Goal: Information Seeking & Learning: Find specific page/section

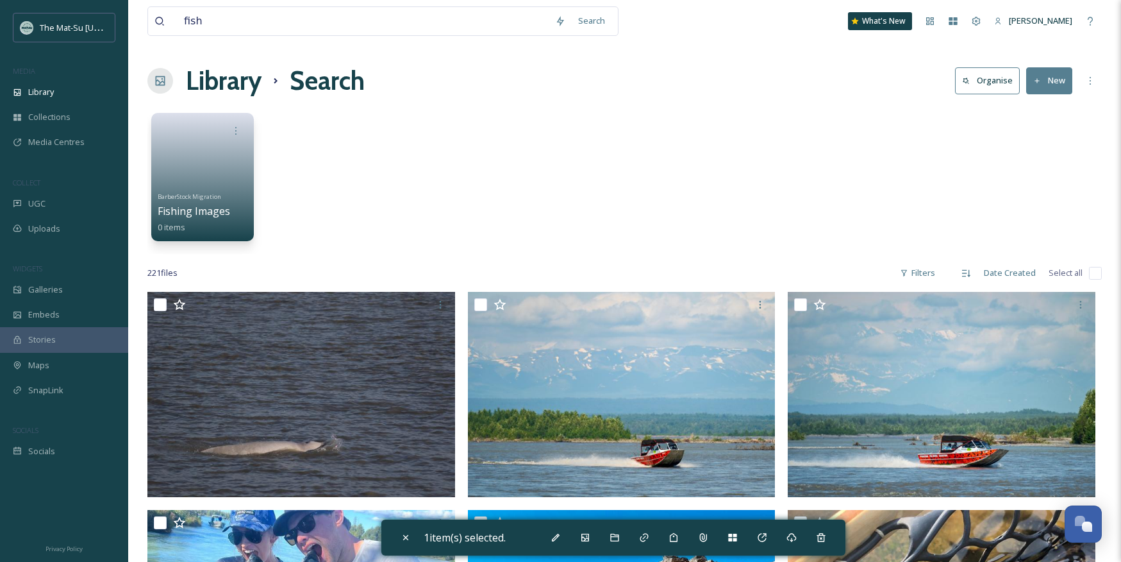
scroll to position [2033, 0]
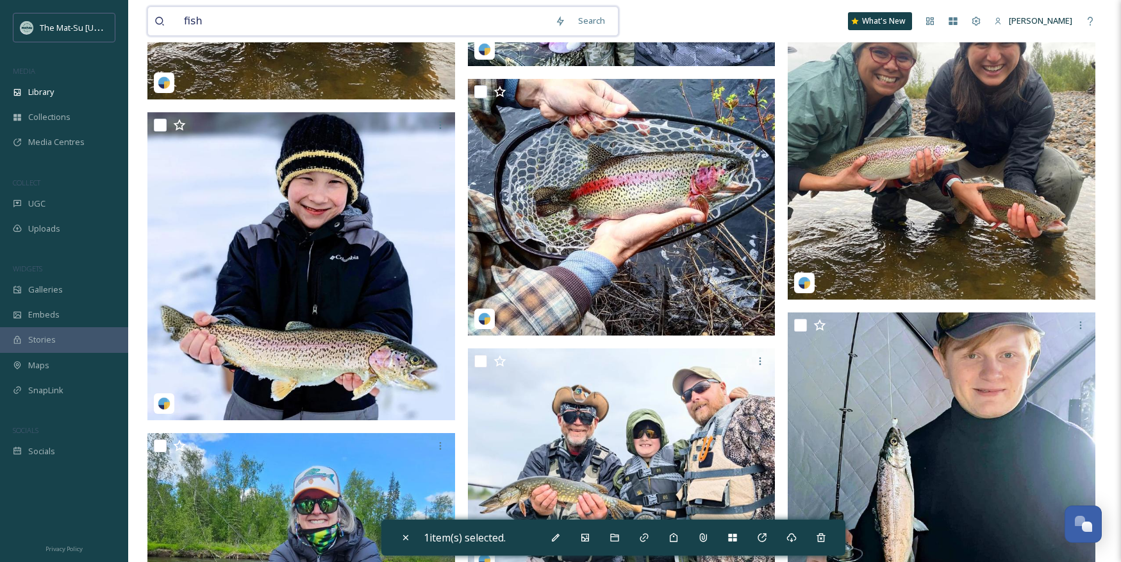
drag, startPoint x: 201, startPoint y: 23, endPoint x: 147, endPoint y: 20, distance: 53.9
click at [147, 20] on div "fish Search" at bounding box center [382, 20] width 471 height 29
type input "dall sheep"
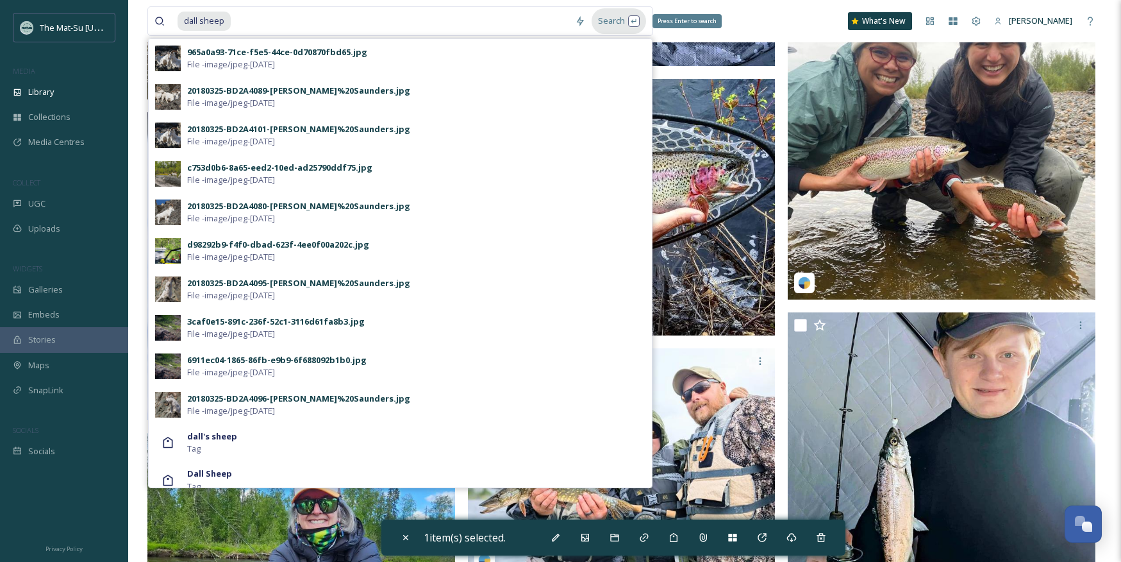
click at [612, 21] on div "Search Press Enter to search" at bounding box center [619, 20] width 54 height 25
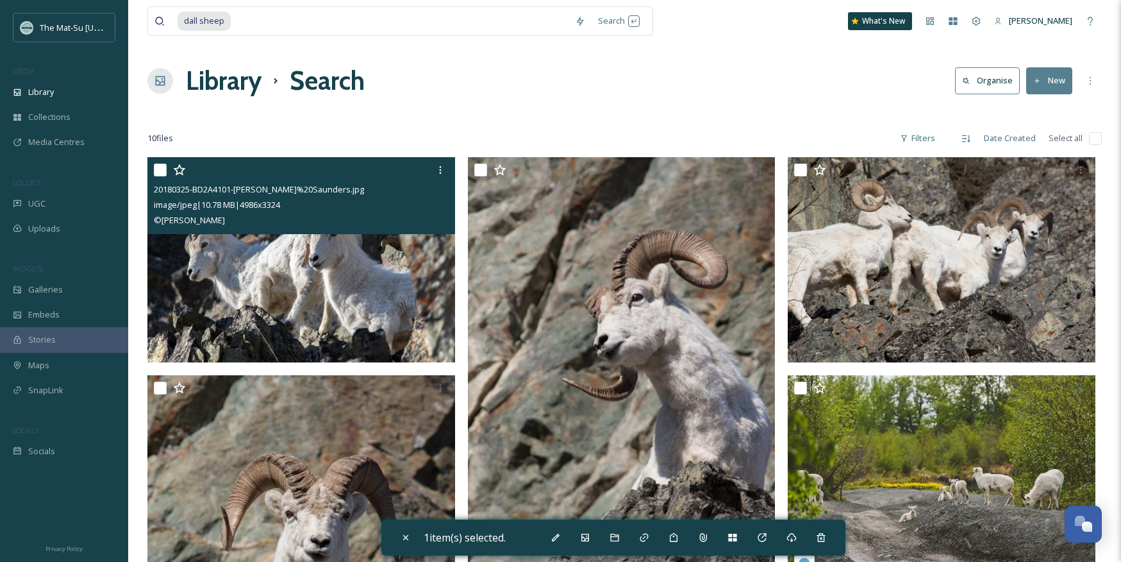
drag, startPoint x: 218, startPoint y: 219, endPoint x: 149, endPoint y: 194, distance: 73.0
click at [149, 194] on div "20180325-BD2A4101-[PERSON_NAME]%20Saunders.jpg image/jpeg | 10.78 MB | 4986 x 3…" at bounding box center [301, 195] width 308 height 77
copy div "20180325-BD2A4101-[PERSON_NAME]%20Saunders.jpg image/jpeg | 10.78 MB | 4986 x 3…"
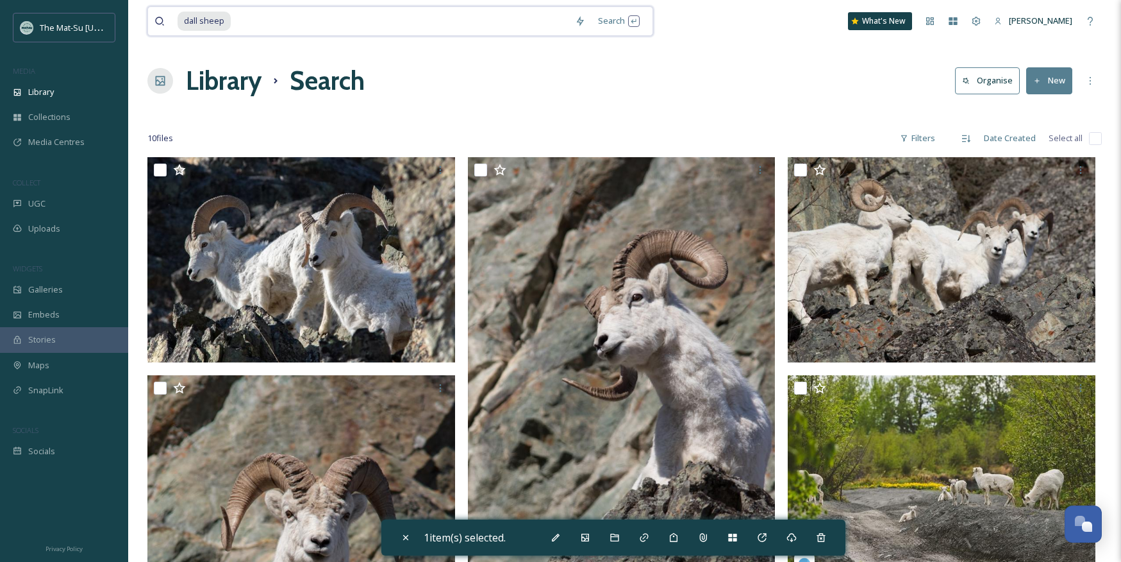
drag, startPoint x: 236, startPoint y: 24, endPoint x: 165, endPoint y: 17, distance: 71.4
click at [165, 17] on div "dall sheep" at bounding box center [361, 21] width 414 height 28
type input "d"
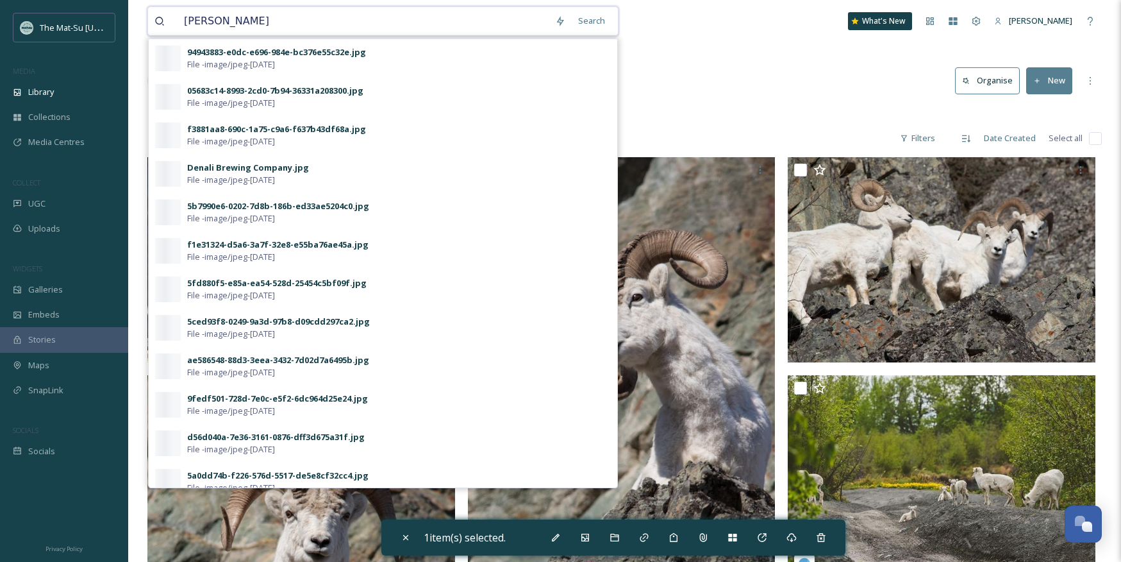
type input "moose"
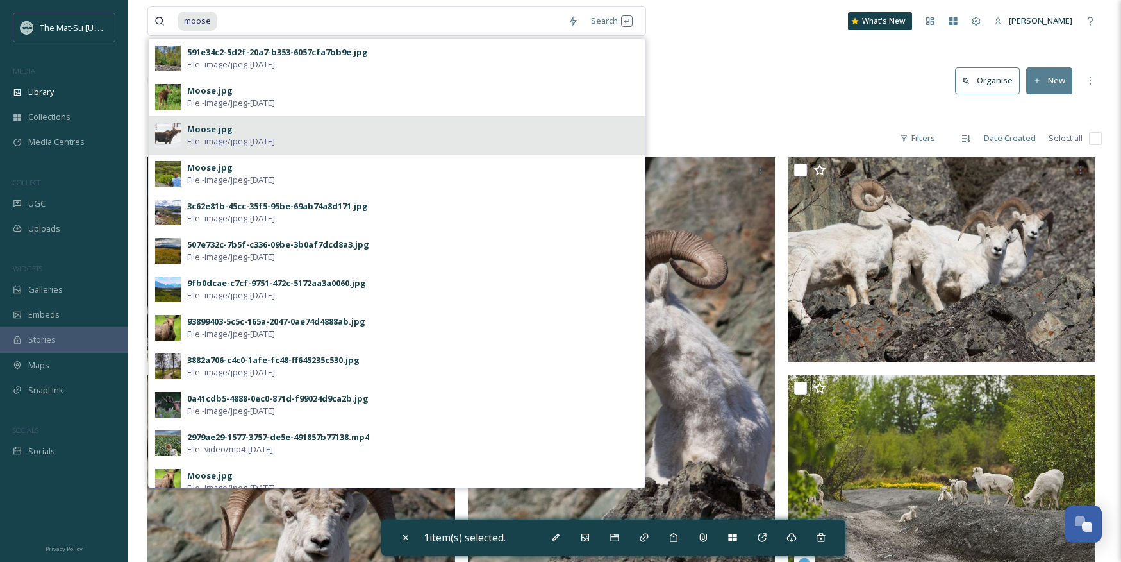
click at [275, 144] on span "File - image/jpeg - [DATE]" at bounding box center [231, 141] width 88 height 12
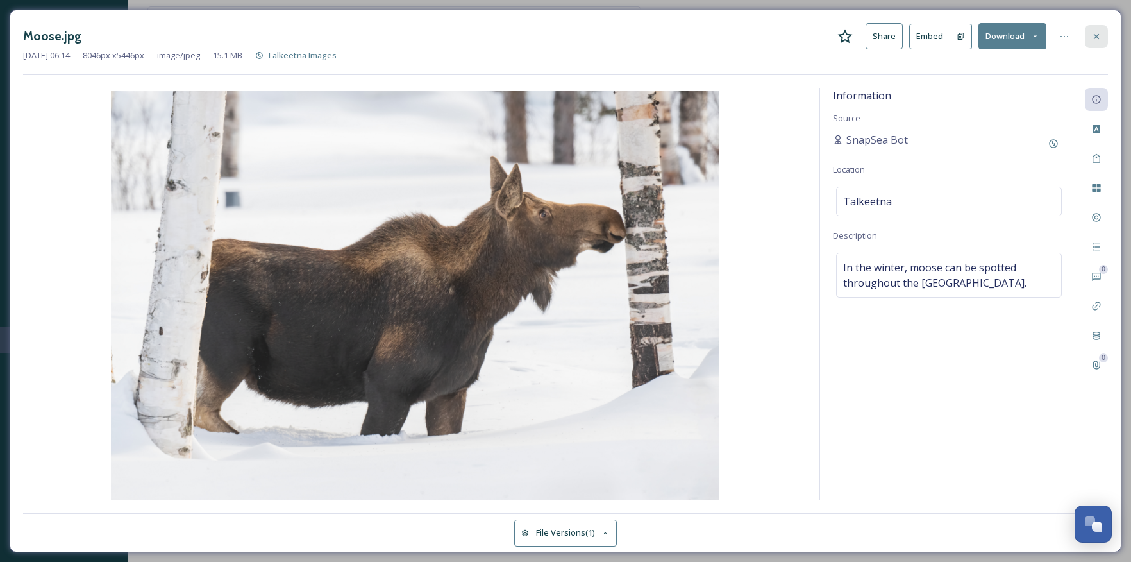
click at [1095, 37] on icon at bounding box center [1096, 35] width 5 height 5
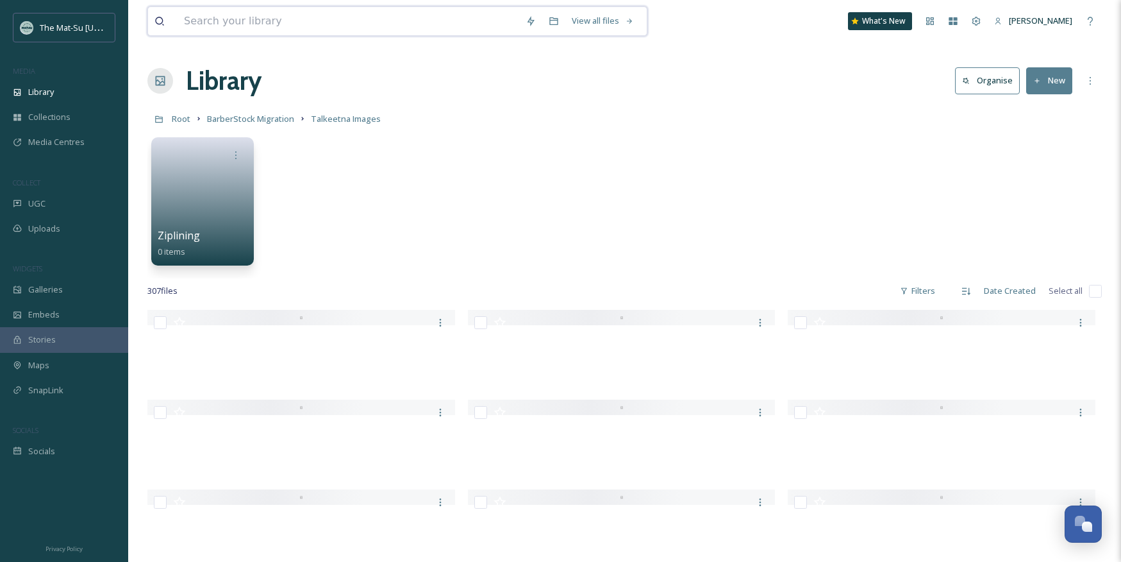
click at [287, 19] on input at bounding box center [349, 21] width 342 height 28
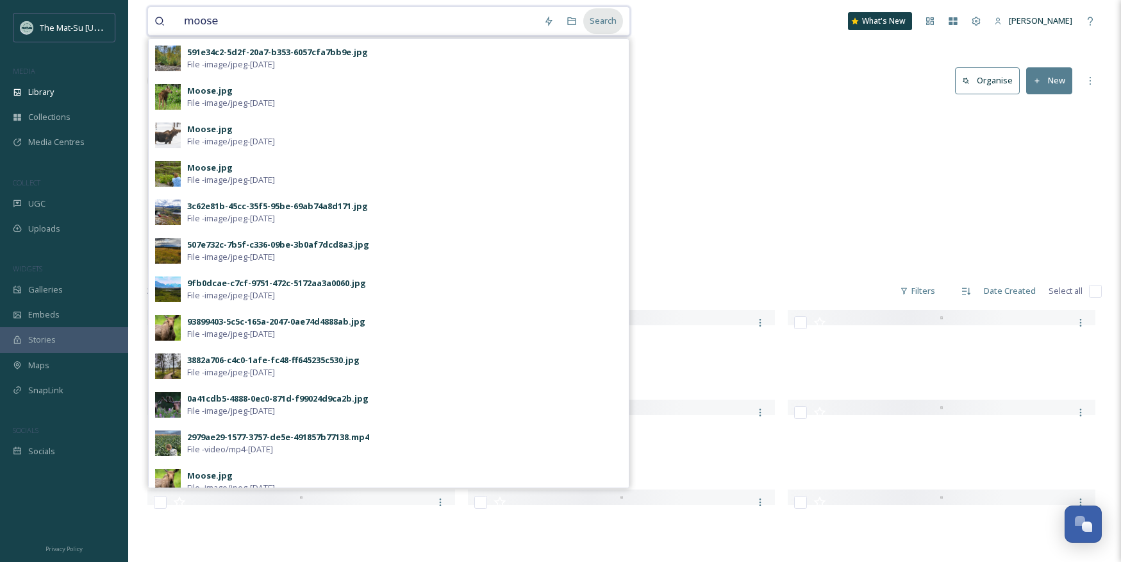
type input "moose"
click at [609, 19] on div "Search" at bounding box center [603, 20] width 40 height 25
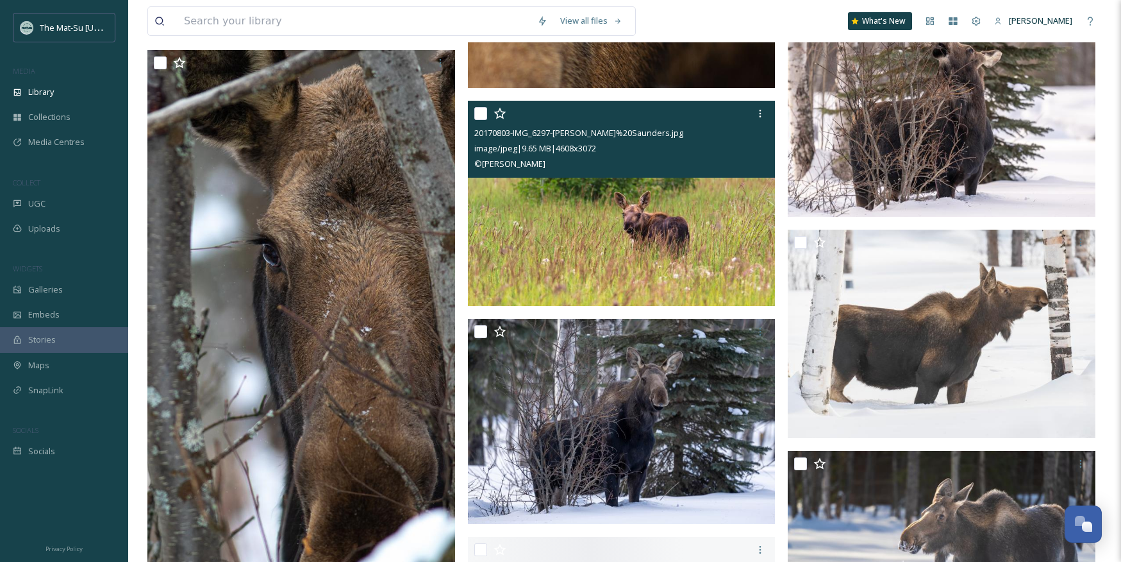
scroll to position [585, 0]
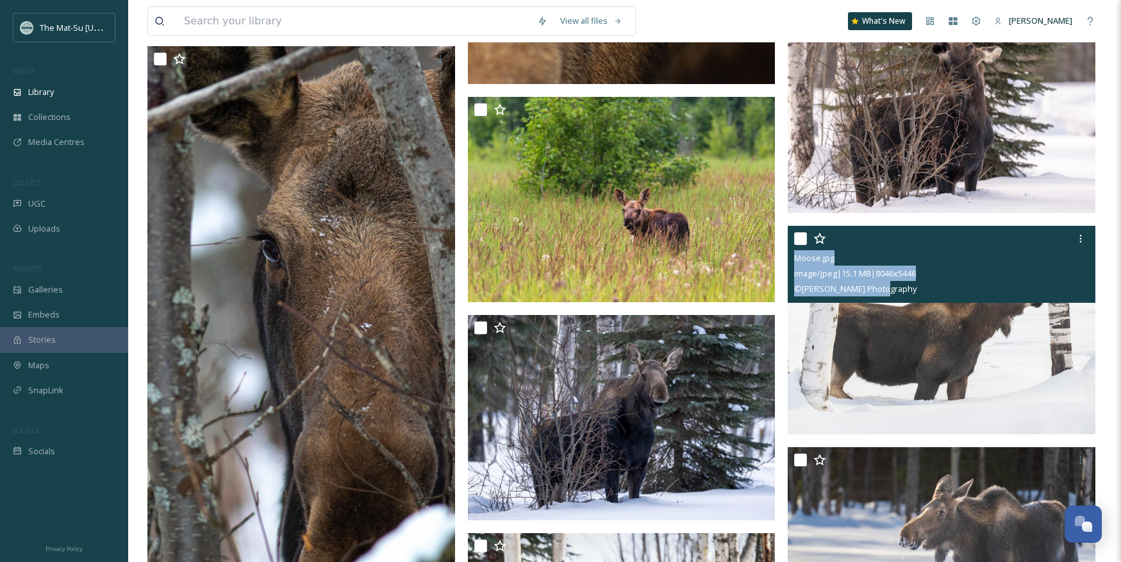
drag, startPoint x: 891, startPoint y: 292, endPoint x: 793, endPoint y: 263, distance: 102.2
click at [793, 263] on div "Moose.jpg image/jpeg | 15.1 MB | 8046 x 5446 © [PERSON_NAME] Photography" at bounding box center [942, 264] width 308 height 77
copy div "Moose.jpg image/jpeg | 15.1 MB | 8046 x 5446 © [PERSON_NAME] Photography"
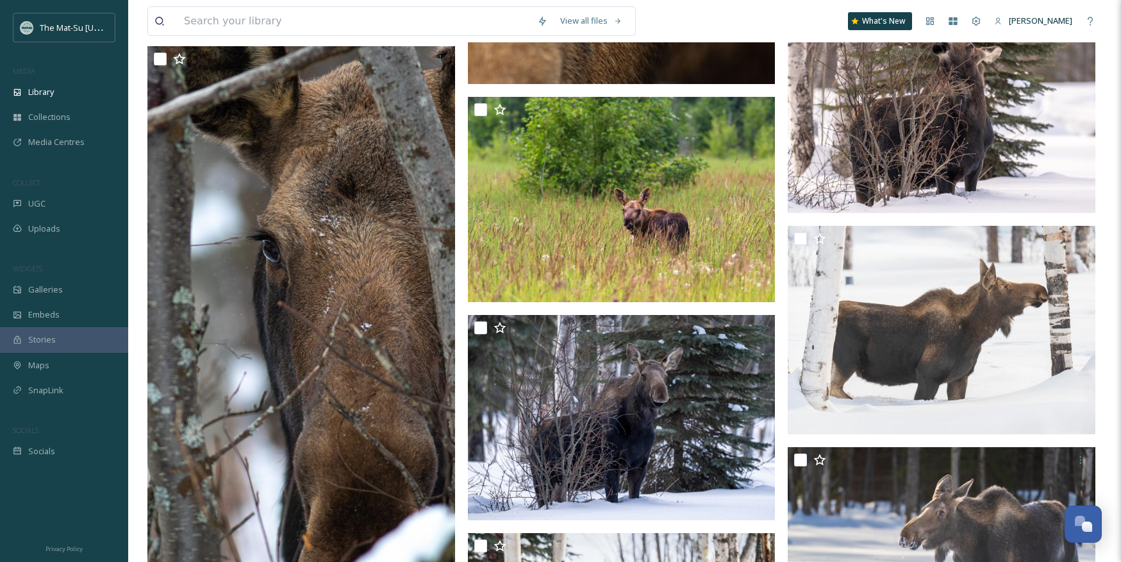
click at [273, 21] on input at bounding box center [354, 21] width 353 height 28
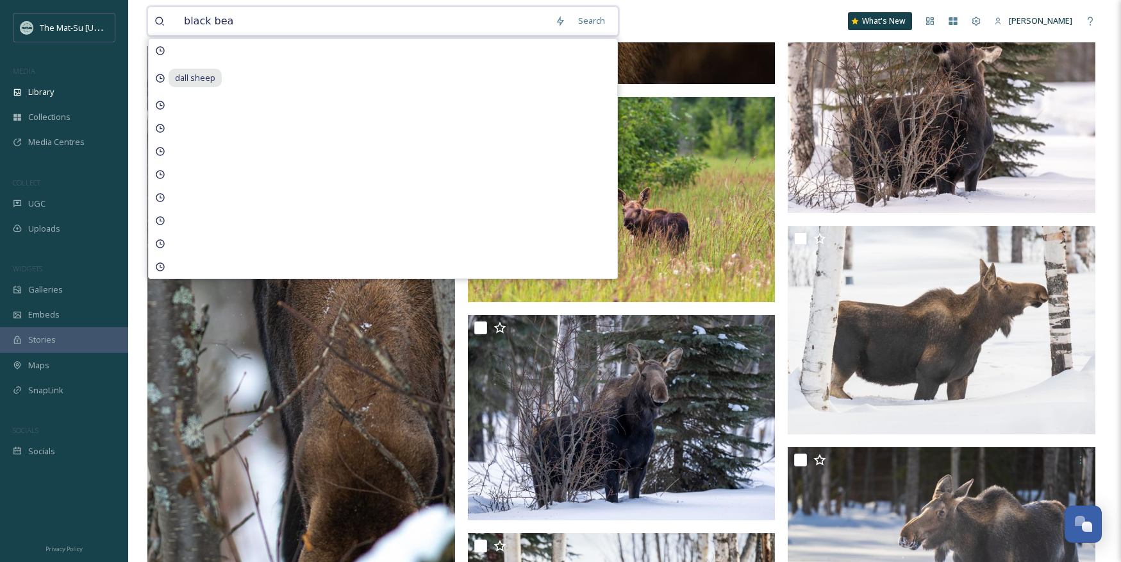
type input "black bear"
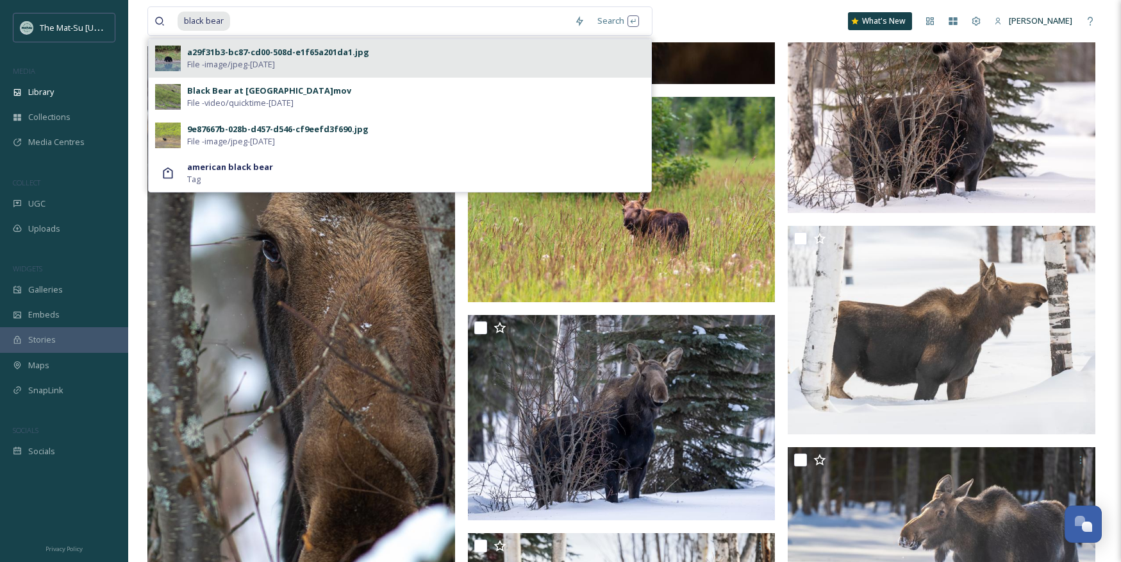
click at [272, 60] on span "File - image/jpeg - [DATE]" at bounding box center [231, 64] width 88 height 12
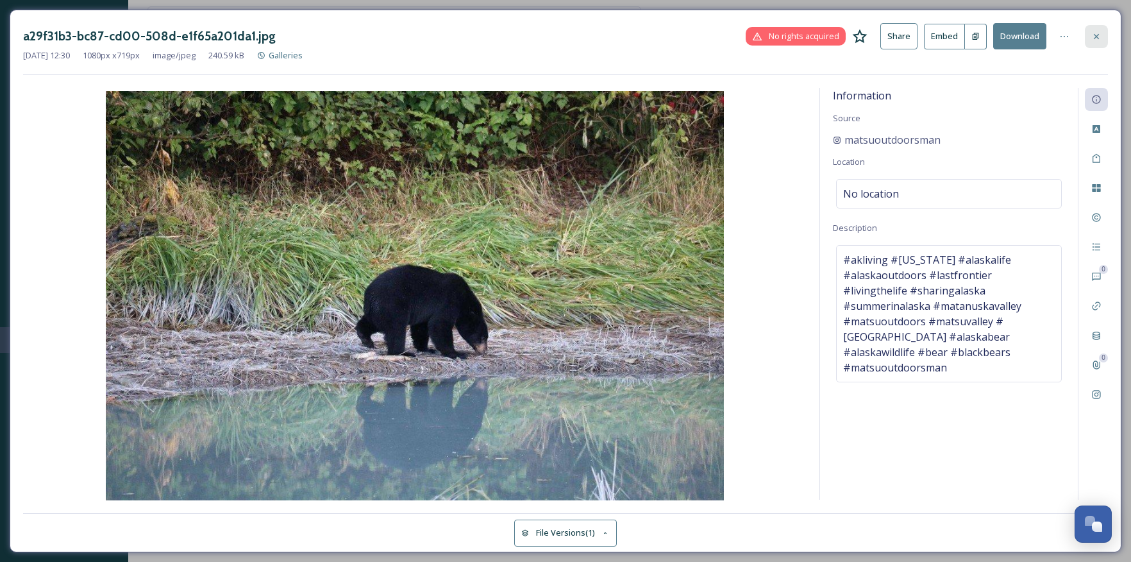
click at [1101, 32] on icon at bounding box center [1096, 36] width 10 height 10
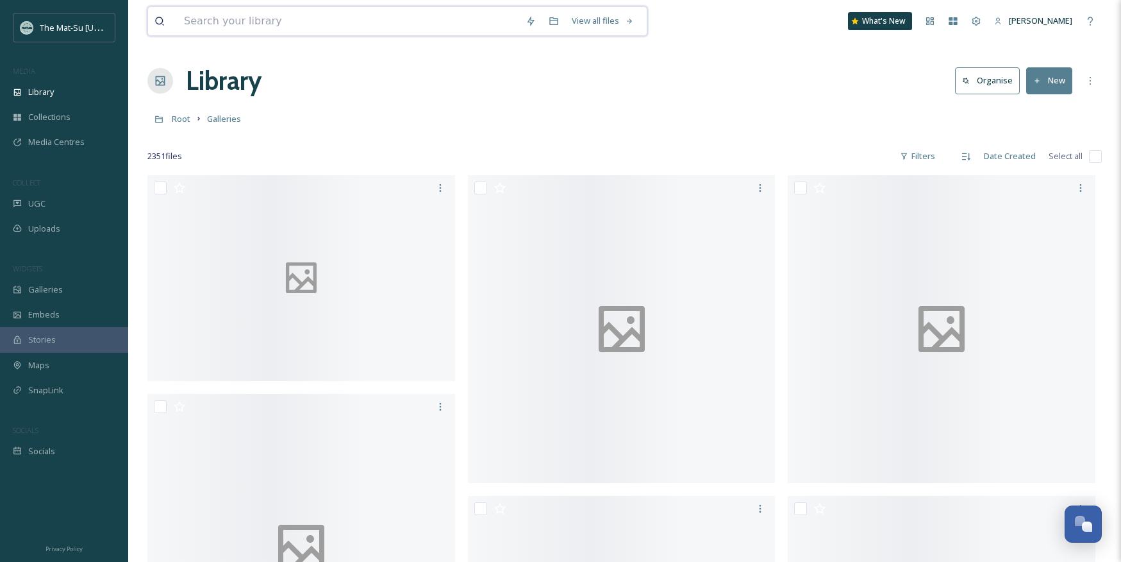
click at [229, 24] on input at bounding box center [349, 21] width 342 height 28
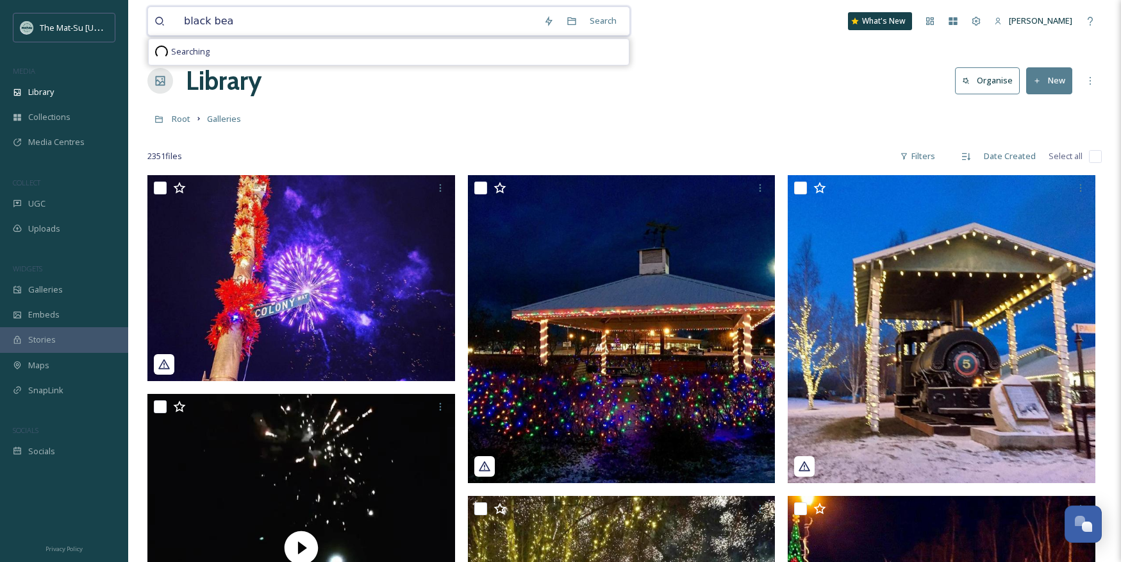
type input "black bear"
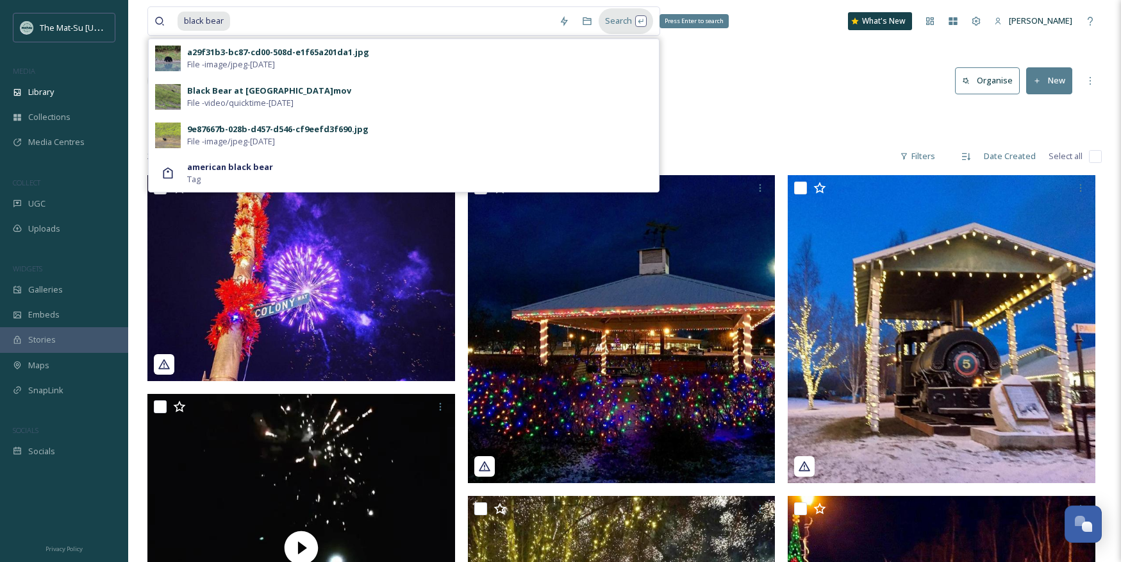
click at [615, 19] on div "Search Press Enter to search" at bounding box center [626, 20] width 54 height 25
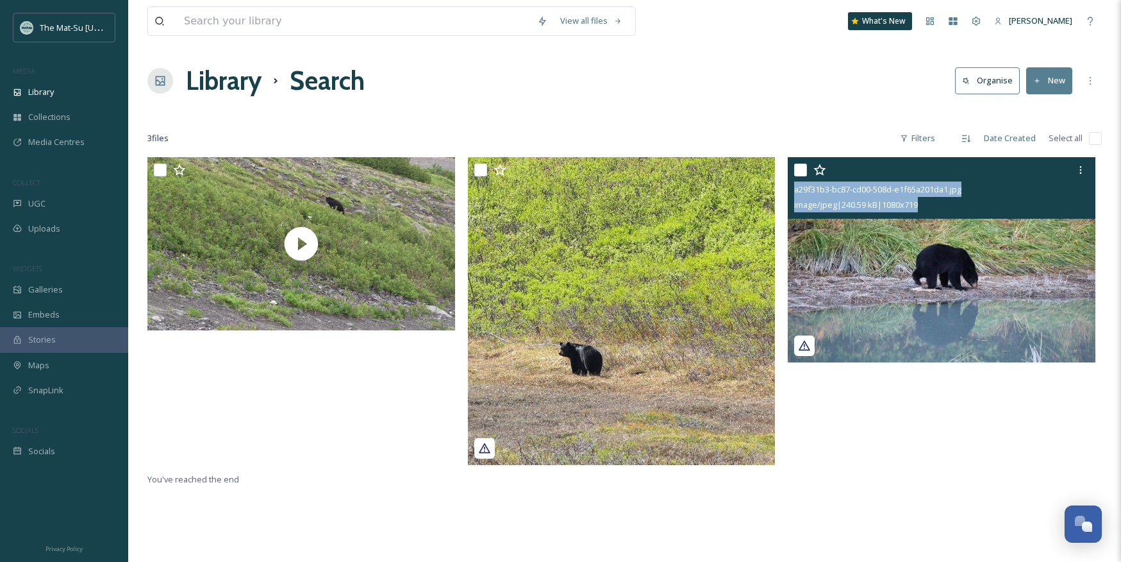
drag, startPoint x: 940, startPoint y: 207, endPoint x: 796, endPoint y: 196, distance: 145.3
click at [796, 195] on div "a29f31b3-bc87-cd00-508d-e1f65a201da1.jpg image/jpeg | 240.59 kB | 1080 x 719" at bounding box center [942, 188] width 308 height 62
copy div "a29f31b3-bc87-cd00-508d-e1f65a201da1.jpg image/jpeg | 240.59 kB | 1080 x 719"
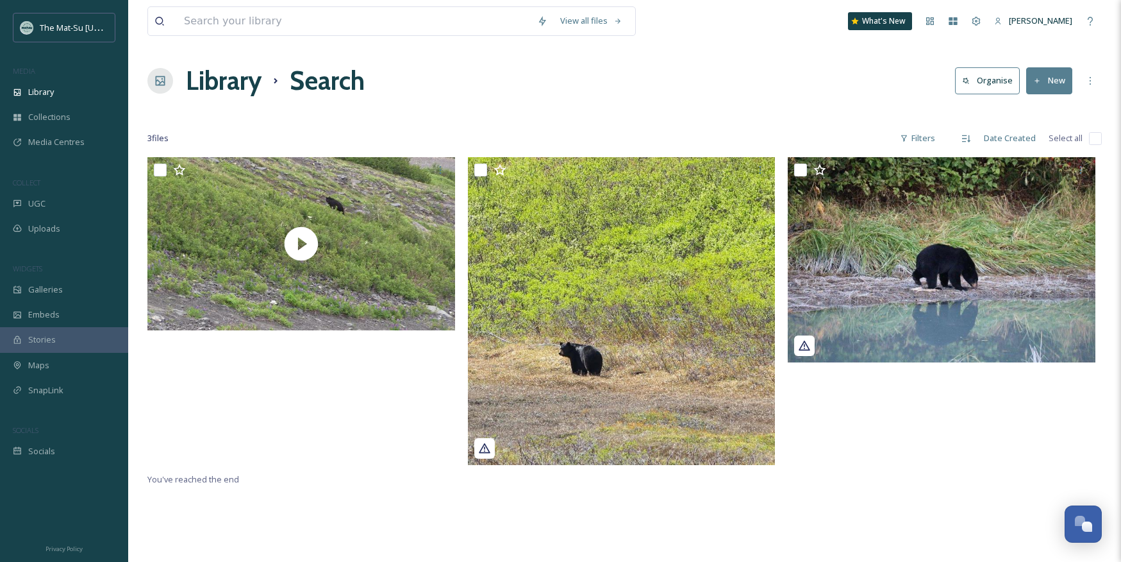
click at [847, 408] on div at bounding box center [945, 314] width 314 height 314
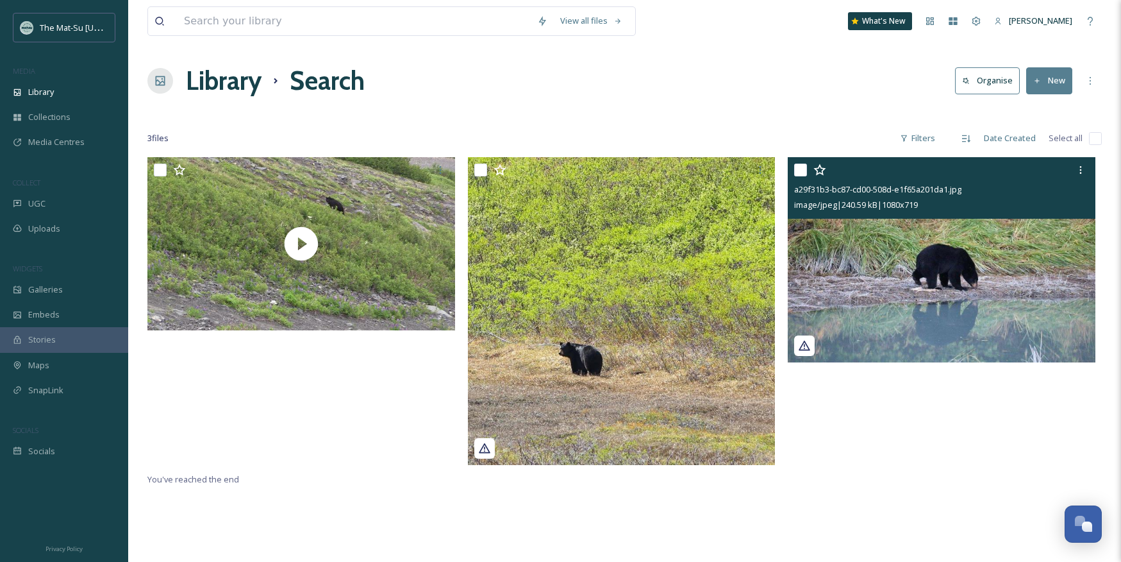
click at [918, 254] on img at bounding box center [942, 259] width 308 height 205
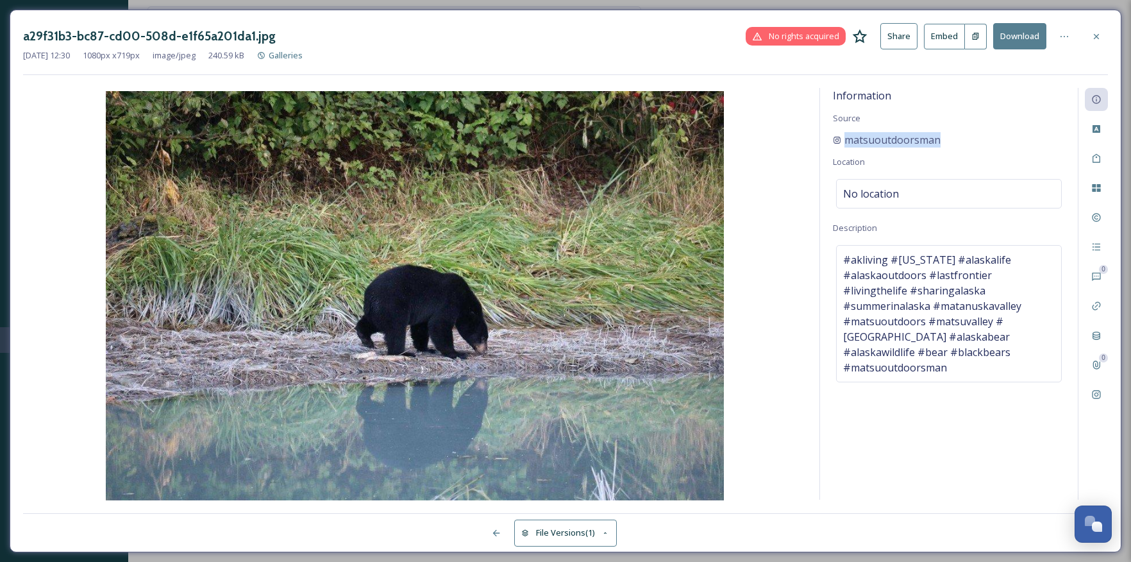
drag, startPoint x: 919, startPoint y: 139, endPoint x: 824, endPoint y: 138, distance: 95.5
click at [824, 138] on div "Information Source matsuoutdoorsman Location No location Description #akliving …" at bounding box center [949, 294] width 258 height 412
copy span "matsuoutdoorsman"
click at [1099, 38] on icon at bounding box center [1096, 36] width 10 height 10
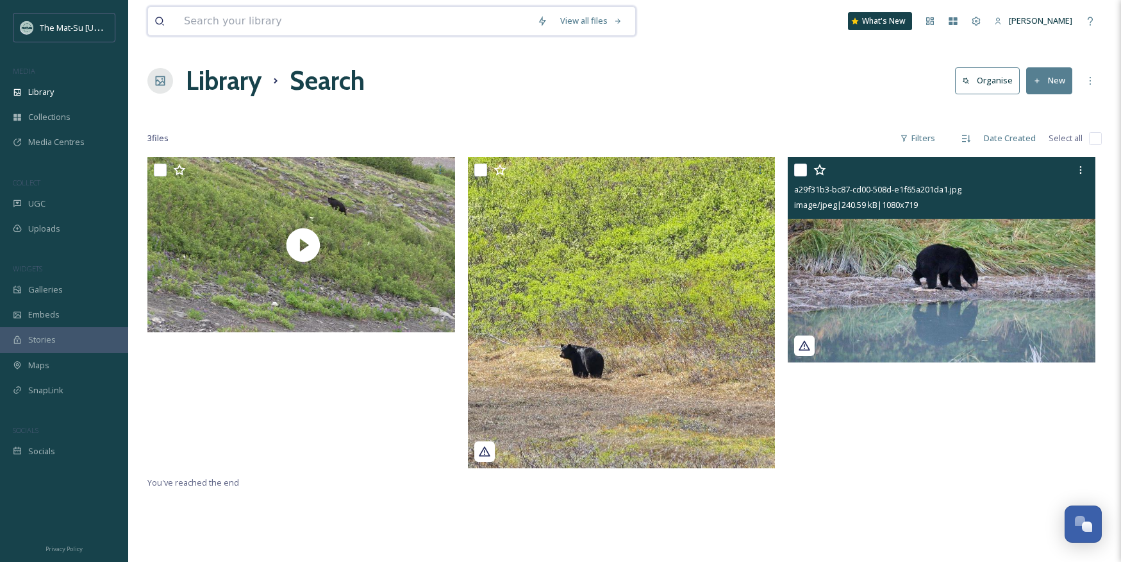
click at [280, 23] on input at bounding box center [354, 21] width 353 height 28
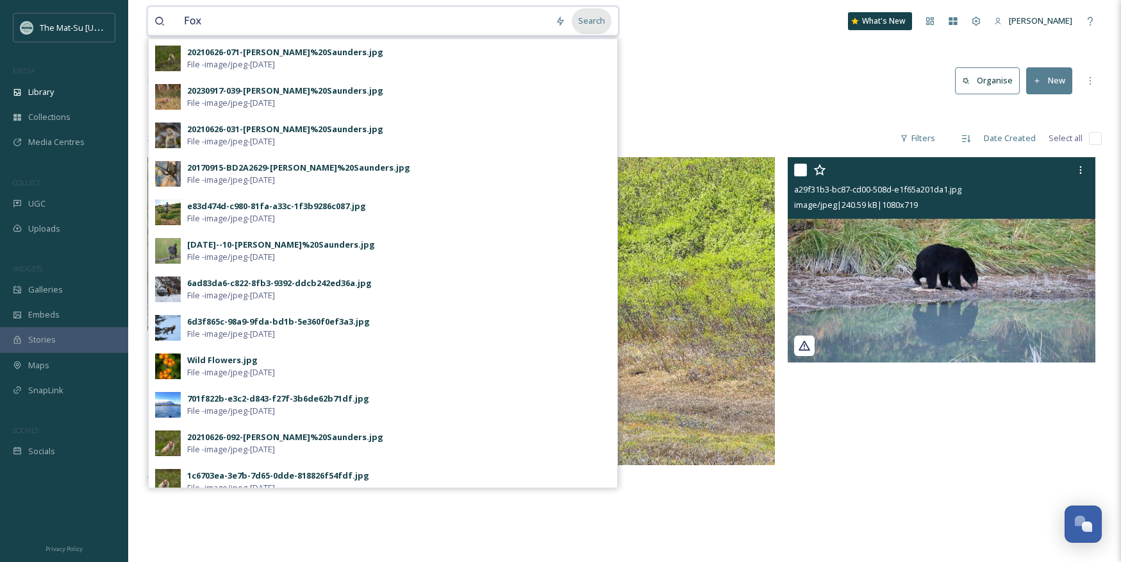
type input "Fox"
click at [596, 26] on div "Search" at bounding box center [592, 20] width 40 height 25
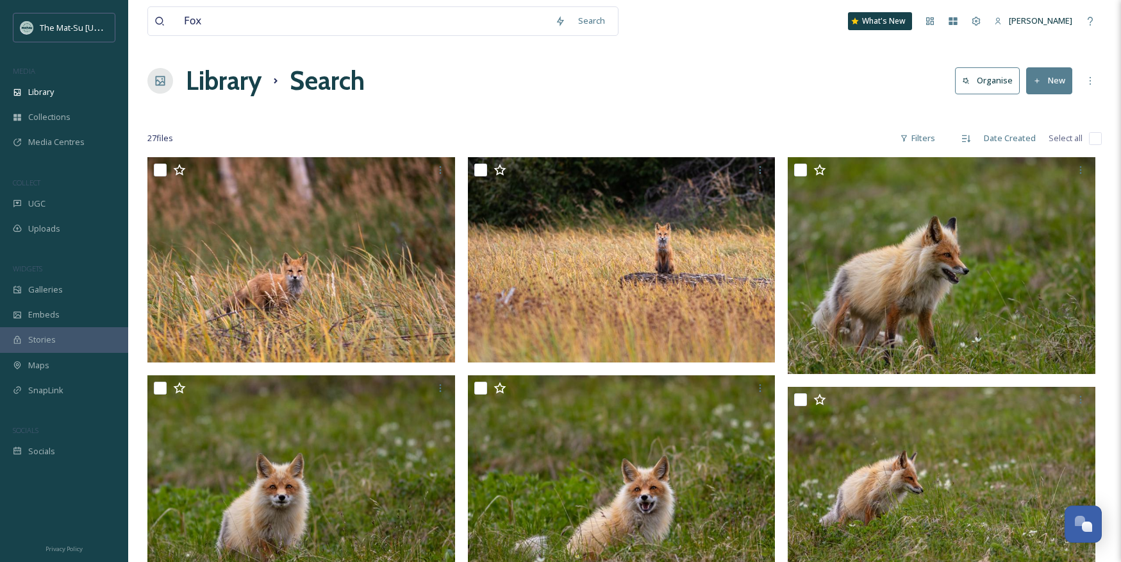
click at [649, 63] on div "Library Search Organise New" at bounding box center [624, 81] width 955 height 38
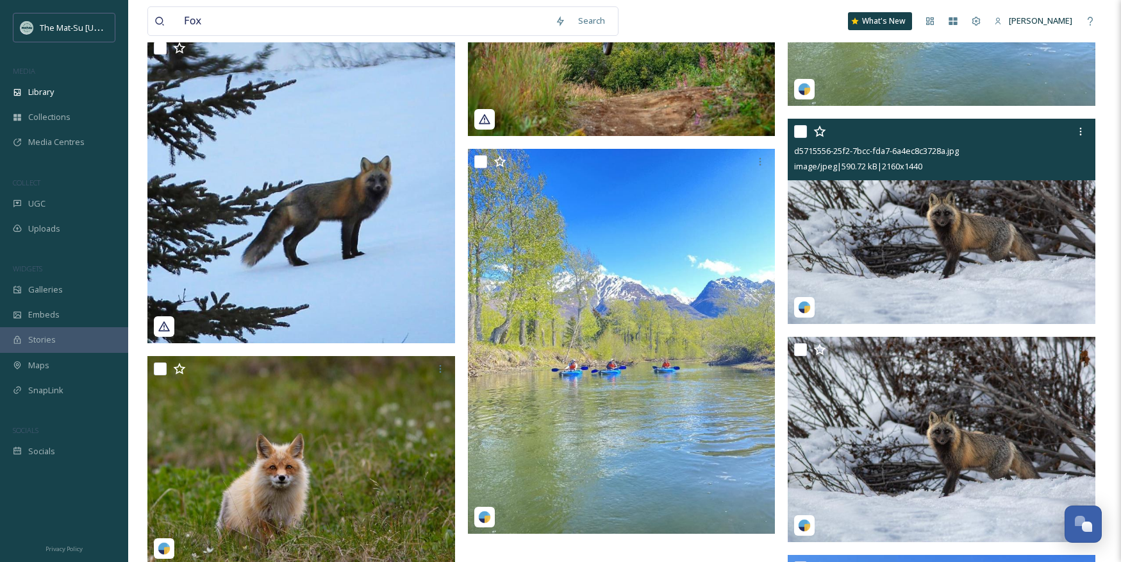
scroll to position [2026, 0]
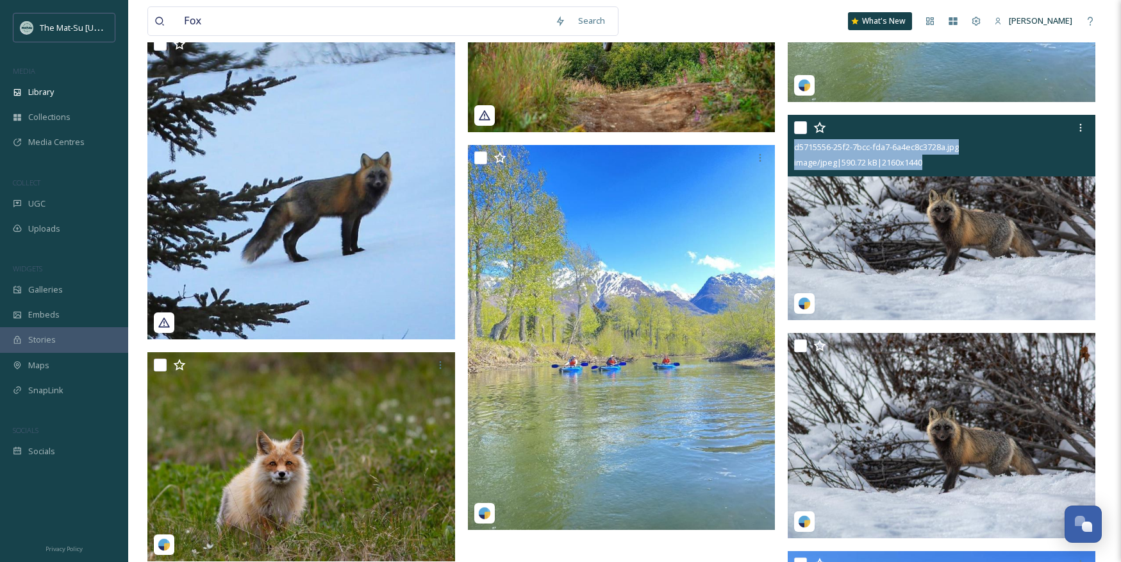
drag, startPoint x: 934, startPoint y: 165, endPoint x: 797, endPoint y: 153, distance: 137.1
click at [796, 153] on div "d5715556-25f2-7bcc-fda7-6a4ec8c3728a.jpg image/jpeg | 590.72 kB | 2160 x 1440" at bounding box center [942, 146] width 308 height 62
copy div "d5715556-25f2-7bcc-fda7-6a4ec8c3728a.jpg image/jpeg | 590.72 kB | 2160 x 1440"
click at [936, 245] on img at bounding box center [942, 217] width 308 height 205
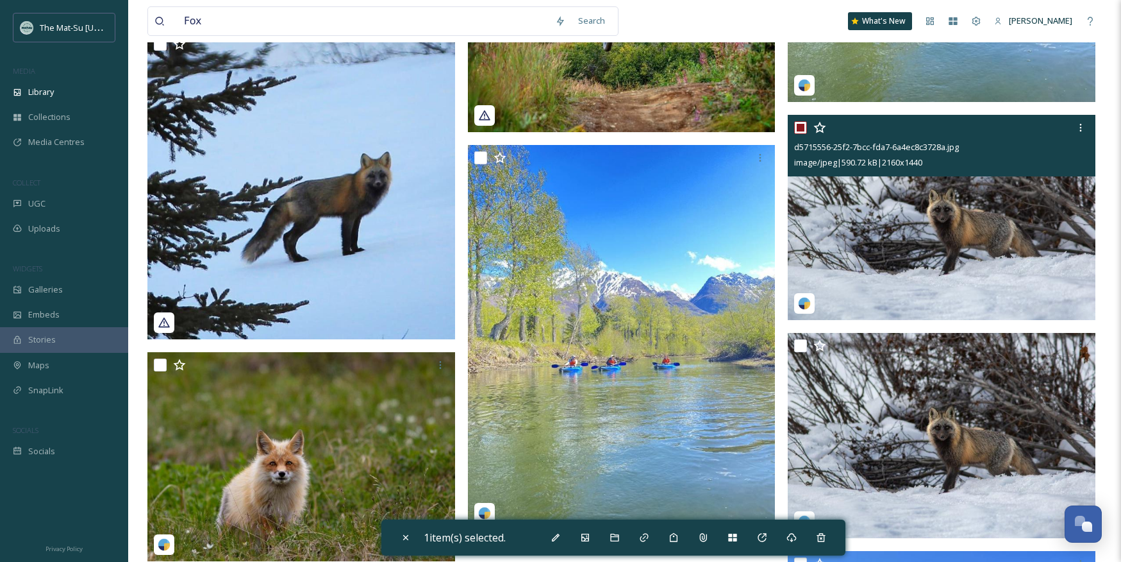
drag, startPoint x: 936, startPoint y: 245, endPoint x: 919, endPoint y: 234, distance: 19.9
click at [936, 245] on img at bounding box center [942, 217] width 308 height 205
checkbox input "false"
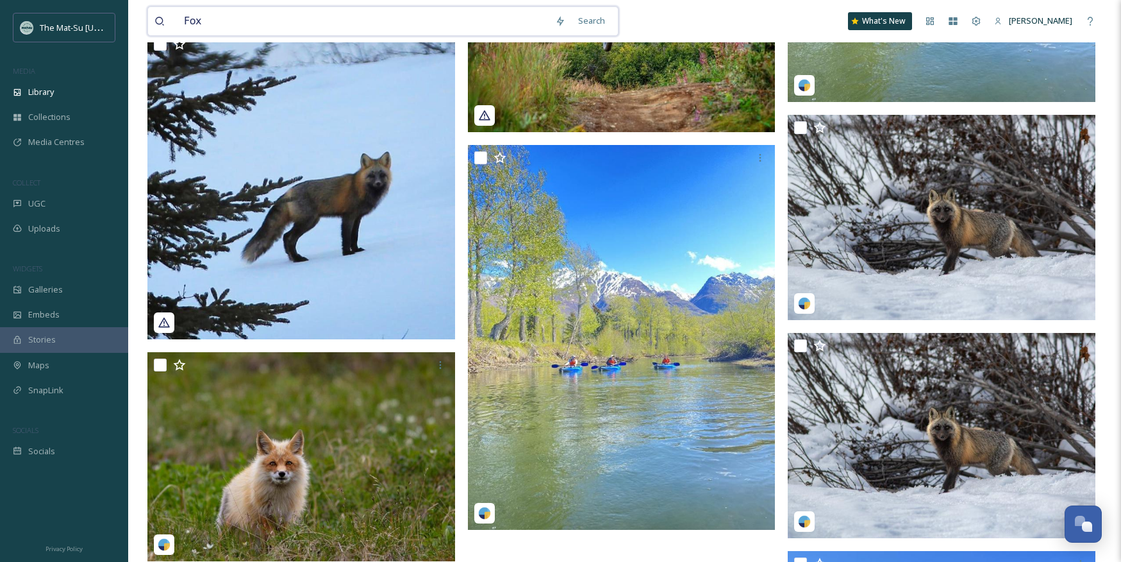
drag, startPoint x: 211, startPoint y: 22, endPoint x: 129, endPoint y: 17, distance: 81.6
type input "porcupine"
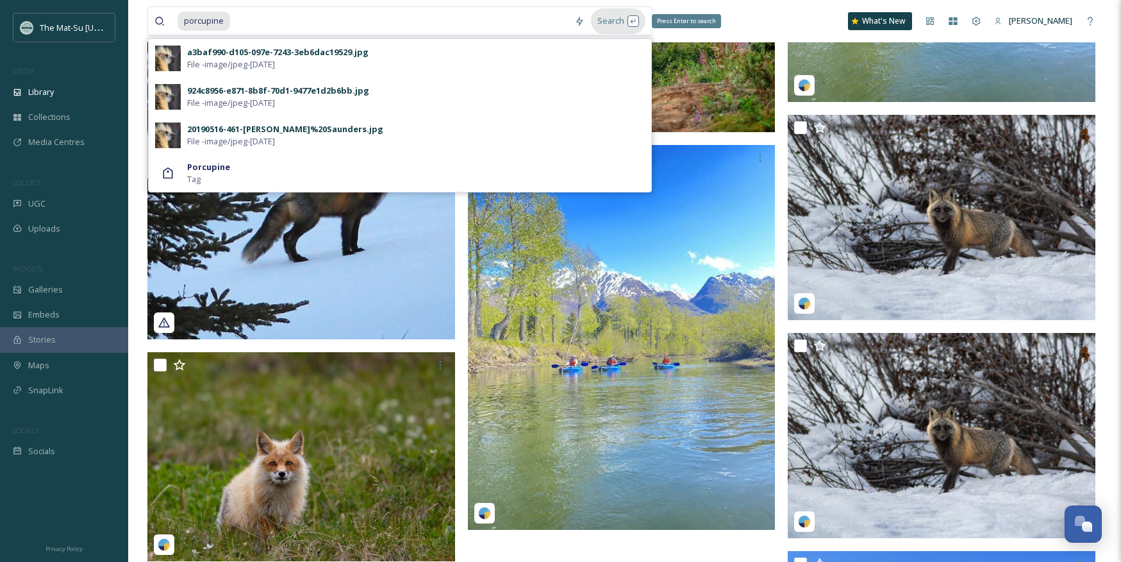
click at [612, 21] on div "Search Press Enter to search" at bounding box center [618, 20] width 54 height 25
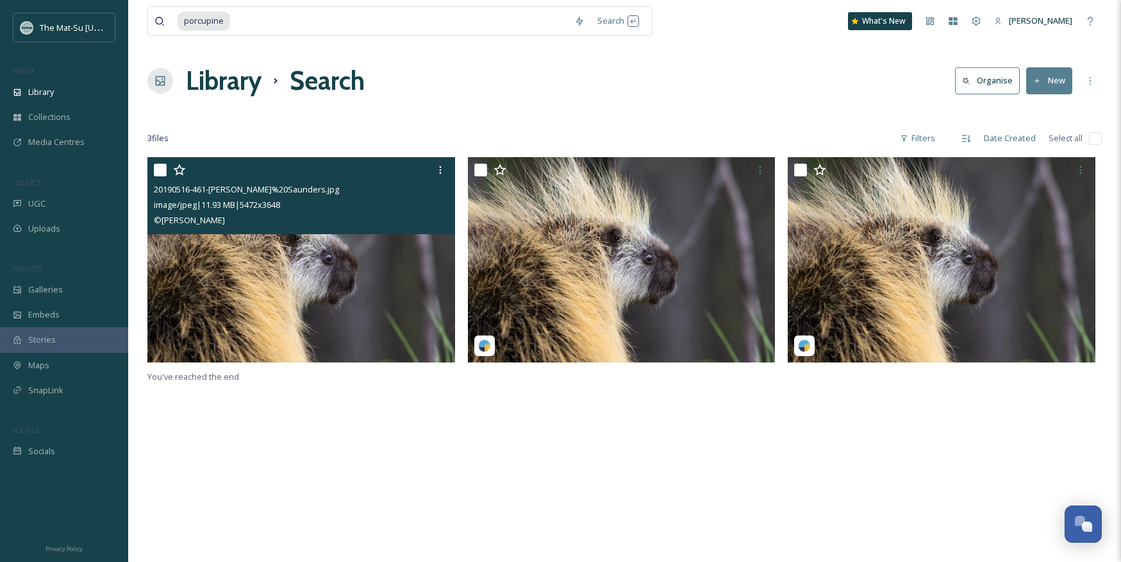
drag, startPoint x: 229, startPoint y: 221, endPoint x: 150, endPoint y: 193, distance: 83.7
click at [150, 193] on div "20190516-461-[PERSON_NAME]%20Saunders.jpg image/jpeg | 11.93 MB | 5472 x 3648 ©…" at bounding box center [301, 195] width 308 height 77
copy div "20190516-461-[PERSON_NAME]%20Saunders.jpg image/jpeg | 11.93 MB | 5472 x 3648 ©…"
click at [348, 333] on img at bounding box center [301, 259] width 308 height 205
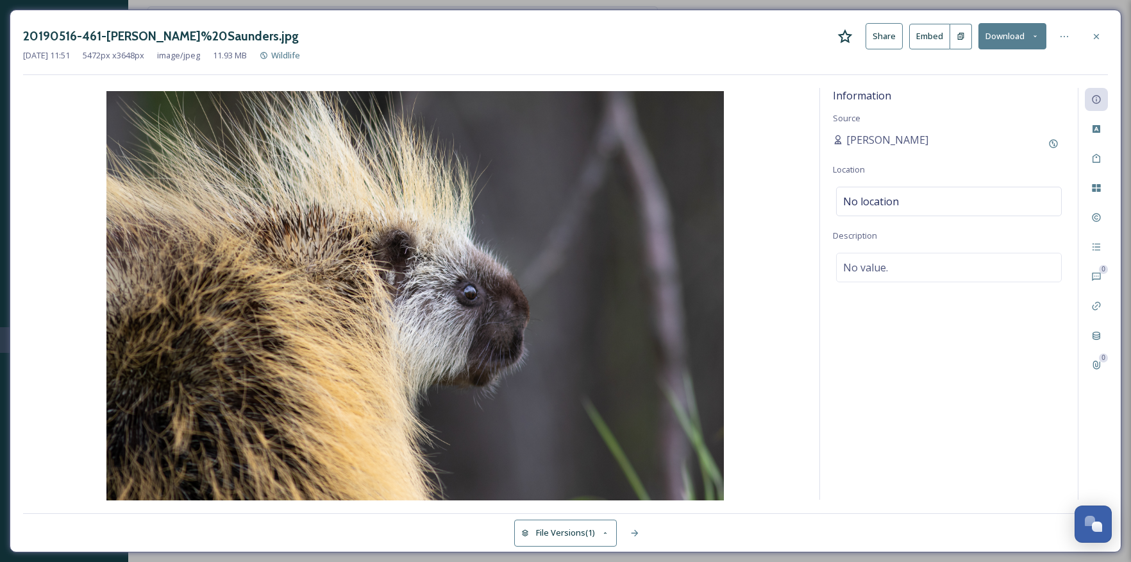
drag, startPoint x: 1095, startPoint y: 38, endPoint x: 1088, endPoint y: 40, distance: 7.3
click at [1094, 38] on icon at bounding box center [1096, 36] width 10 height 10
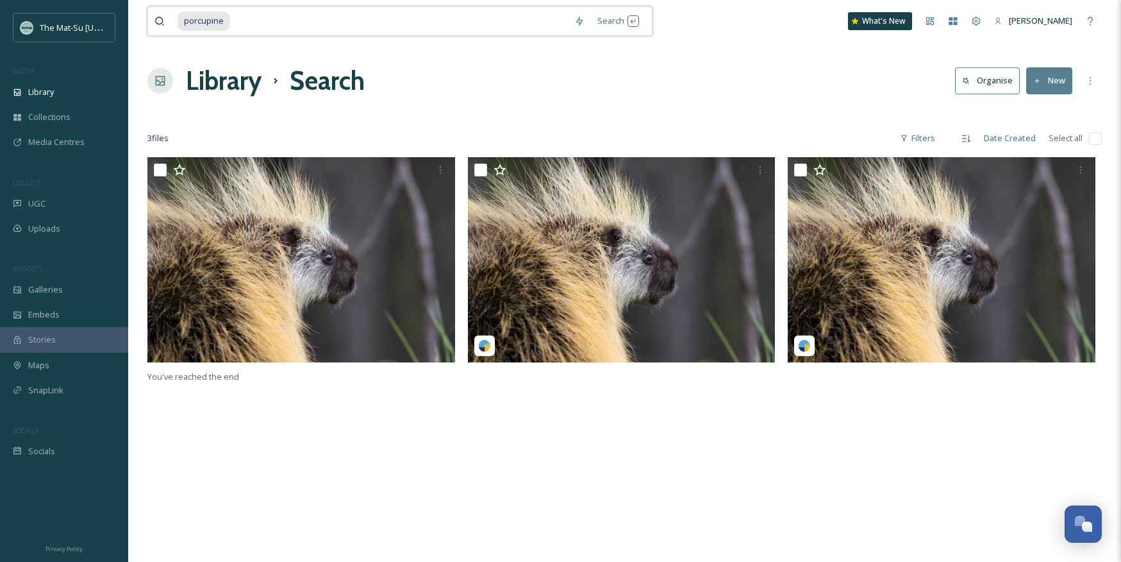
drag, startPoint x: 230, startPoint y: 23, endPoint x: 131, endPoint y: 19, distance: 98.8
click at [131, 19] on div "porcupine Search What's New [PERSON_NAME] Library Search Organise New Your Sele…" at bounding box center [624, 359] width 993 height 719
type input "p"
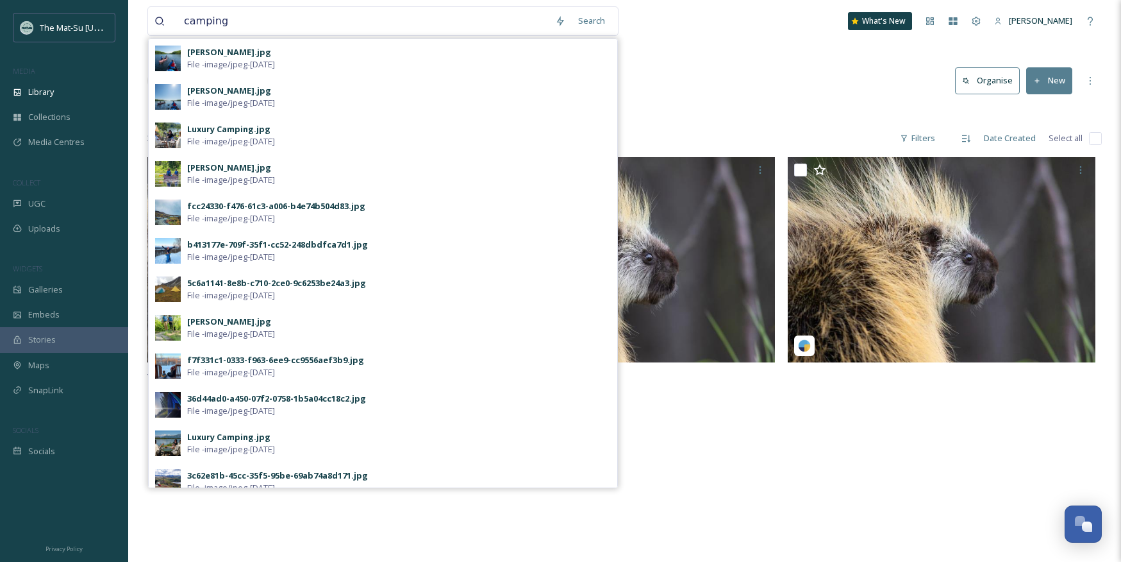
drag, startPoint x: 586, startPoint y: 20, endPoint x: 686, endPoint y: 54, distance: 105.8
click at [586, 20] on div "Search" at bounding box center [592, 20] width 40 height 25
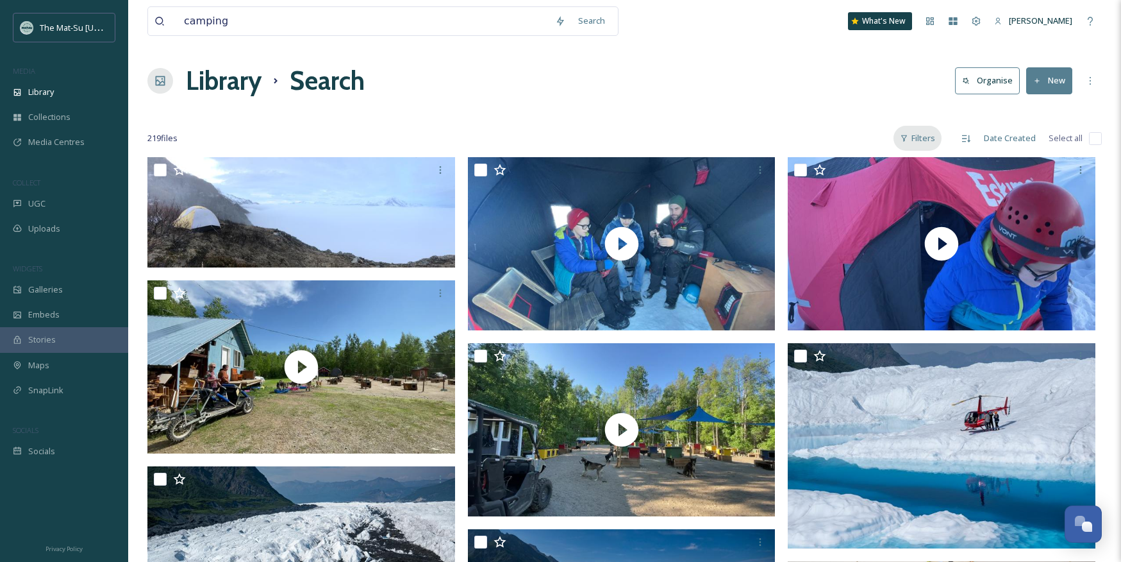
click at [923, 136] on div "Filters" at bounding box center [918, 138] width 48 height 25
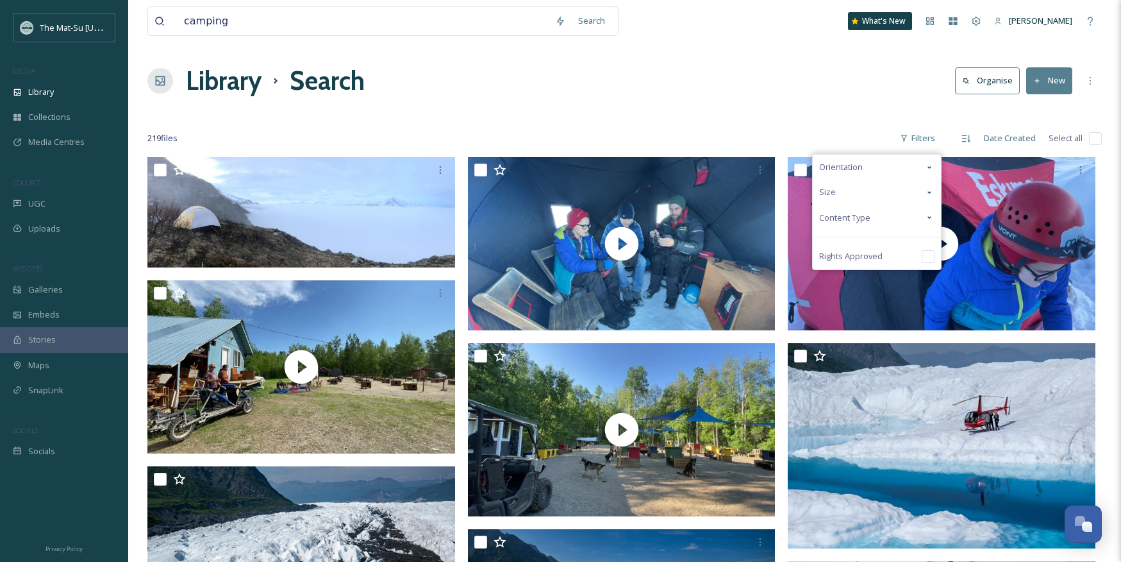
click at [841, 217] on span "Content Type" at bounding box center [844, 218] width 51 height 12
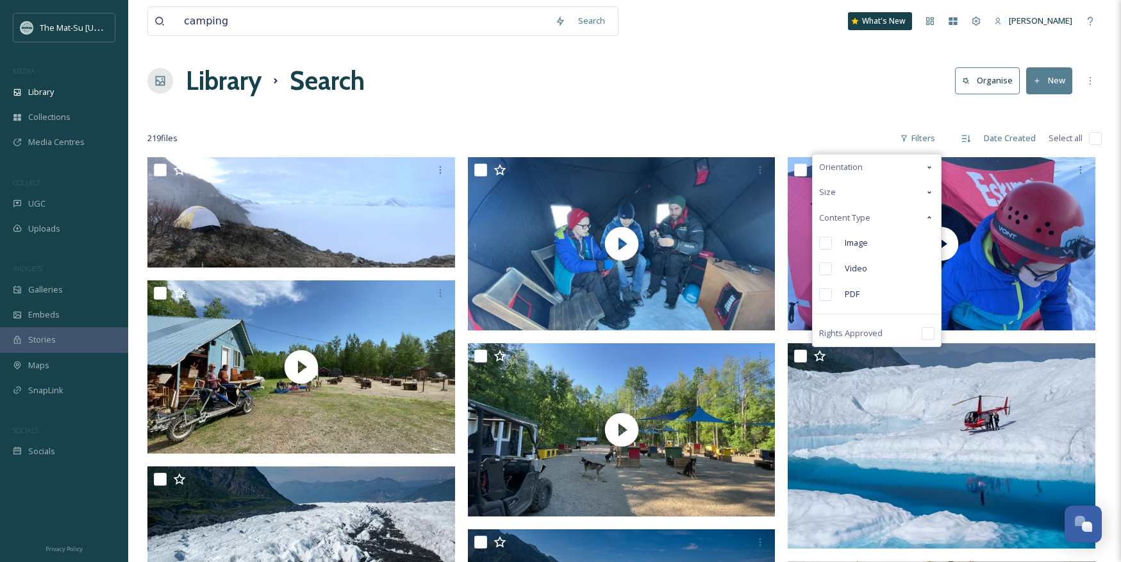
click at [865, 244] on span "Image" at bounding box center [856, 243] width 23 height 12
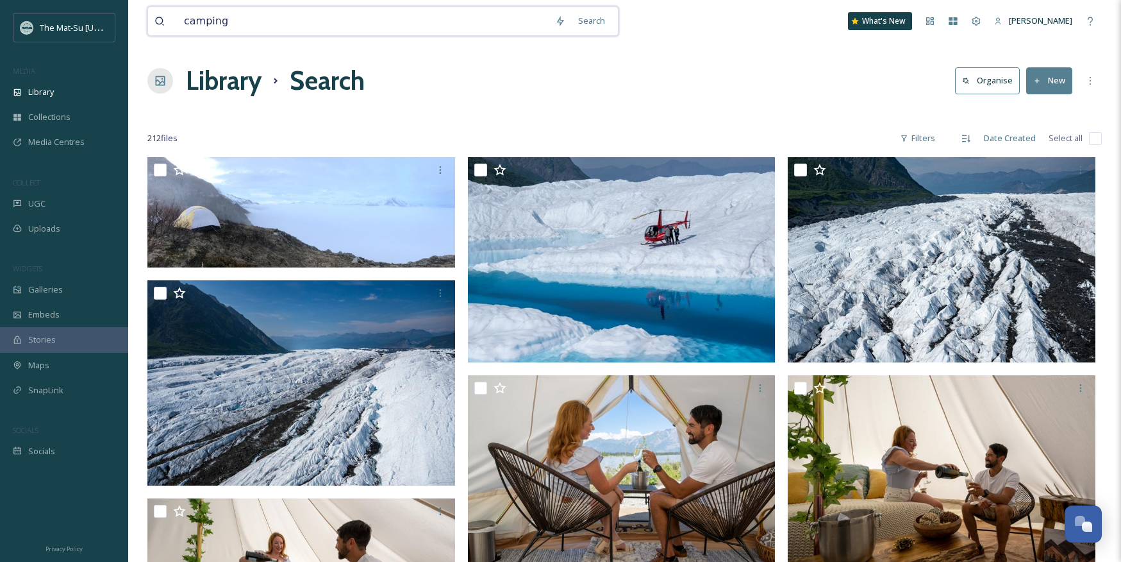
drag, startPoint x: 218, startPoint y: 18, endPoint x: 151, endPoint y: 12, distance: 66.9
click at [151, 12] on div "camping Search" at bounding box center [382, 20] width 471 height 29
type input "tent"
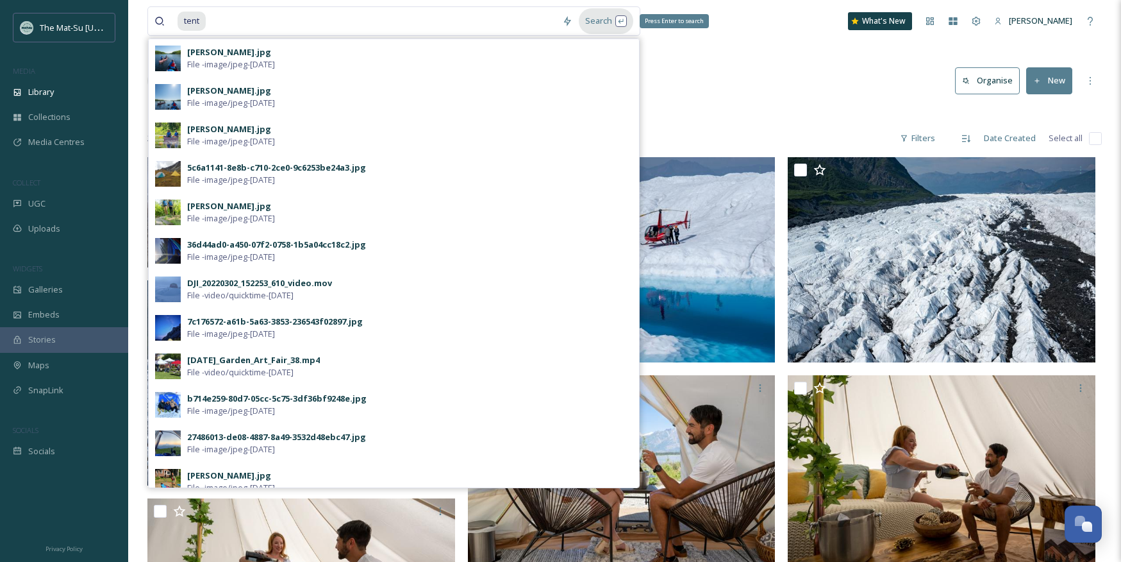
click at [605, 19] on div "Search Press Enter to search" at bounding box center [606, 20] width 54 height 25
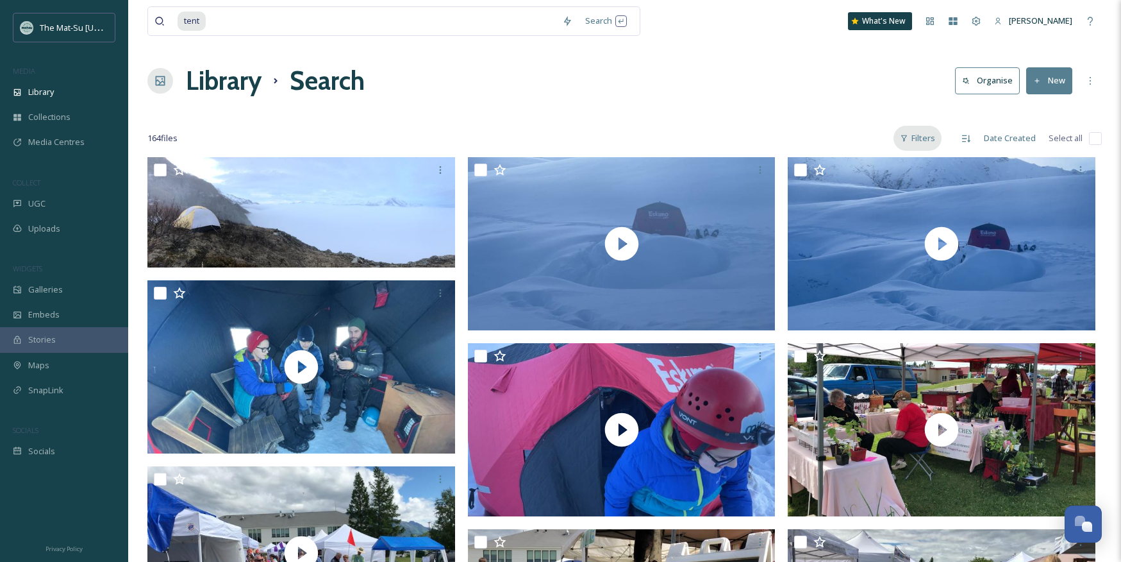
click at [930, 141] on div "Filters" at bounding box center [918, 138] width 48 height 25
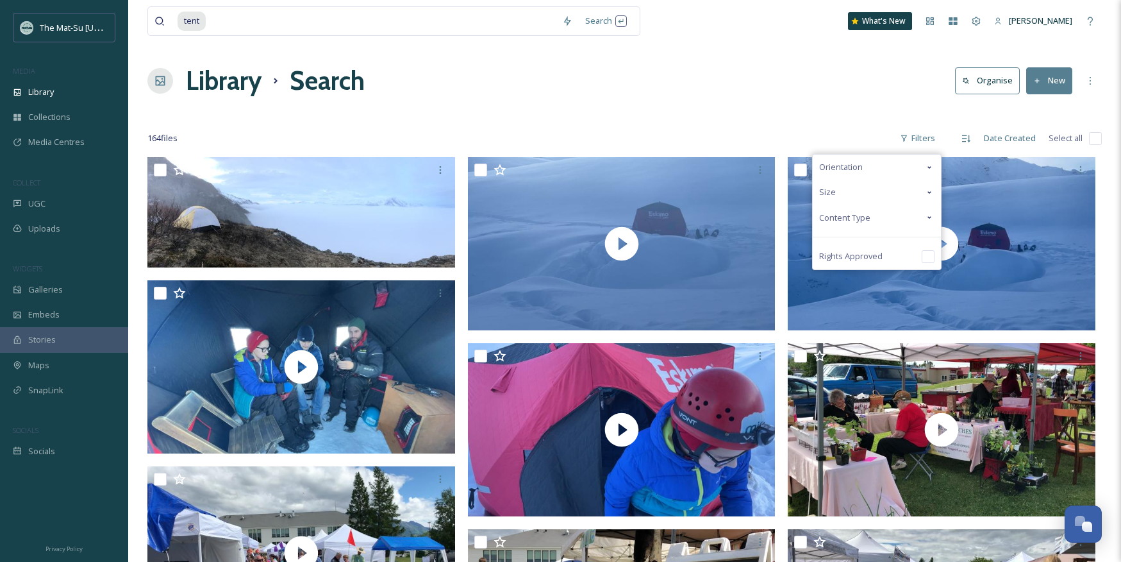
click at [864, 216] on span "Content Type" at bounding box center [844, 218] width 51 height 12
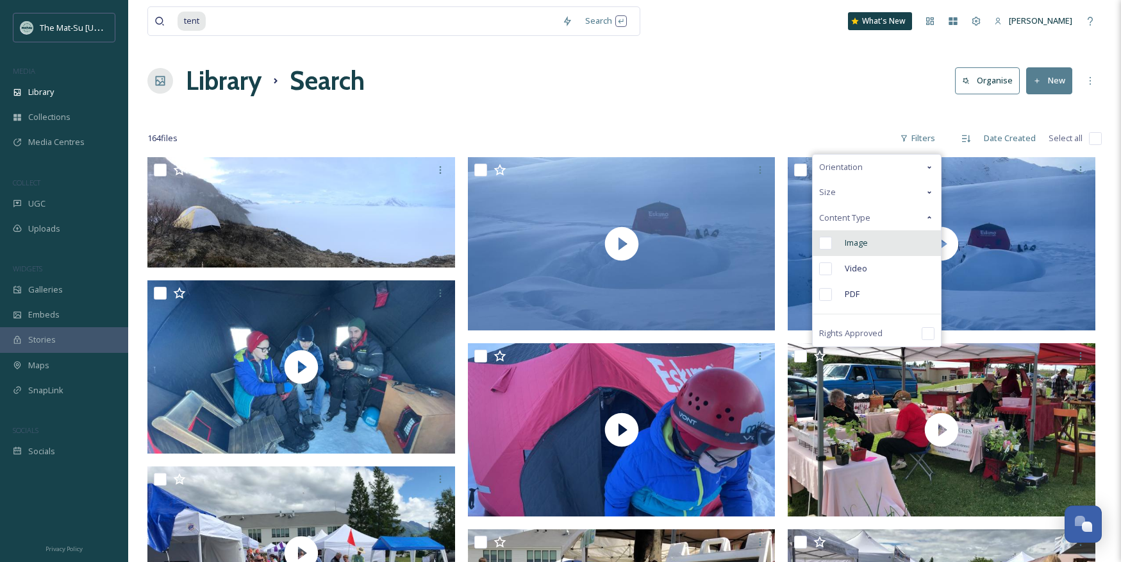
click at [830, 242] on input "checkbox" at bounding box center [825, 243] width 13 height 13
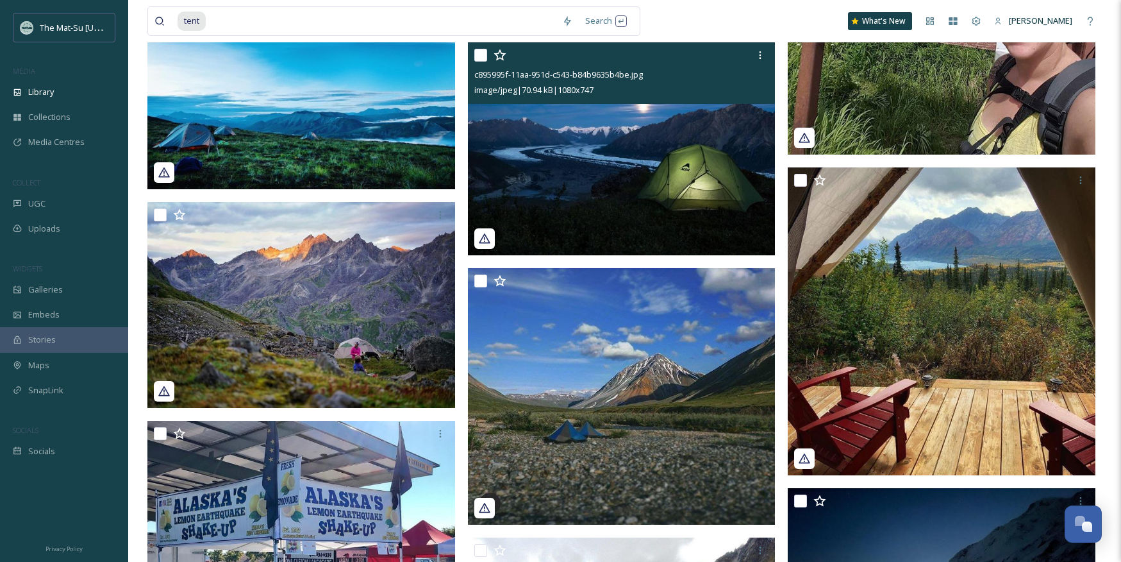
scroll to position [11590, 0]
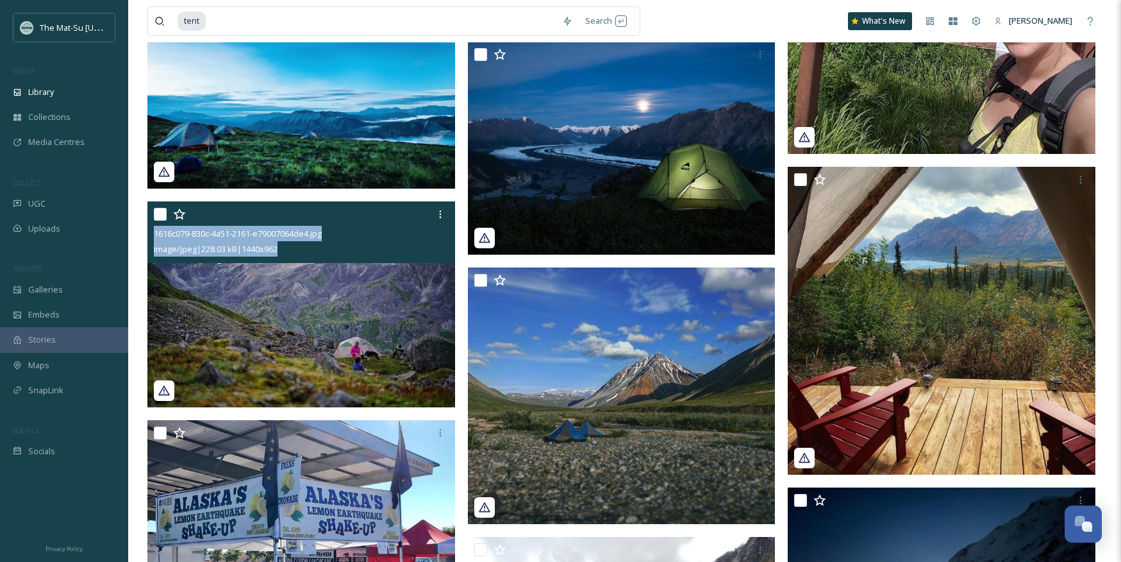
drag, startPoint x: 292, startPoint y: 251, endPoint x: 154, endPoint y: 238, distance: 138.4
click at [154, 238] on div "1616c079-830c-4a51-2161-e79007064de4.jpg image/jpeg | 228.03 kB | 1440 x 962" at bounding box center [301, 232] width 308 height 62
copy div "1616c079-830c-4a51-2161-e79007064de4.jpg image/jpeg | 228.03 kB | 1440 x 962"
click at [239, 358] on img at bounding box center [301, 304] width 308 height 206
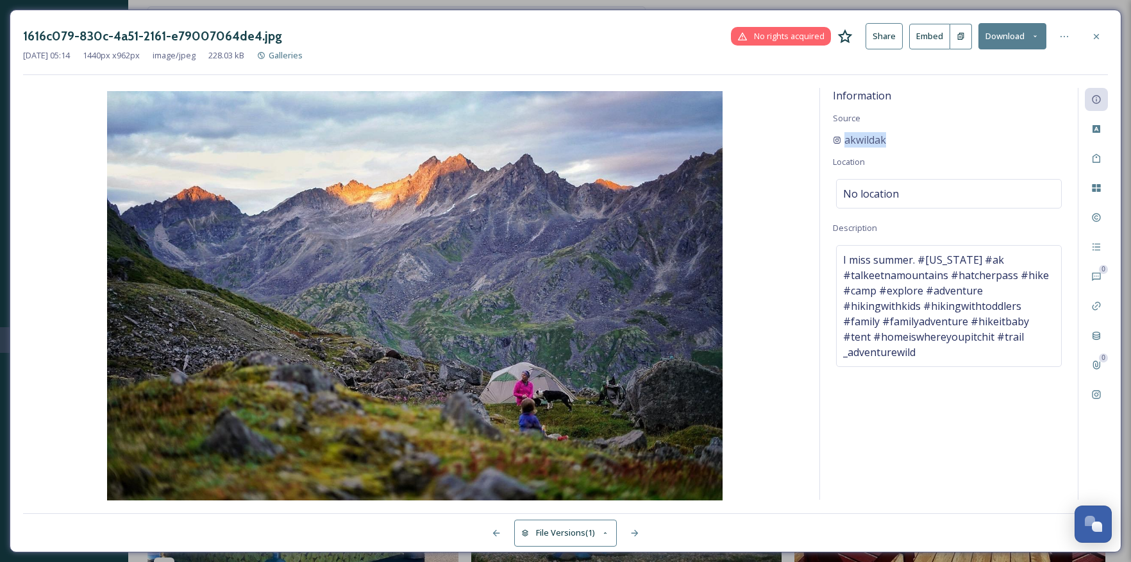
drag, startPoint x: 898, startPoint y: 137, endPoint x: 830, endPoint y: 144, distance: 68.3
click at [830, 143] on div "Information Source akwildak Location No location Description I miss summer. #[U…" at bounding box center [949, 294] width 258 height 412
copy span "akwildak"
drag, startPoint x: 1099, startPoint y: 35, endPoint x: 1056, endPoint y: 33, distance: 43.6
click at [1097, 36] on icon at bounding box center [1096, 36] width 10 height 10
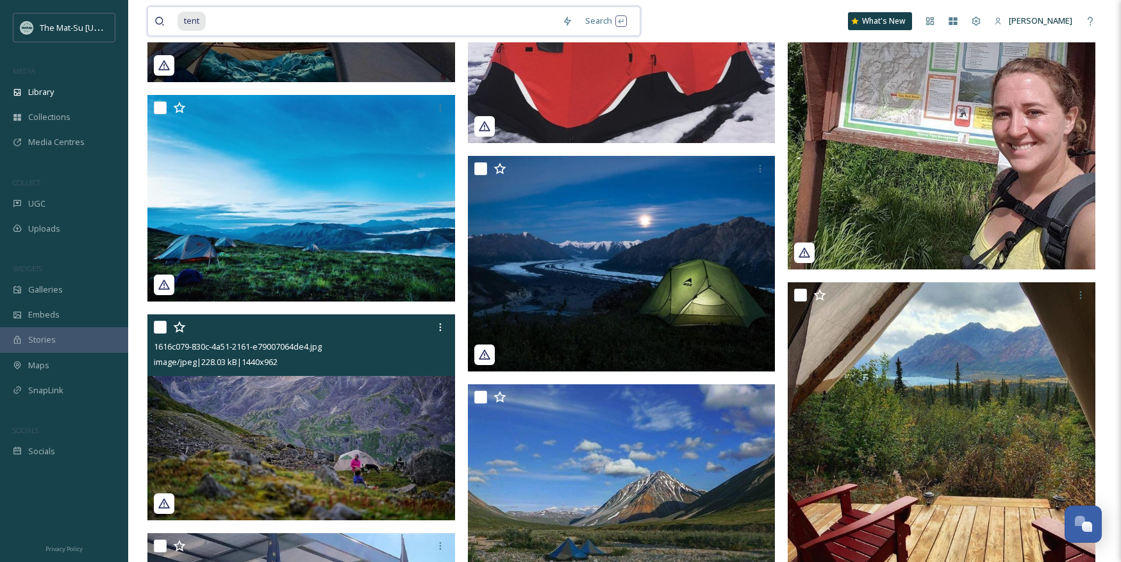
drag, startPoint x: 229, startPoint y: 22, endPoint x: 152, endPoint y: 17, distance: 77.1
click at [153, 18] on div "tent Search" at bounding box center [393, 20] width 493 height 29
type input "t"
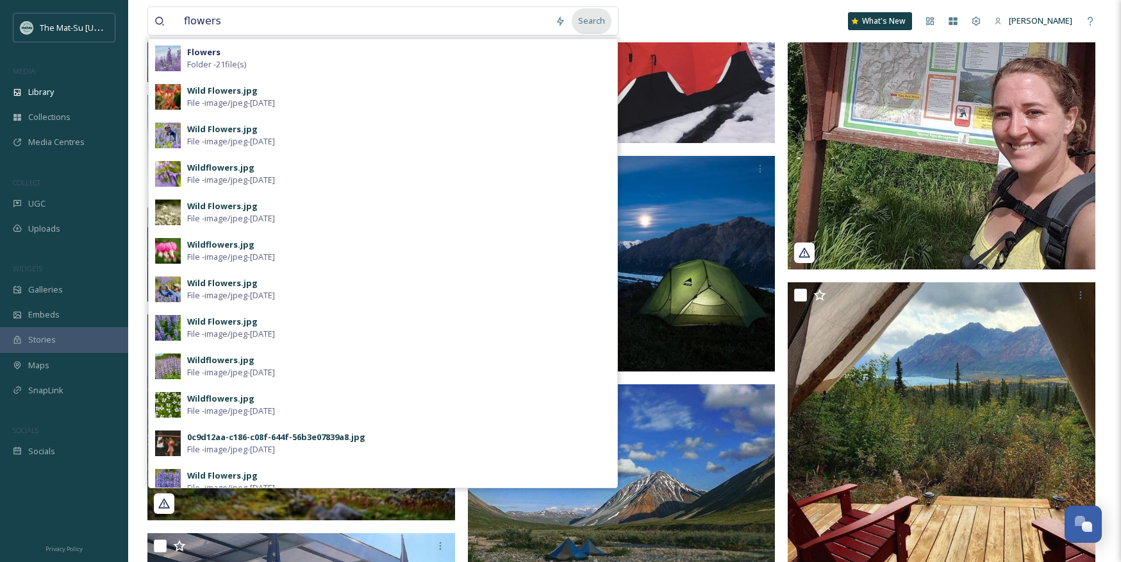
click at [590, 19] on div "Search" at bounding box center [592, 20] width 40 height 25
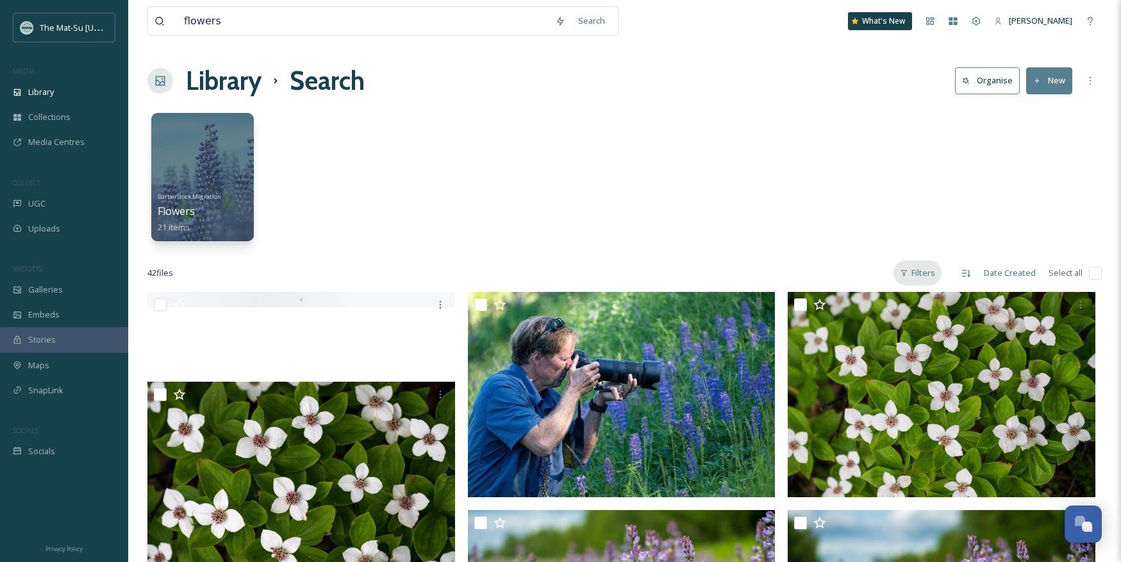
click at [929, 271] on div "Filters" at bounding box center [918, 272] width 48 height 25
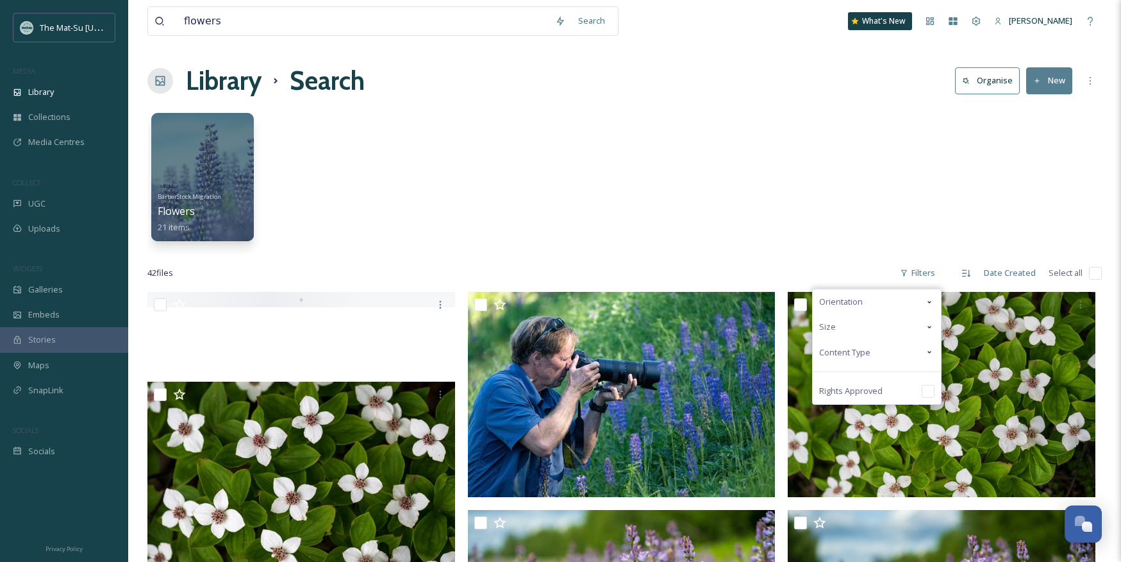
click at [846, 352] on span "Content Type" at bounding box center [844, 352] width 51 height 12
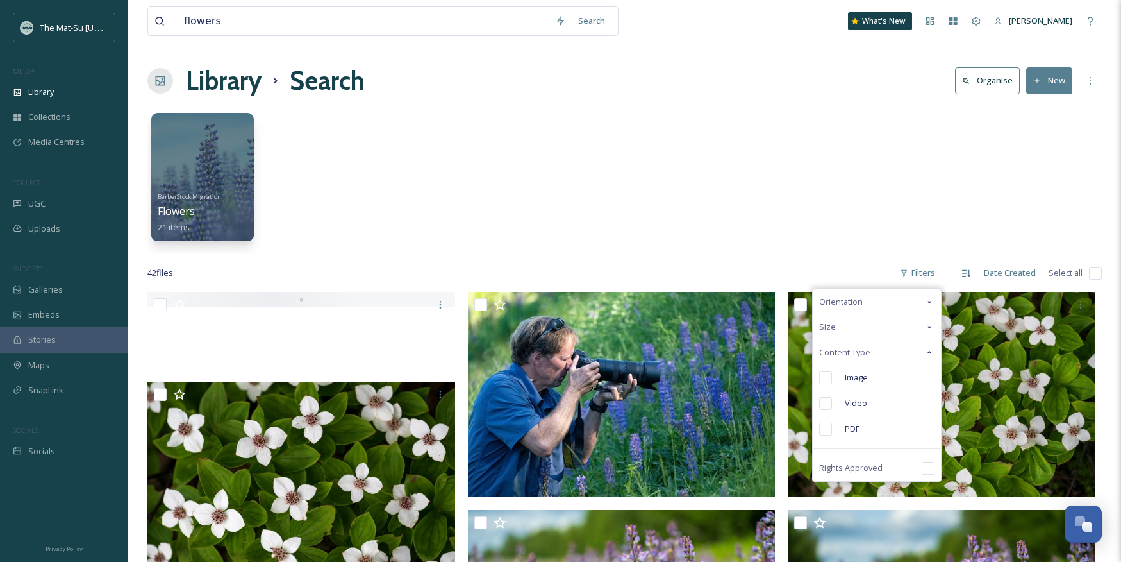
click at [830, 378] on input "checkbox" at bounding box center [825, 377] width 13 height 13
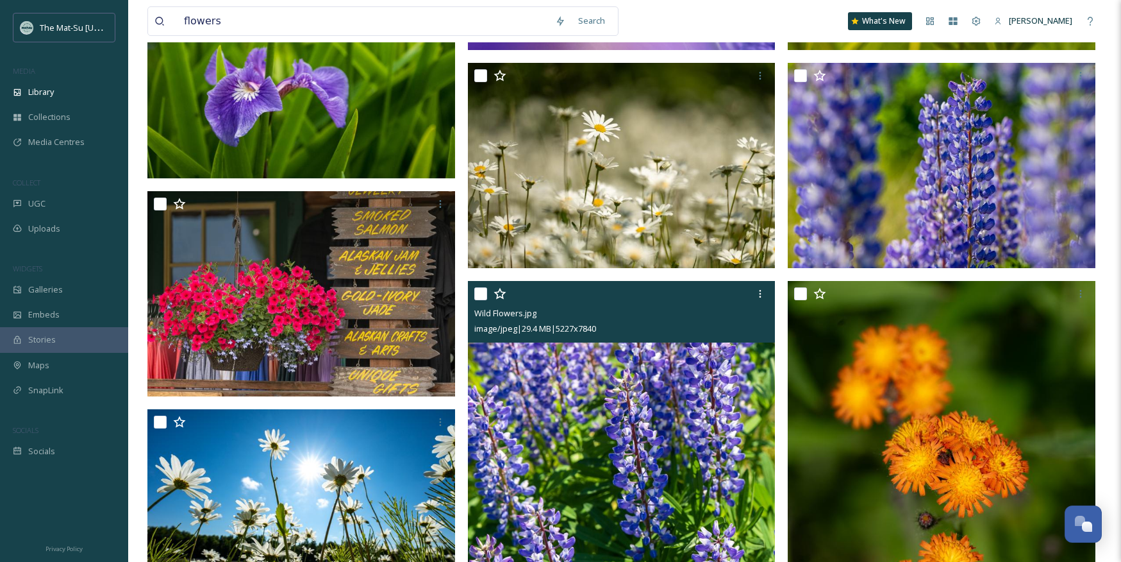
scroll to position [1356, 0]
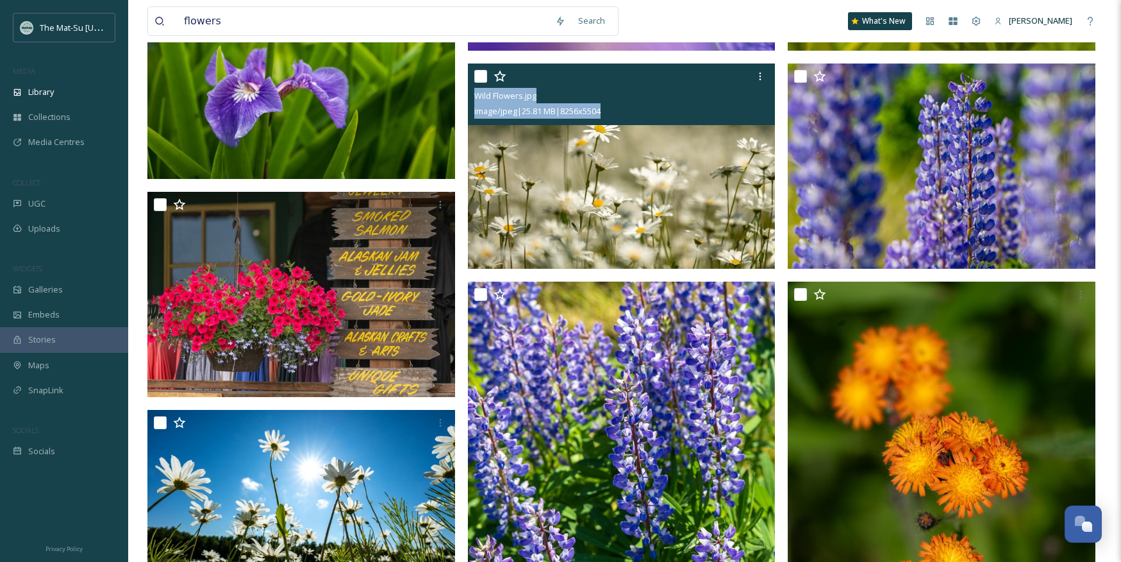
drag, startPoint x: 621, startPoint y: 114, endPoint x: 469, endPoint y: 94, distance: 152.6
click at [469, 94] on div "Wild Flowers.jpg image/jpeg | 25.81 MB | 8256 x 5504" at bounding box center [622, 94] width 308 height 62
copy div "Wild Flowers.jpg image/jpeg | 25.81 MB | 8256 x 5504"
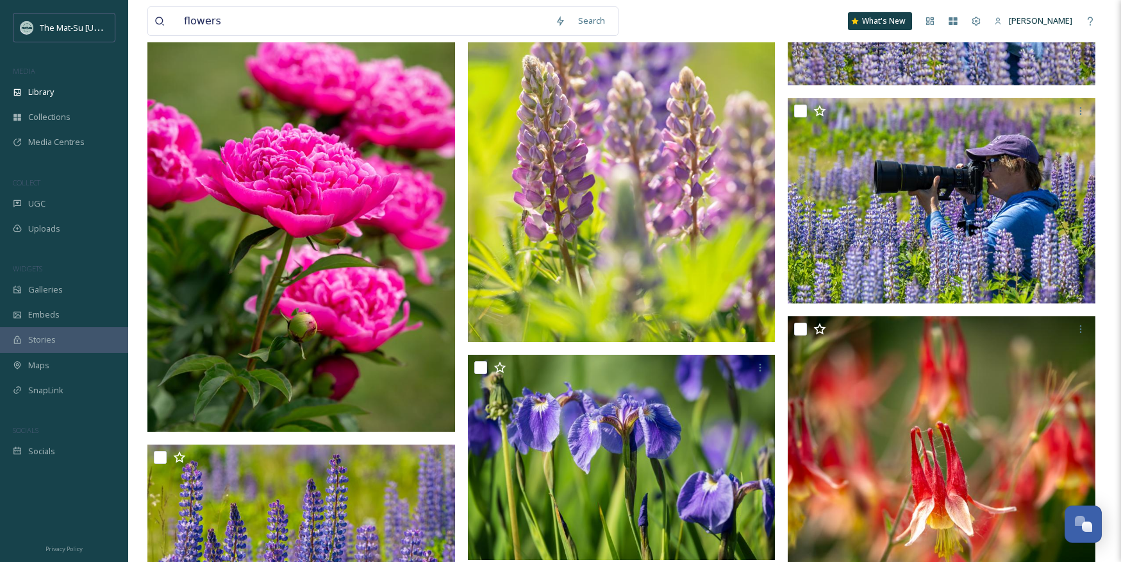
scroll to position [2237, 0]
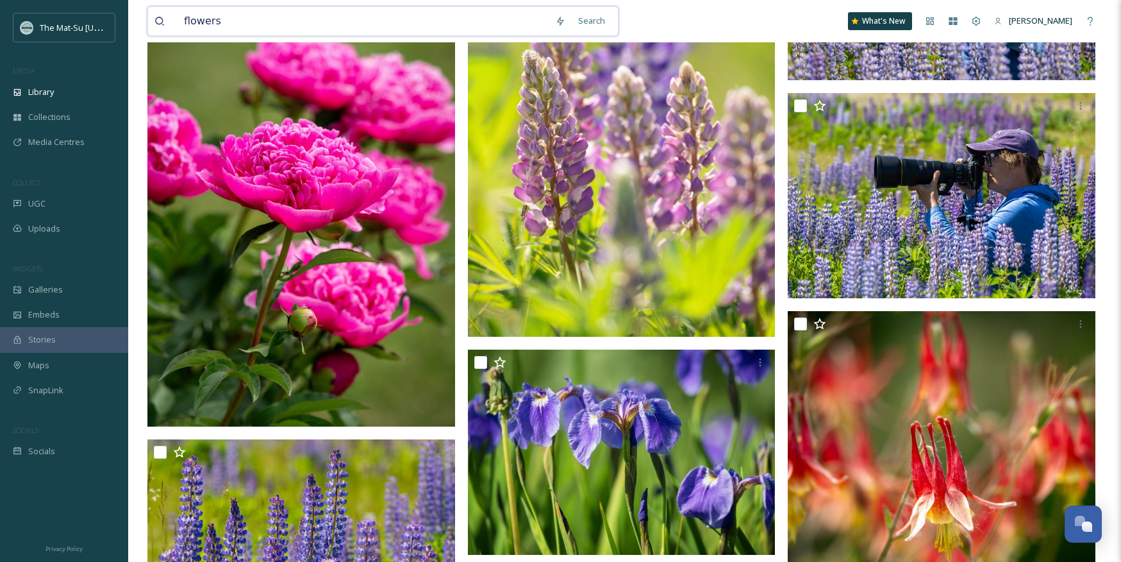
drag, startPoint x: 227, startPoint y: 19, endPoint x: 151, endPoint y: 19, distance: 75.6
click at [151, 19] on div "flowers Search" at bounding box center [382, 20] width 471 height 29
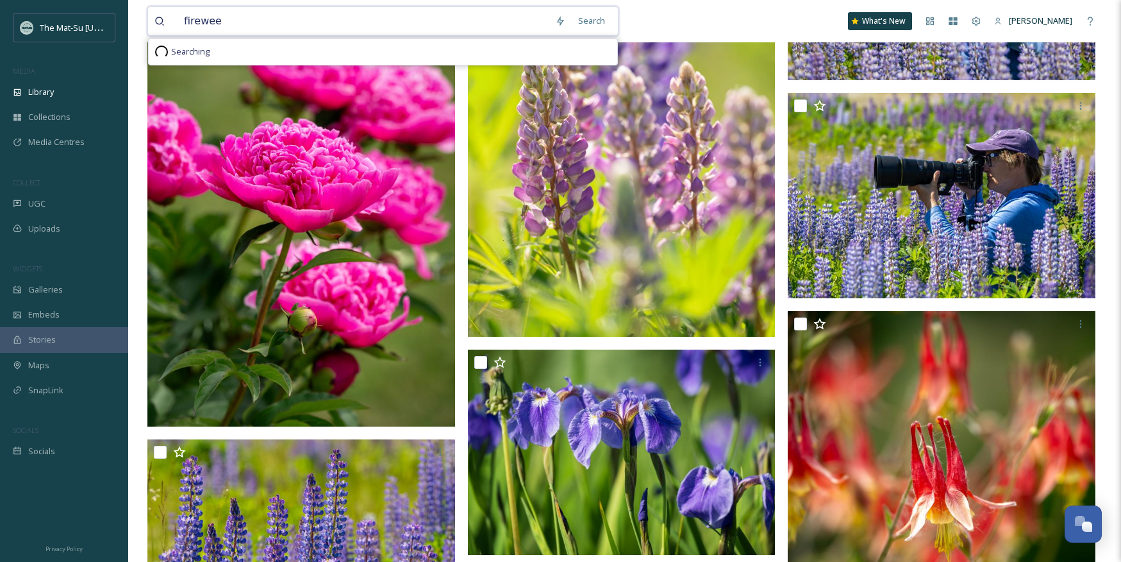
type input "fireweed"
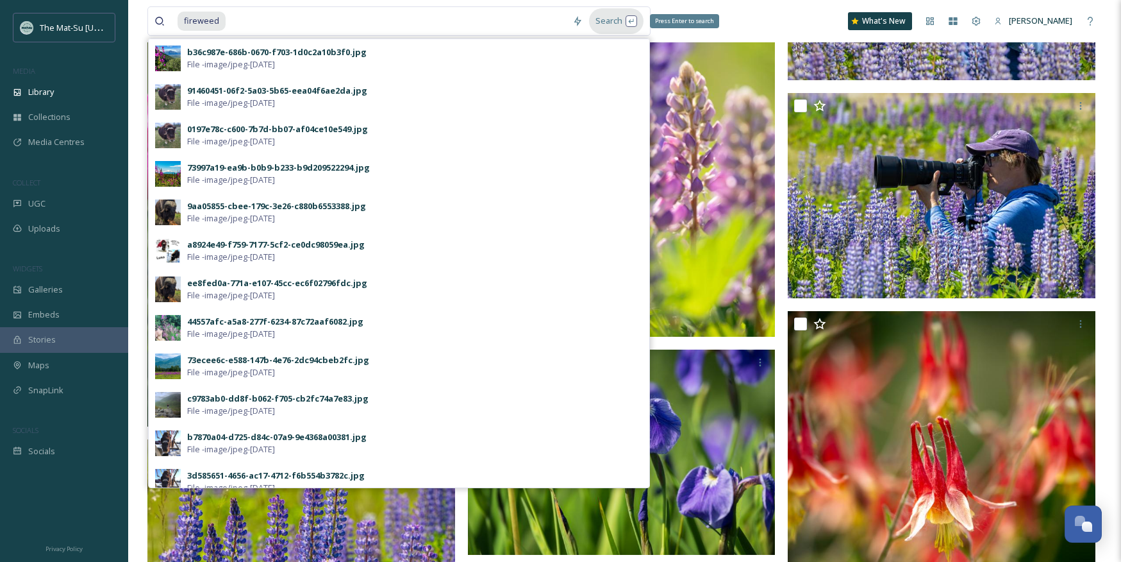
click at [612, 22] on div "Search Press Enter to search" at bounding box center [616, 20] width 54 height 25
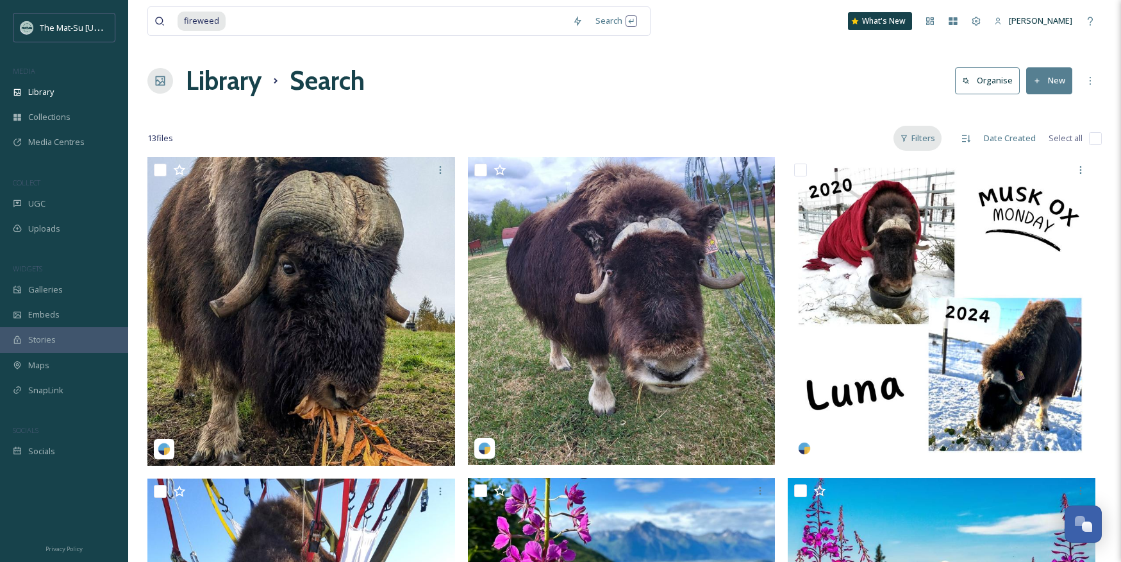
click at [927, 137] on div "Filters" at bounding box center [918, 138] width 48 height 25
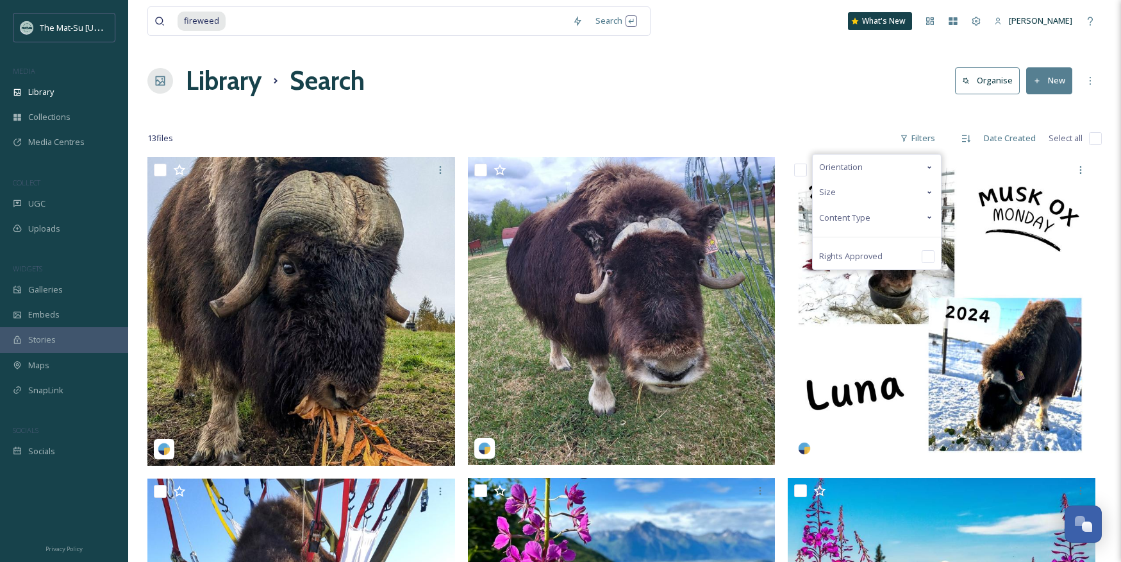
click at [858, 212] on span "Content Type" at bounding box center [844, 218] width 51 height 12
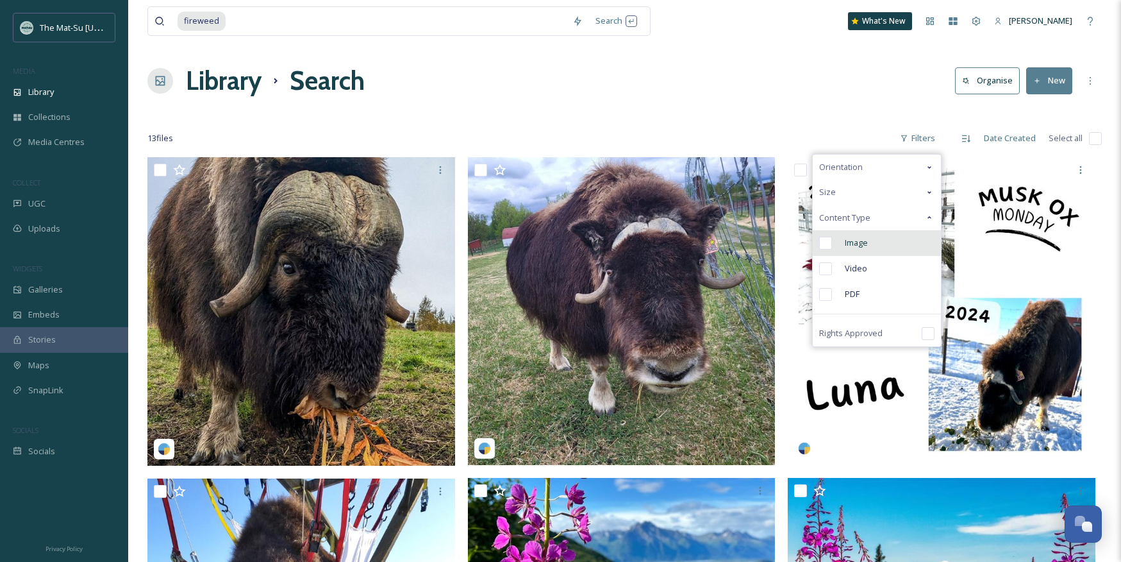
click at [828, 242] on input "checkbox" at bounding box center [825, 243] width 13 height 13
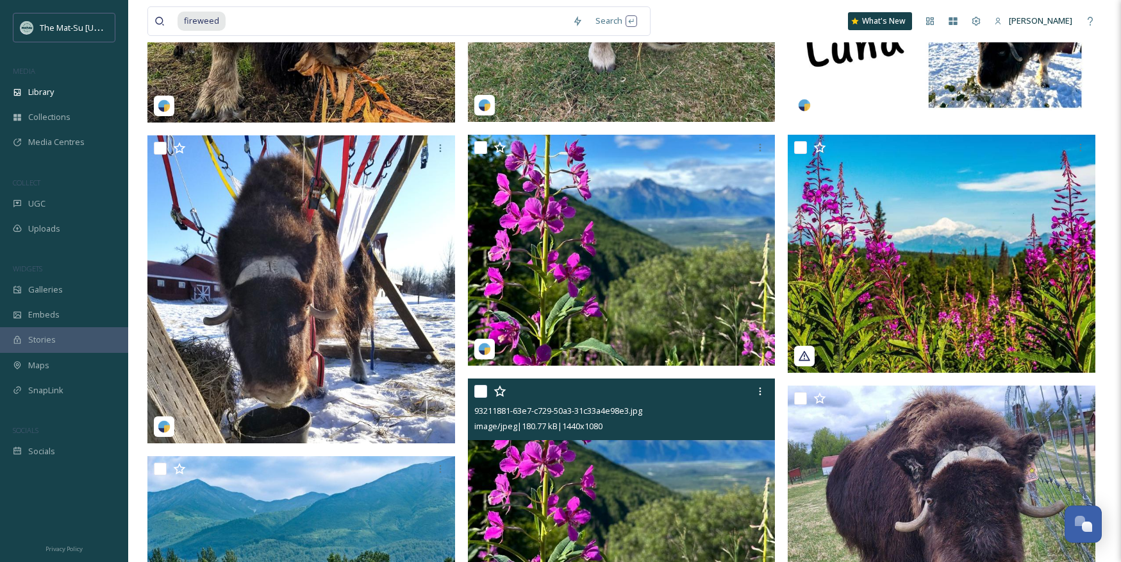
scroll to position [341, 0]
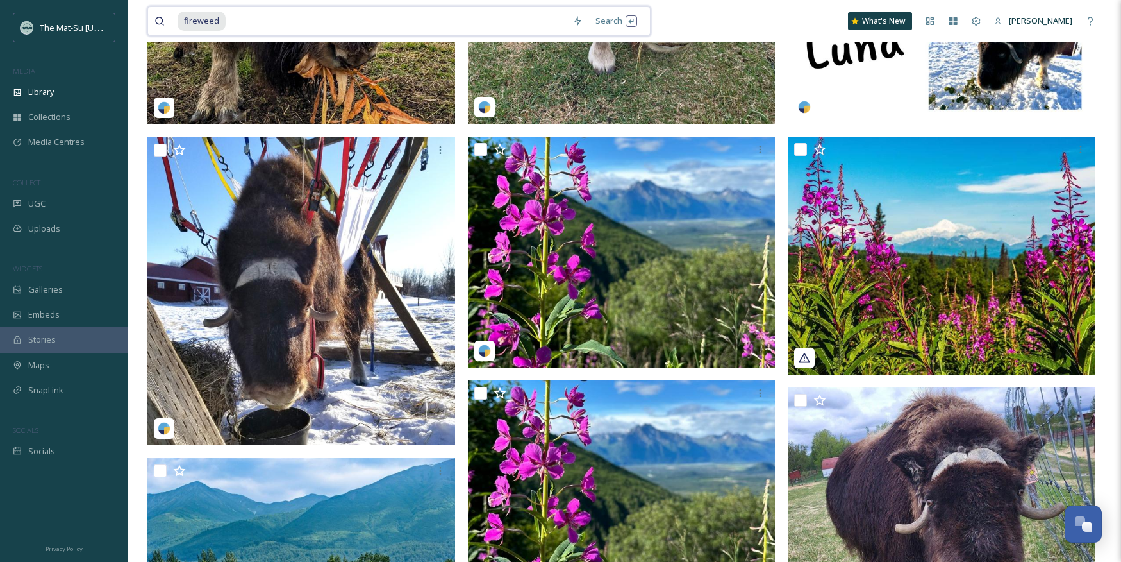
click at [236, 16] on input at bounding box center [396, 21] width 339 height 28
click at [224, 18] on div "fireweed" at bounding box center [372, 21] width 388 height 28
type input "f"
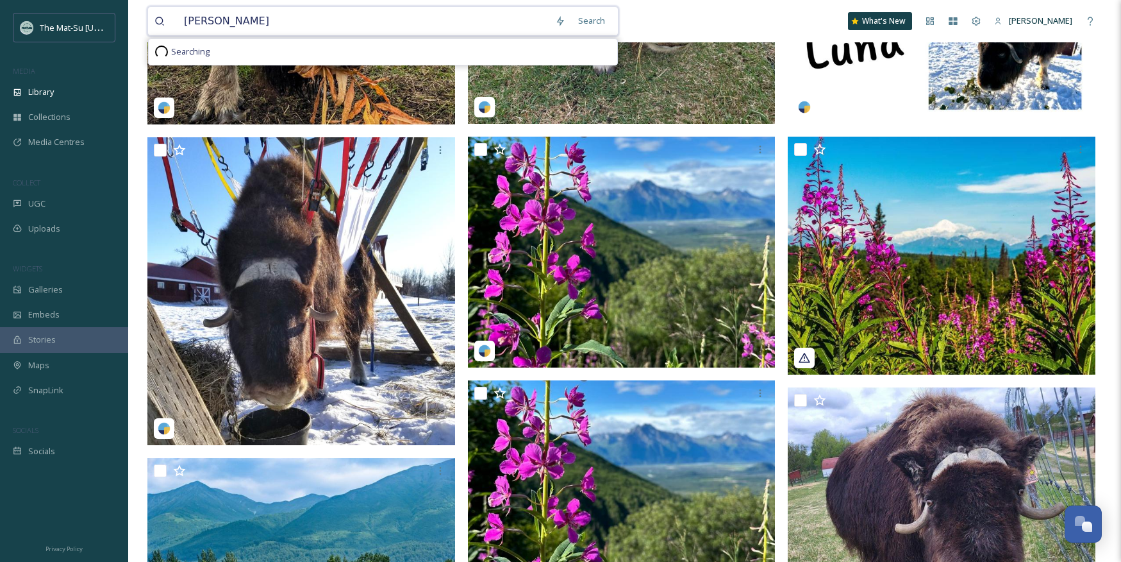
type input "moose"
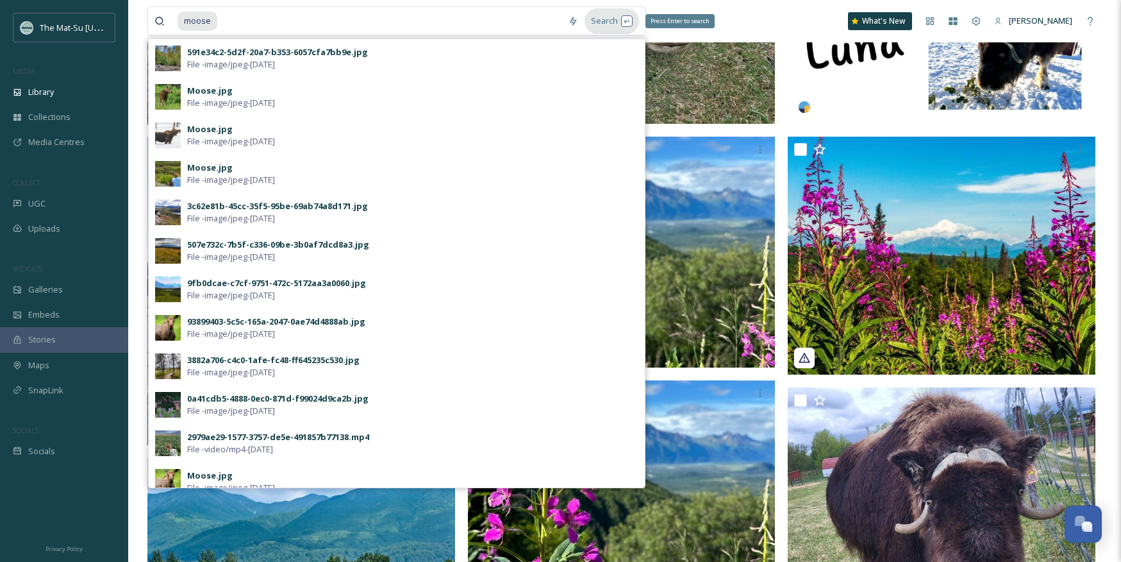
click at [604, 19] on div "Search Press Enter to search" at bounding box center [612, 20] width 54 height 25
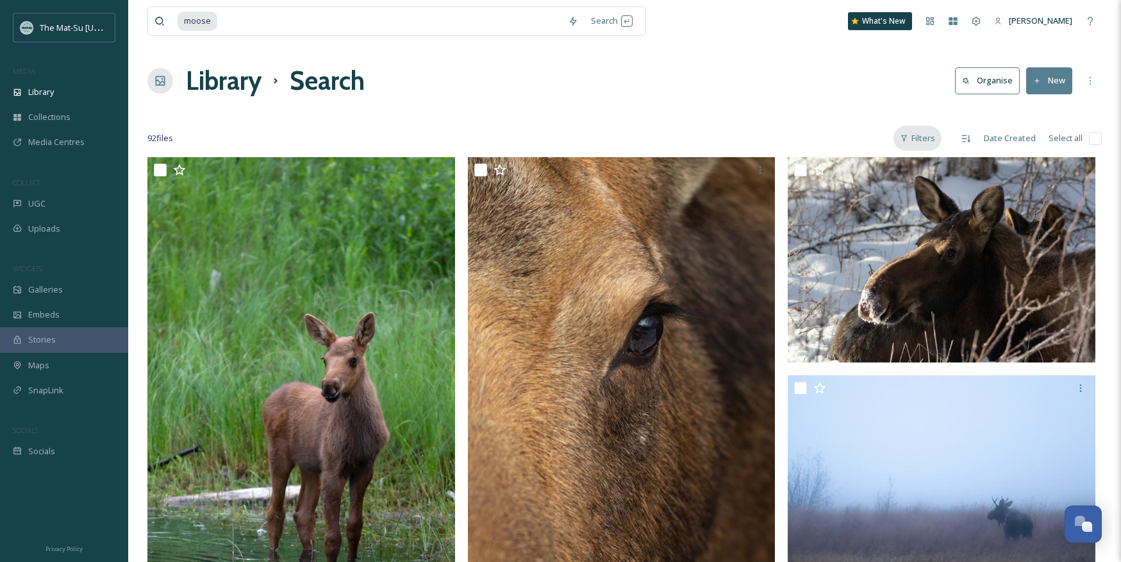
click at [920, 135] on div "Filters" at bounding box center [918, 138] width 48 height 25
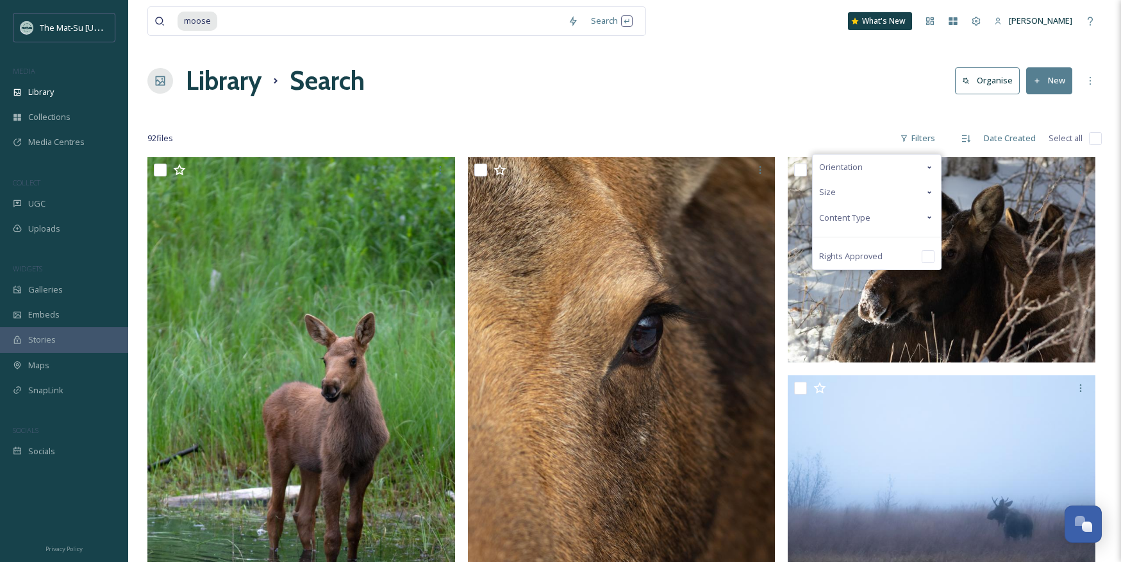
drag, startPoint x: 865, startPoint y: 215, endPoint x: 850, endPoint y: 217, distance: 14.8
click at [864, 215] on span "Content Type" at bounding box center [844, 218] width 51 height 12
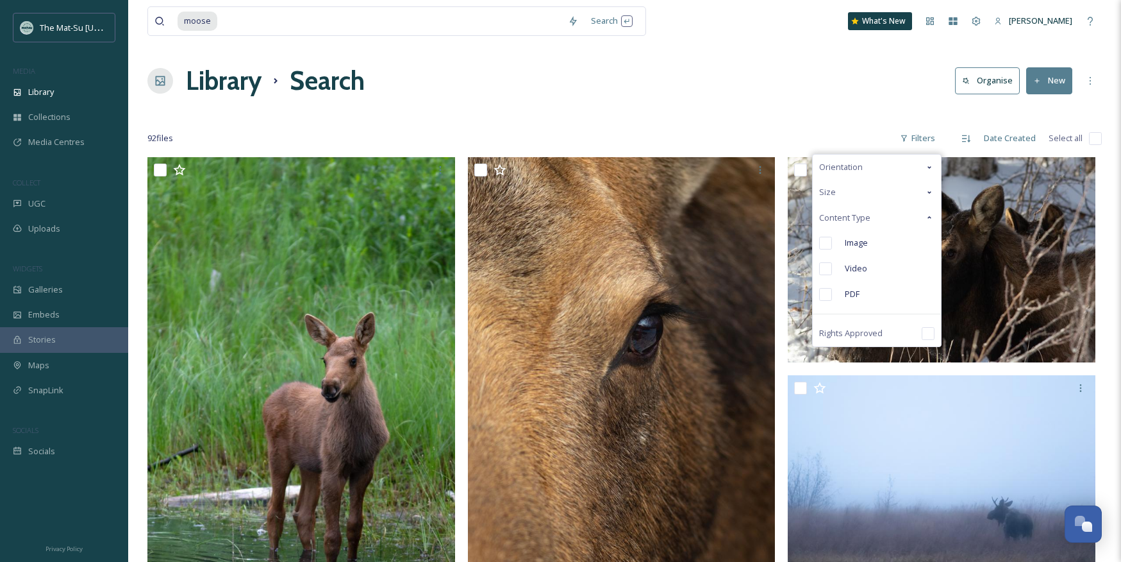
click at [826, 242] on input "checkbox" at bounding box center [825, 243] width 13 height 13
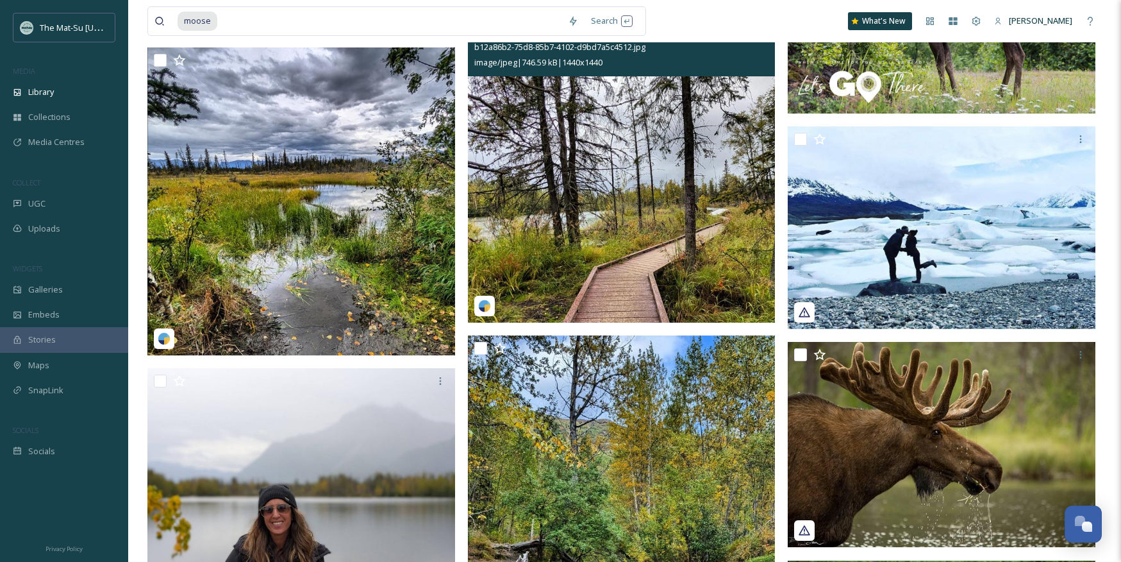
scroll to position [4434, 0]
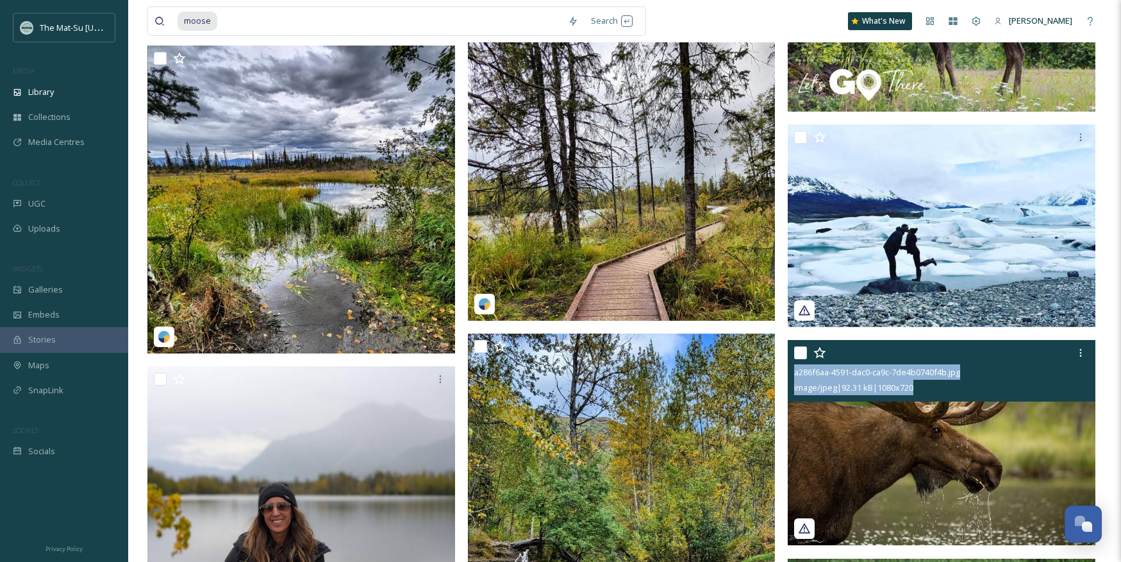
drag, startPoint x: 935, startPoint y: 391, endPoint x: 793, endPoint y: 373, distance: 143.4
click at [792, 374] on div "a286f6aa-4591-dac0-ca9c-7de4b0740f4b.jpg image/jpeg | 92.31 kB | 1080 x 720" at bounding box center [942, 371] width 308 height 62
copy div "a286f6aa-4591-dac0-ca9c-7de4b0740f4b.jpg image/jpeg | 92.31 kB | 1080 x 720"
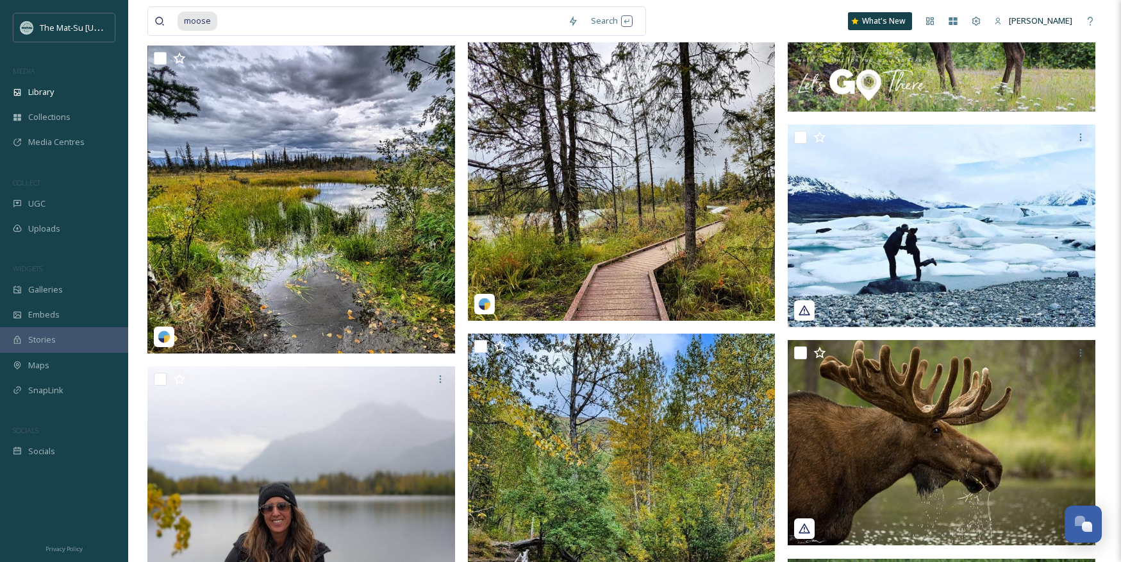
click at [777, 328] on div at bounding box center [625, 367] width 314 height 9286
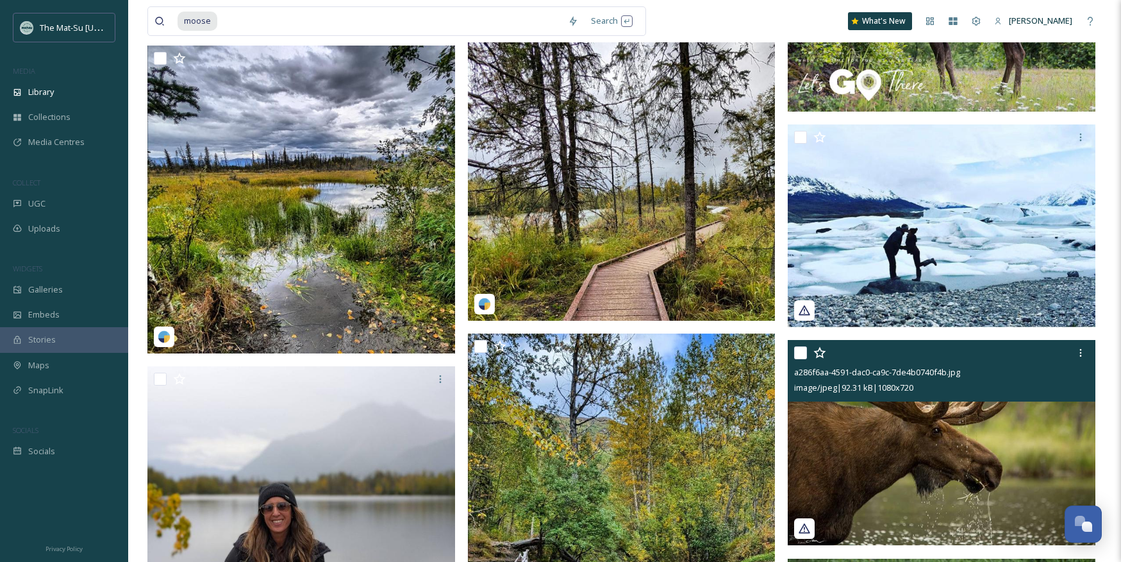
click at [880, 482] on img at bounding box center [942, 442] width 308 height 205
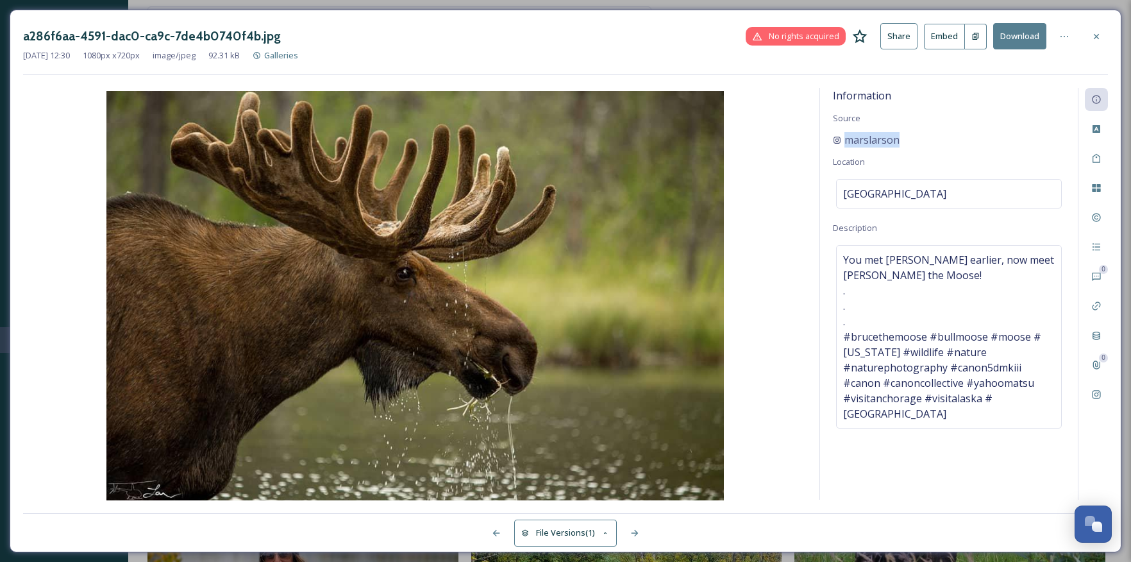
drag, startPoint x: 903, startPoint y: 140, endPoint x: 828, endPoint y: 142, distance: 74.4
click at [828, 142] on div "Information Source marslarson Location [GEOGRAPHIC_DATA] Description You met [P…" at bounding box center [949, 294] width 258 height 412
drag, startPoint x: 1096, startPoint y: 33, endPoint x: 632, endPoint y: 13, distance: 463.9
click at [1092, 34] on icon at bounding box center [1096, 36] width 10 height 10
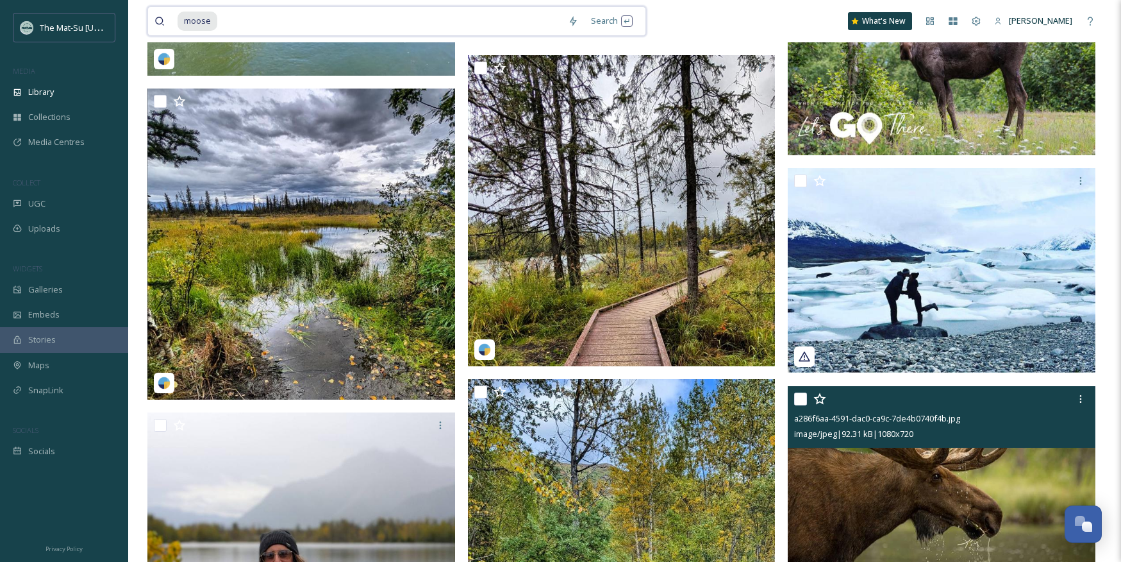
drag, startPoint x: 238, startPoint y: 19, endPoint x: 217, endPoint y: 19, distance: 21.8
click at [217, 19] on div "moose" at bounding box center [370, 21] width 384 height 28
type input "m"
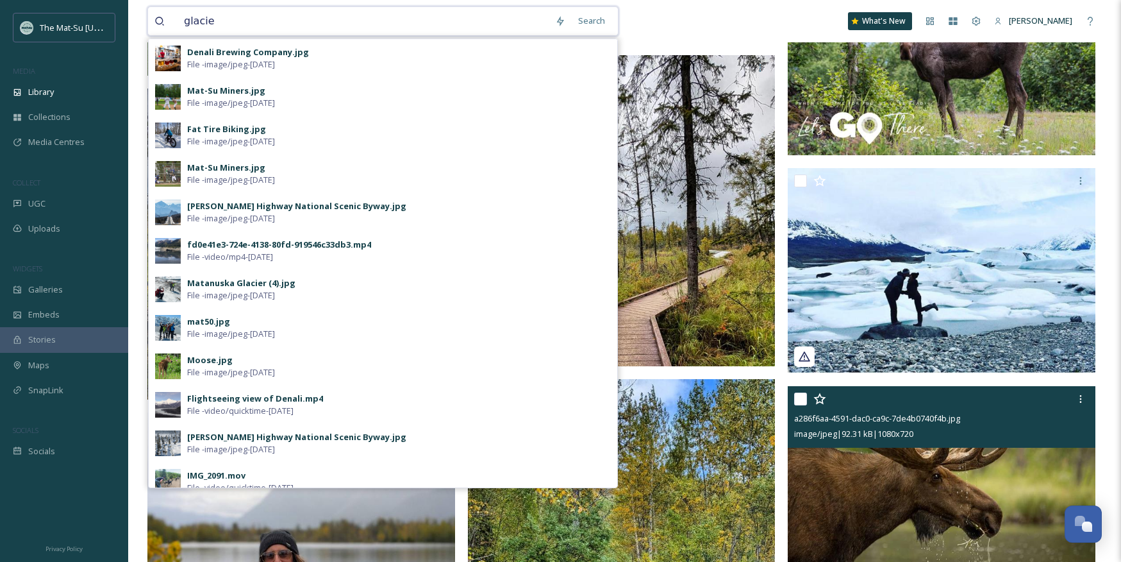
type input "glacier"
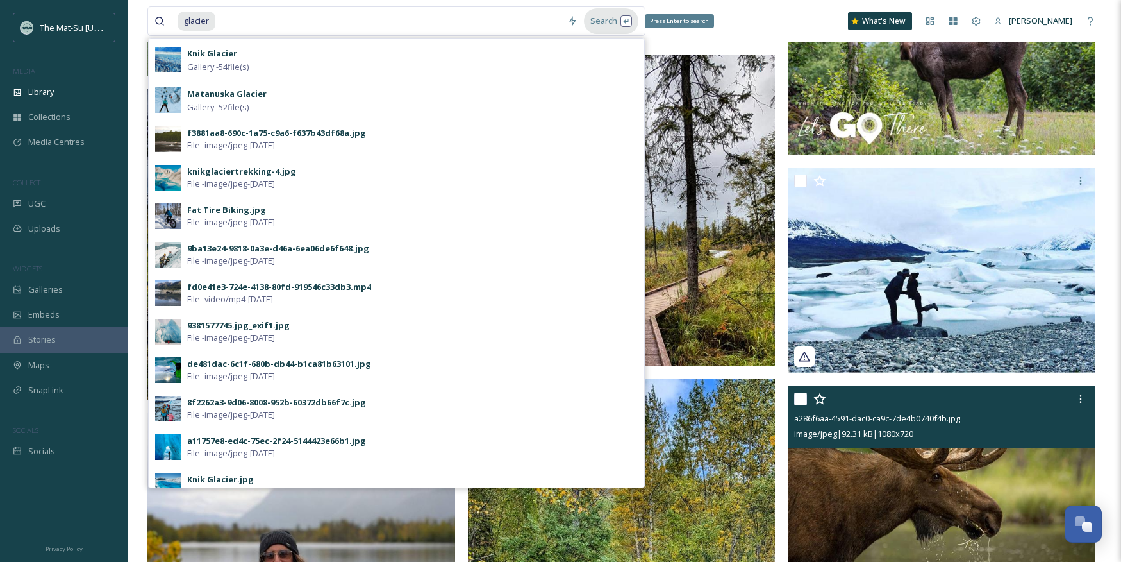
click at [608, 19] on div "Search Press Enter to search" at bounding box center [611, 20] width 54 height 25
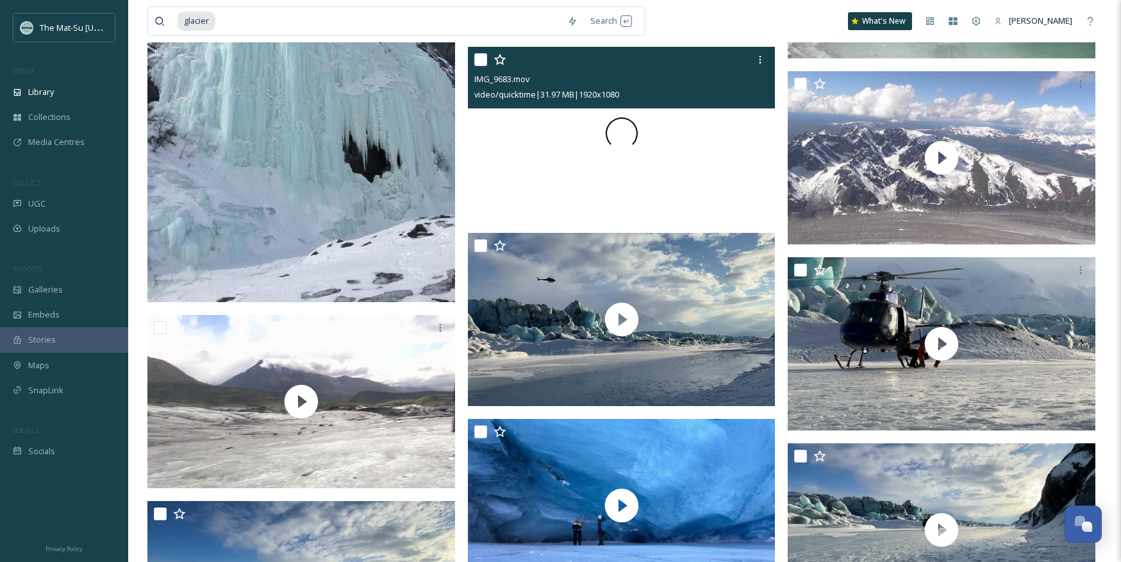
scroll to position [936, 0]
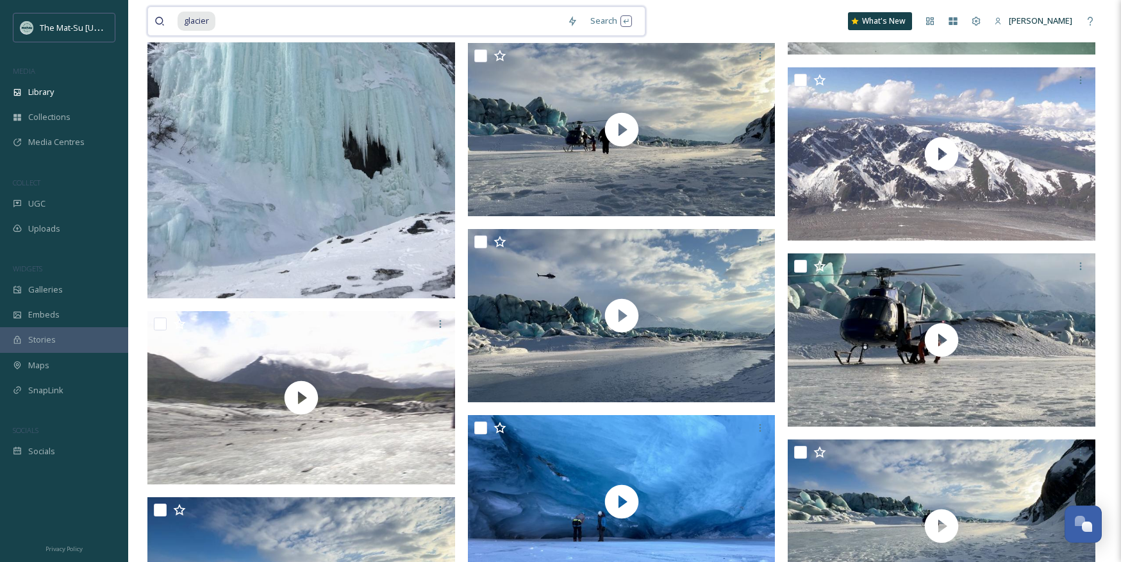
click at [281, 15] on input at bounding box center [389, 21] width 344 height 28
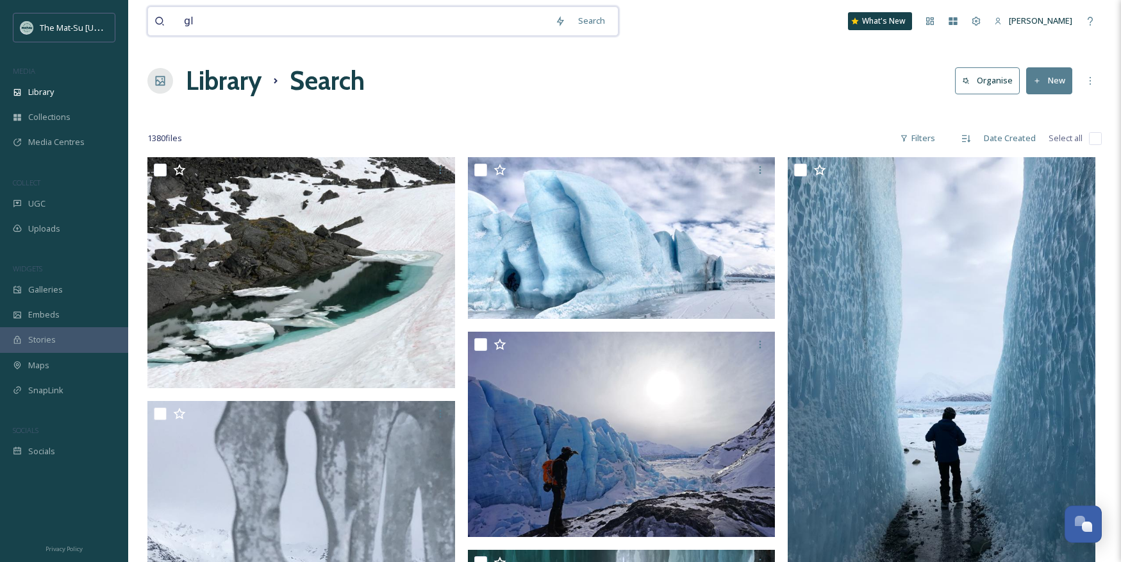
type input "g"
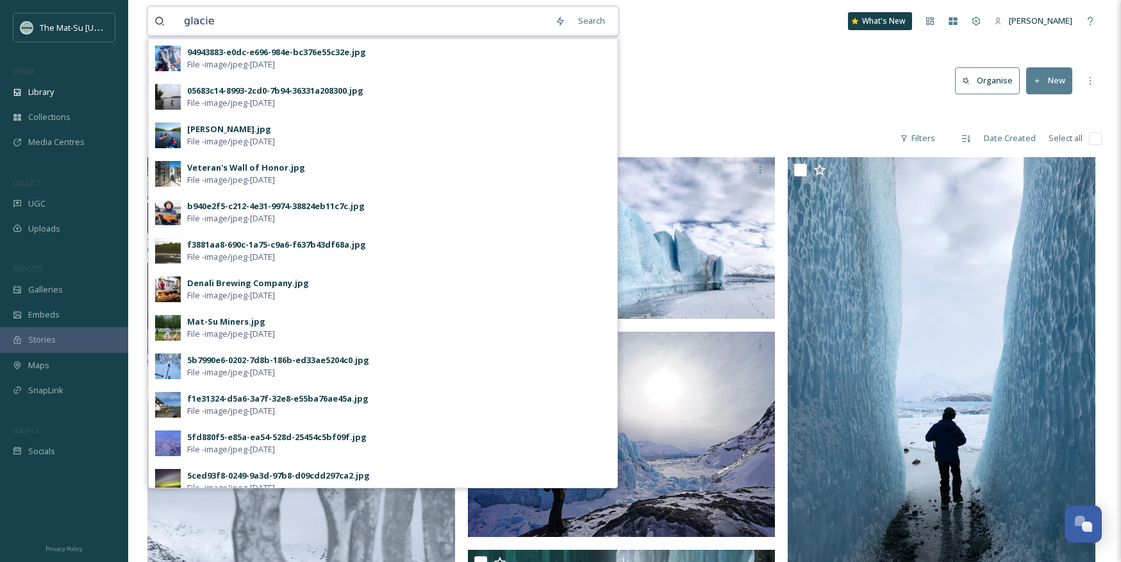
type input "glacier"
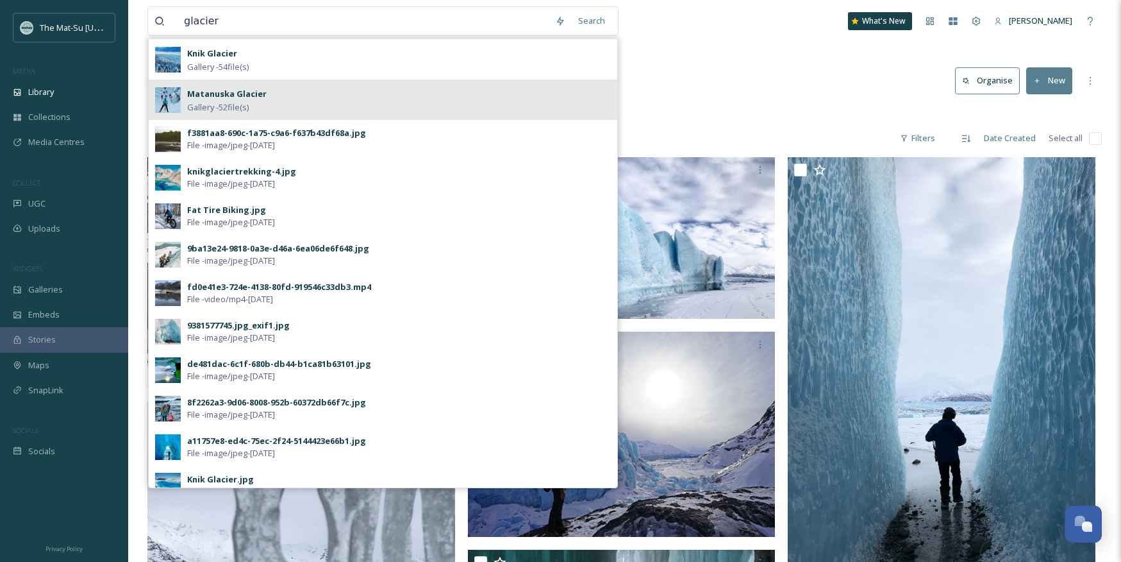
click at [206, 94] on strong "Matanuska Glacier" at bounding box center [226, 94] width 79 height 12
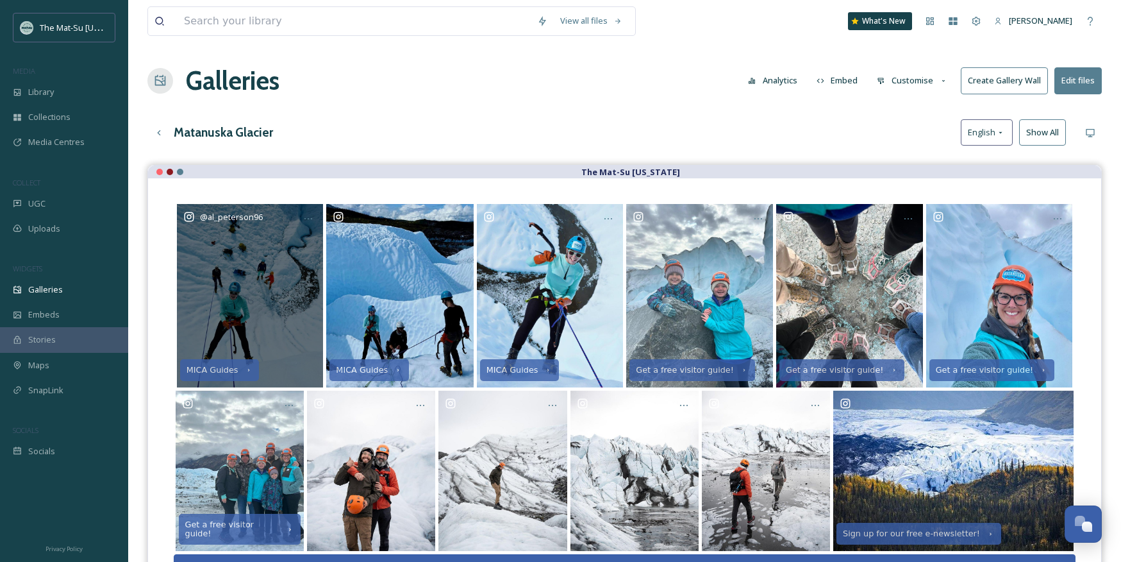
click at [292, 272] on div "@ al_peterson96" at bounding box center [250, 295] width 147 height 183
click at [223, 339] on div "@ al_peterson96" at bounding box center [250, 295] width 147 height 183
click at [241, 318] on div "@ al_peterson96" at bounding box center [250, 295] width 147 height 183
click at [225, 370] on div "MICA Guides" at bounding box center [212, 369] width 53 height 9
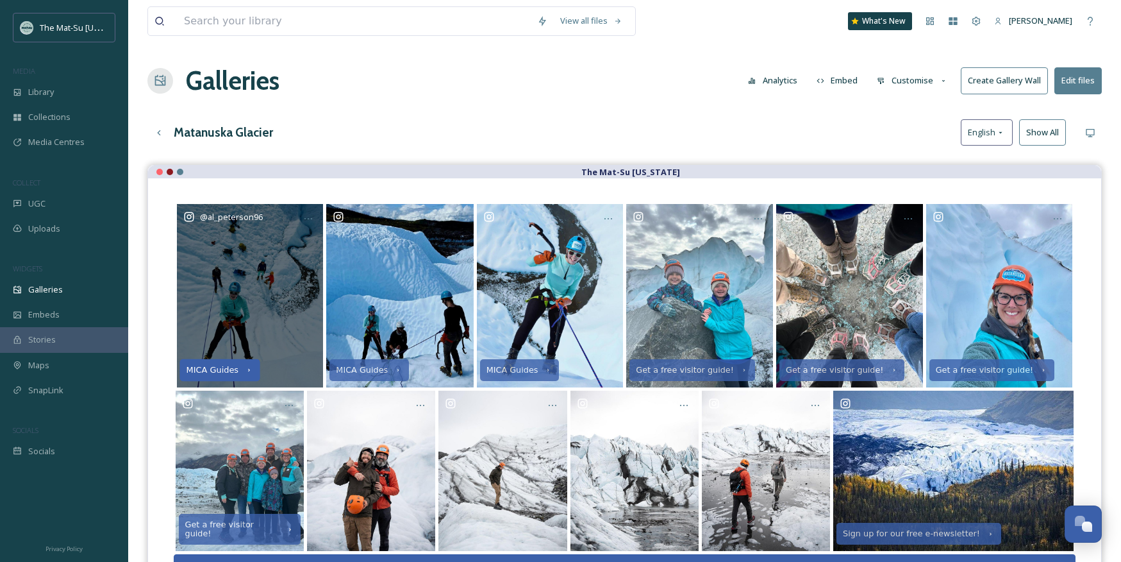
click at [245, 370] on icon at bounding box center [249, 370] width 8 height 8
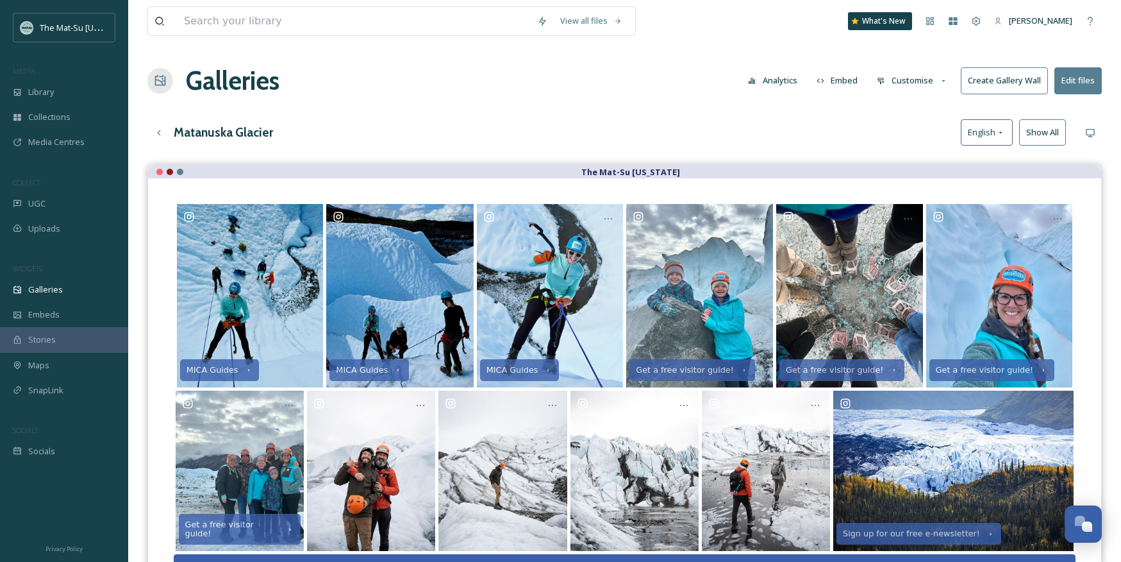
click at [580, 129] on div "Matanuska Glacier English Show All" at bounding box center [624, 132] width 955 height 26
click at [217, 17] on input at bounding box center [354, 21] width 353 height 28
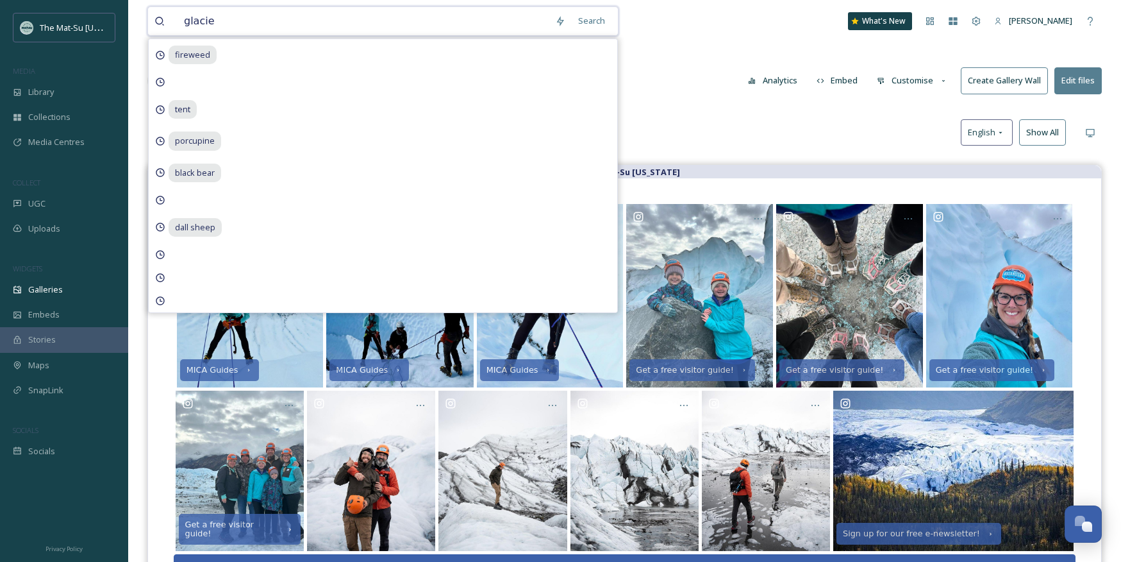
type input "glacier"
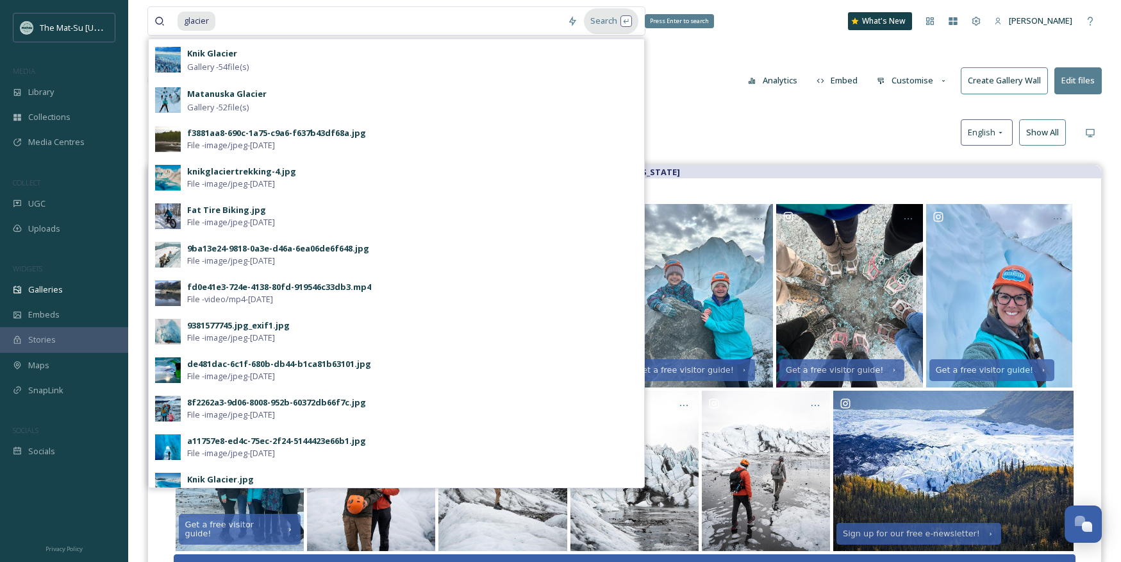
click at [605, 23] on div "Search Press Enter to search" at bounding box center [611, 20] width 54 height 25
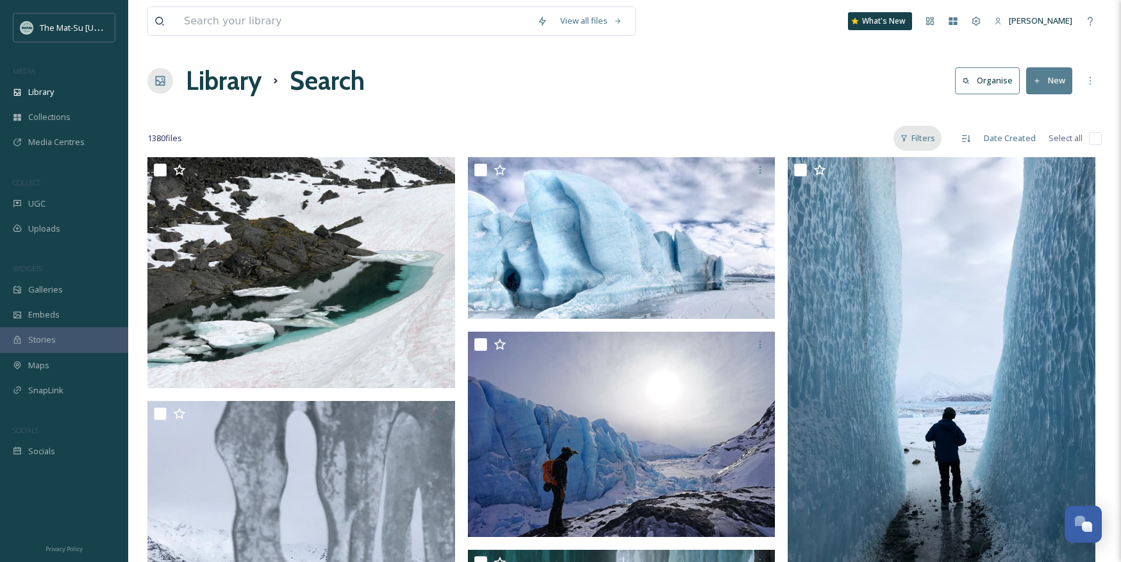
click at [926, 141] on div "Filters" at bounding box center [918, 138] width 48 height 25
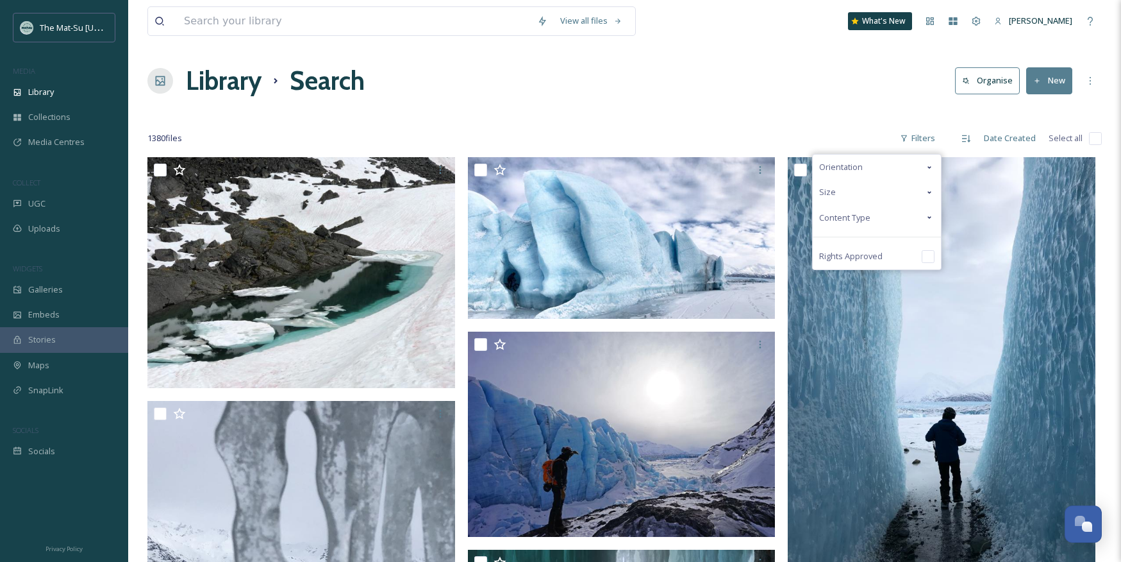
click at [860, 215] on span "Content Type" at bounding box center [844, 218] width 51 height 12
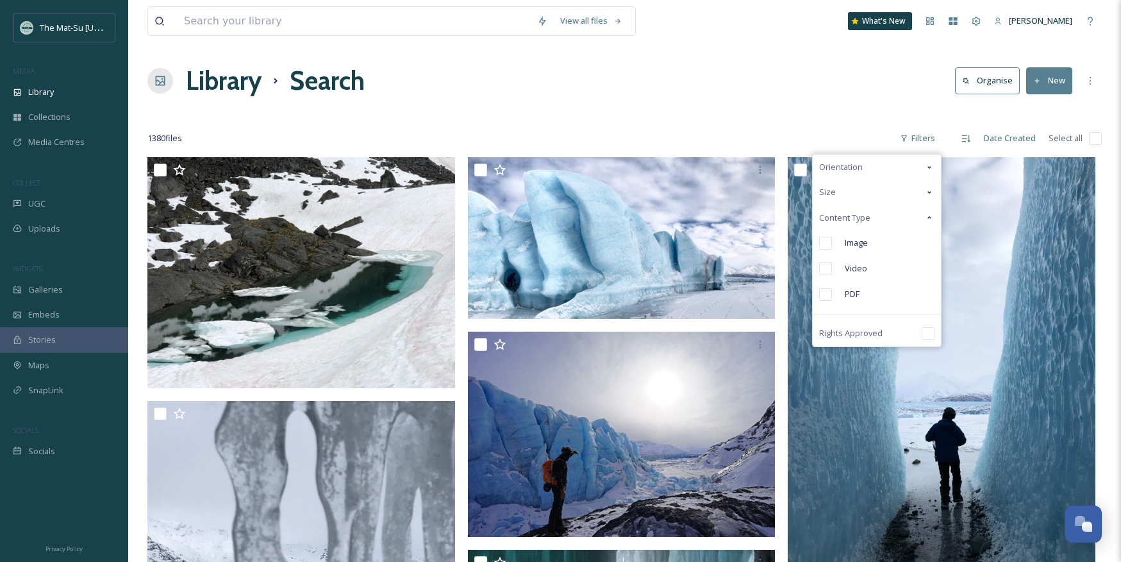
click at [830, 242] on input "checkbox" at bounding box center [825, 243] width 13 height 13
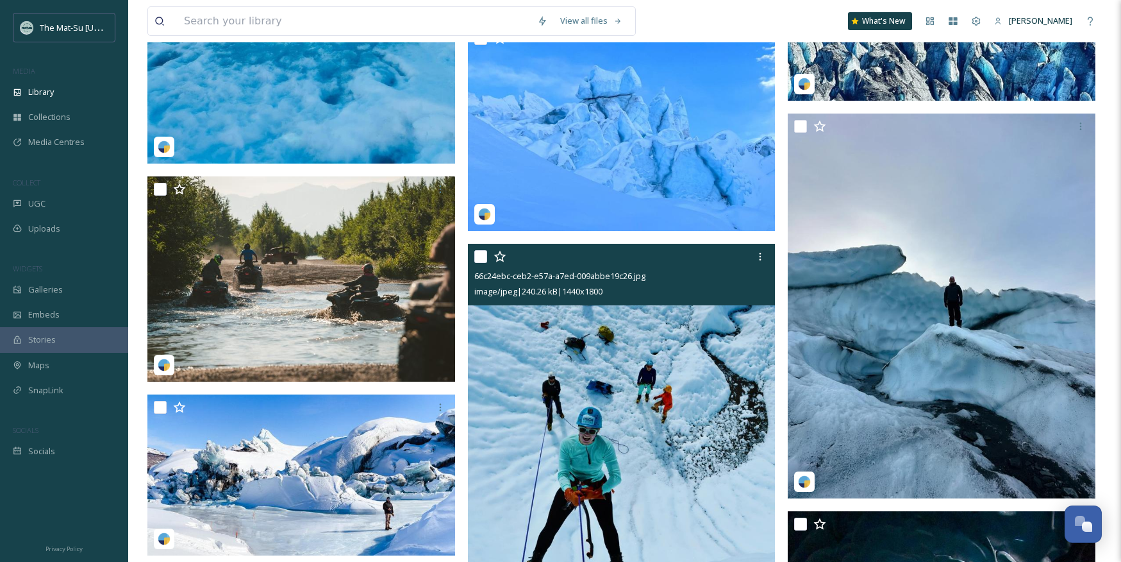
scroll to position [36741, 0]
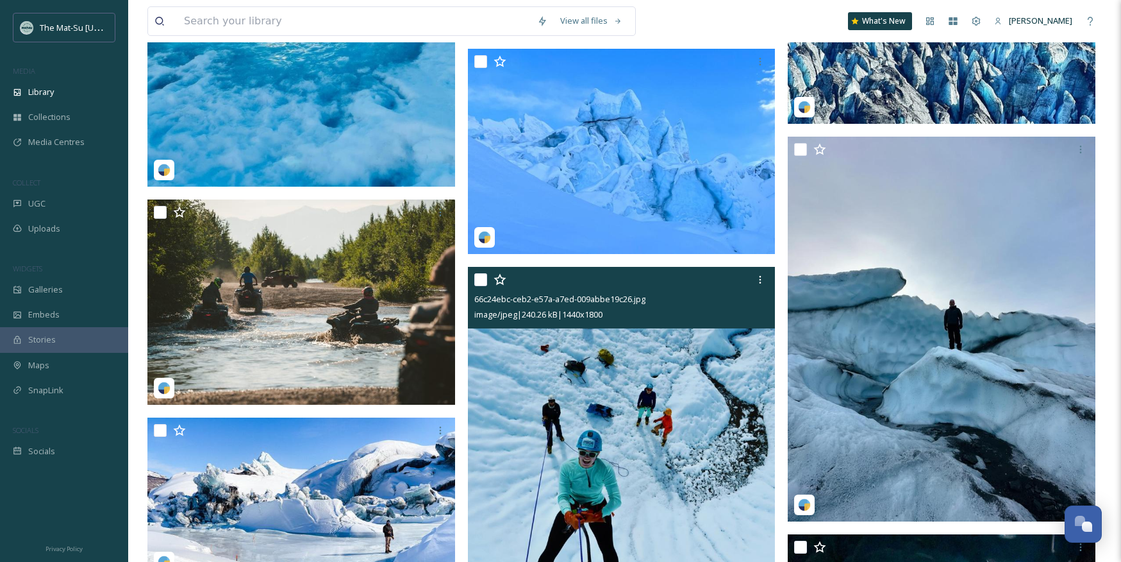
click at [631, 365] on img at bounding box center [622, 459] width 308 height 385
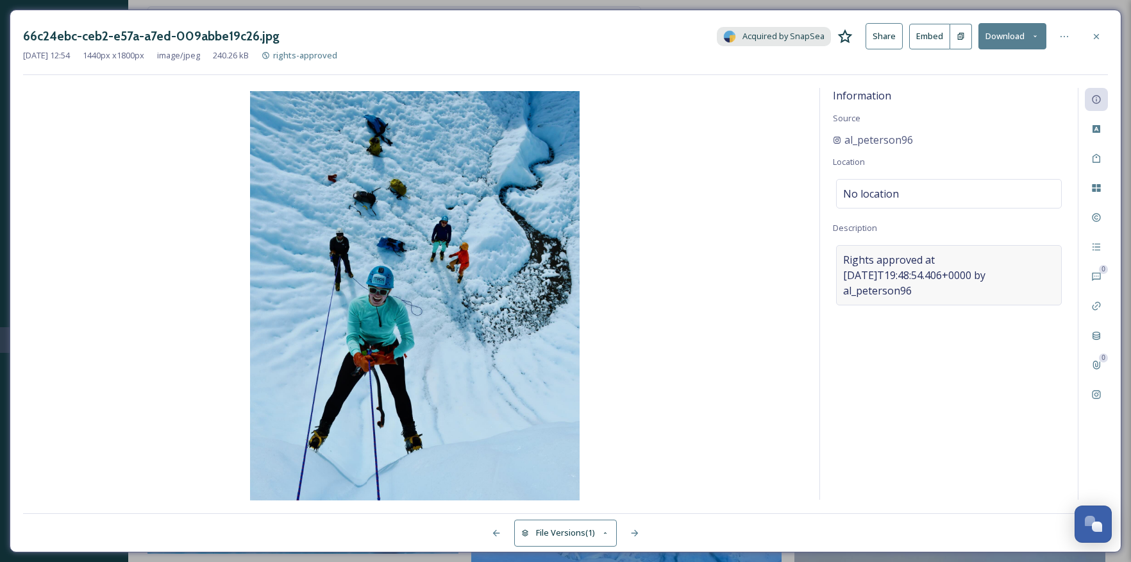
drag, startPoint x: 1047, startPoint y: 274, endPoint x: 840, endPoint y: 264, distance: 206.7
click at [840, 264] on div "Rights approved at [DATE]T19:48:54.406+0000 by al_peterson96" at bounding box center [949, 275] width 226 height 60
drag, startPoint x: 838, startPoint y: 259, endPoint x: 1056, endPoint y: 283, distance: 219.3
click at [1056, 283] on textarea "Rights approved at [DATE]T19:48:54.406+0000 by al_peterson96" at bounding box center [949, 298] width 232 height 106
drag, startPoint x: 1097, startPoint y: 33, endPoint x: 1028, endPoint y: 55, distance: 73.2
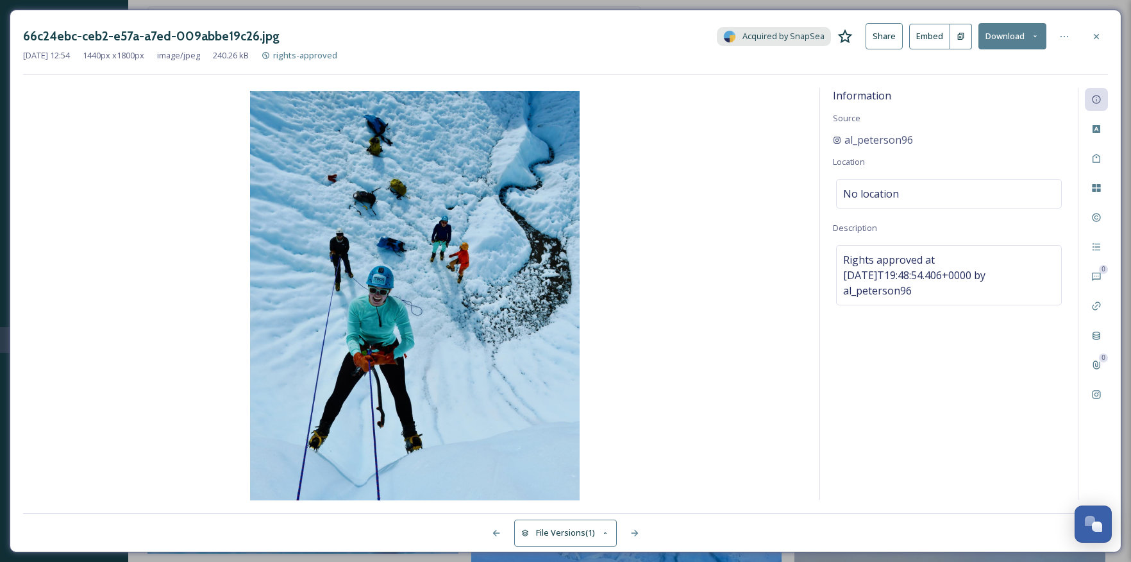
click at [1097, 33] on icon at bounding box center [1096, 36] width 10 height 10
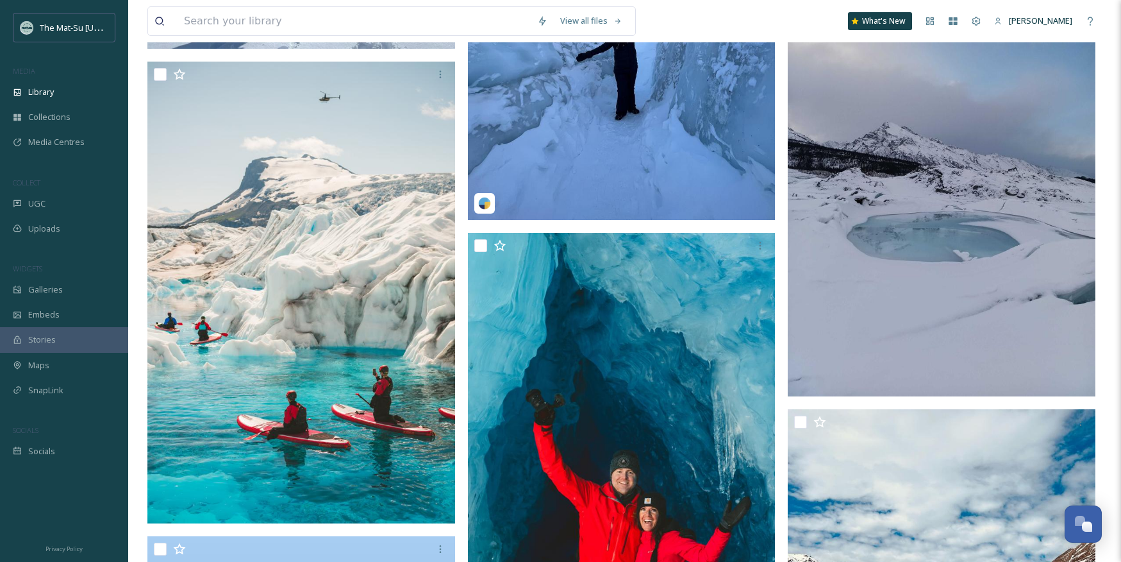
scroll to position [59887, 0]
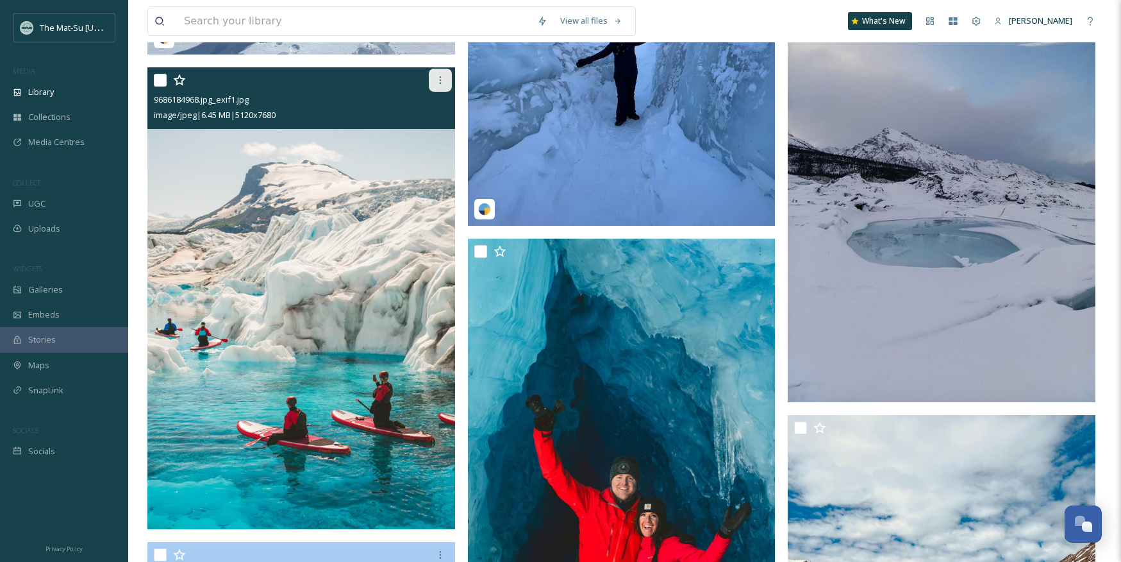
click at [439, 78] on icon at bounding box center [440, 80] width 10 height 10
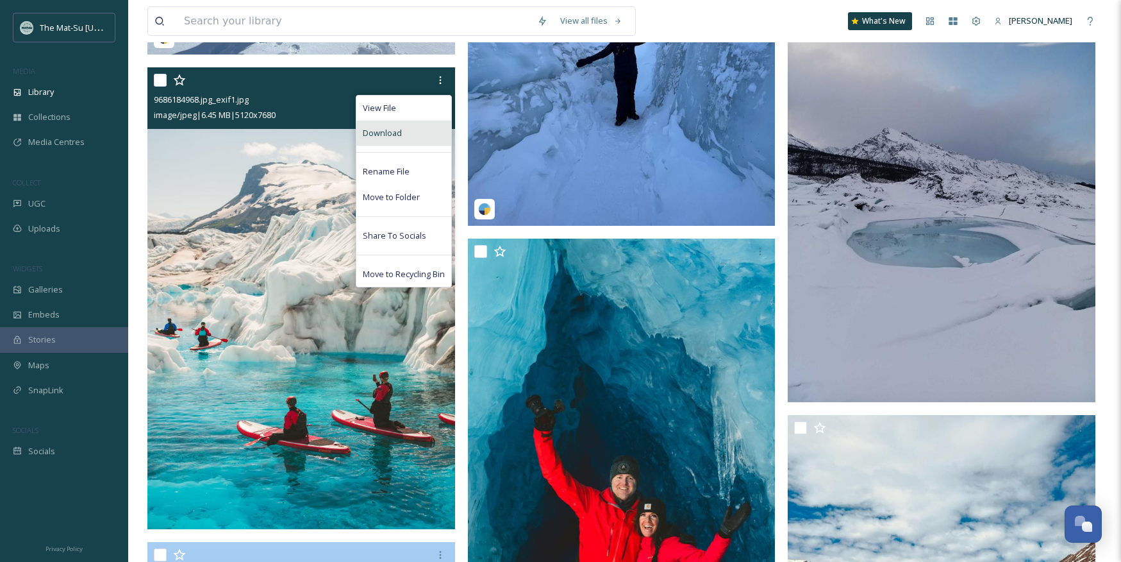
click at [398, 129] on span "Download" at bounding box center [382, 133] width 39 height 12
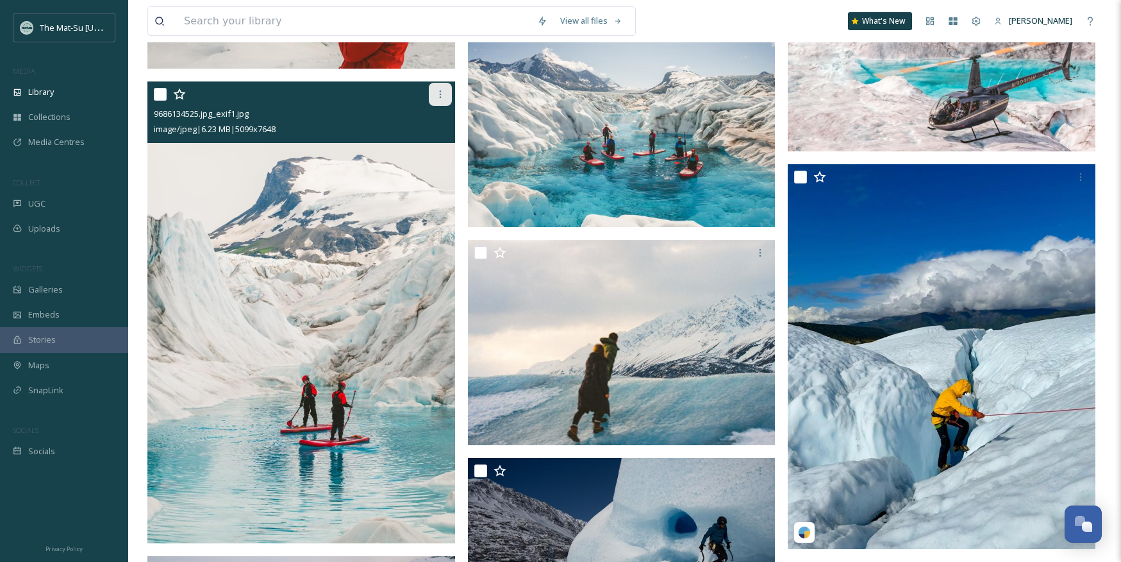
scroll to position [71236, 0]
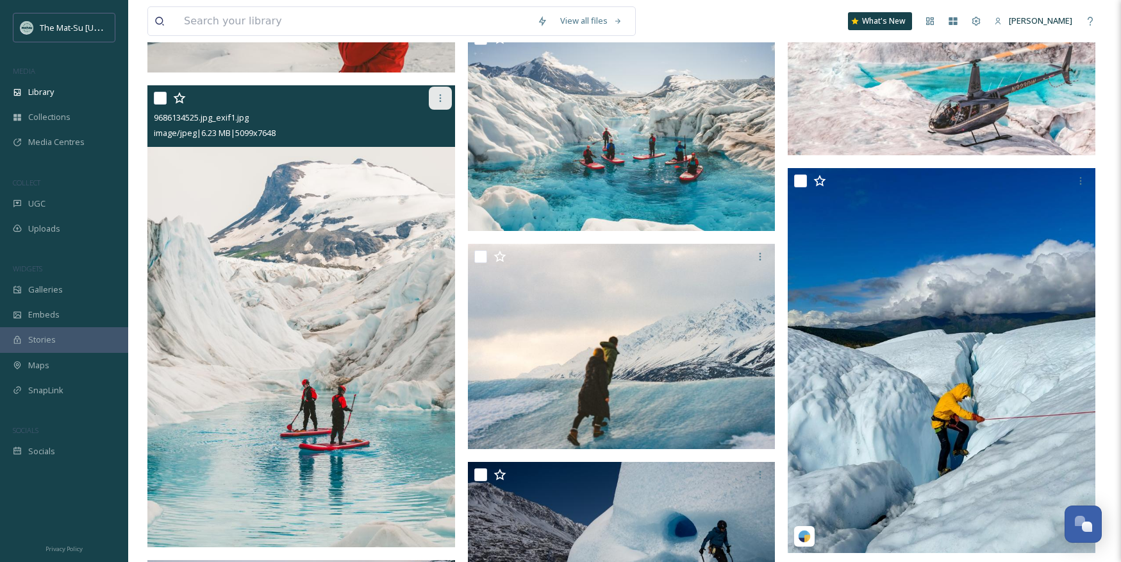
click at [441, 93] on icon at bounding box center [440, 98] width 10 height 10
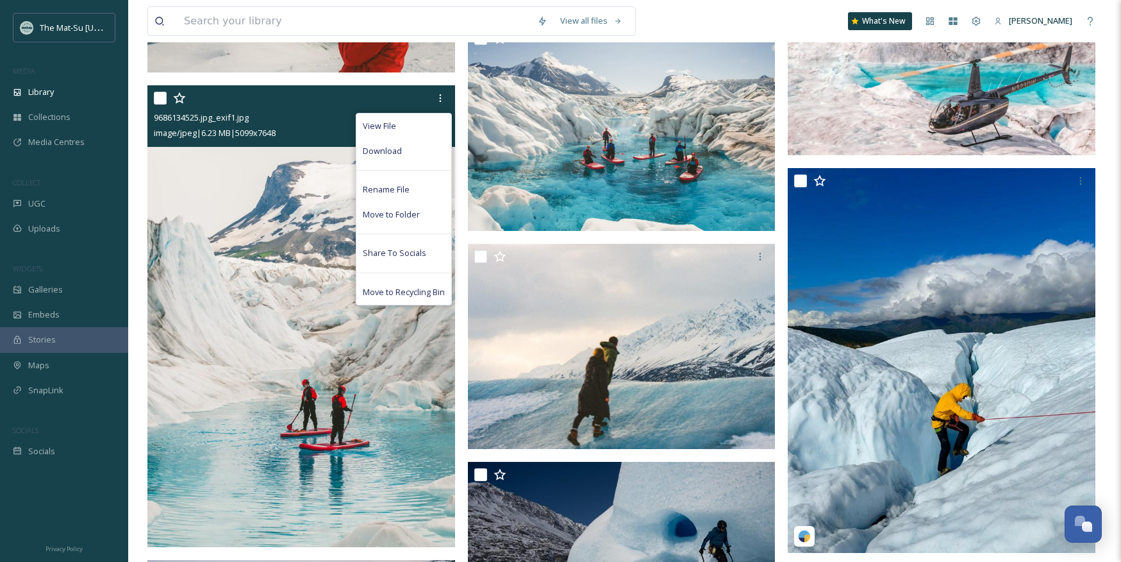
click at [398, 147] on span "Download" at bounding box center [382, 151] width 39 height 12
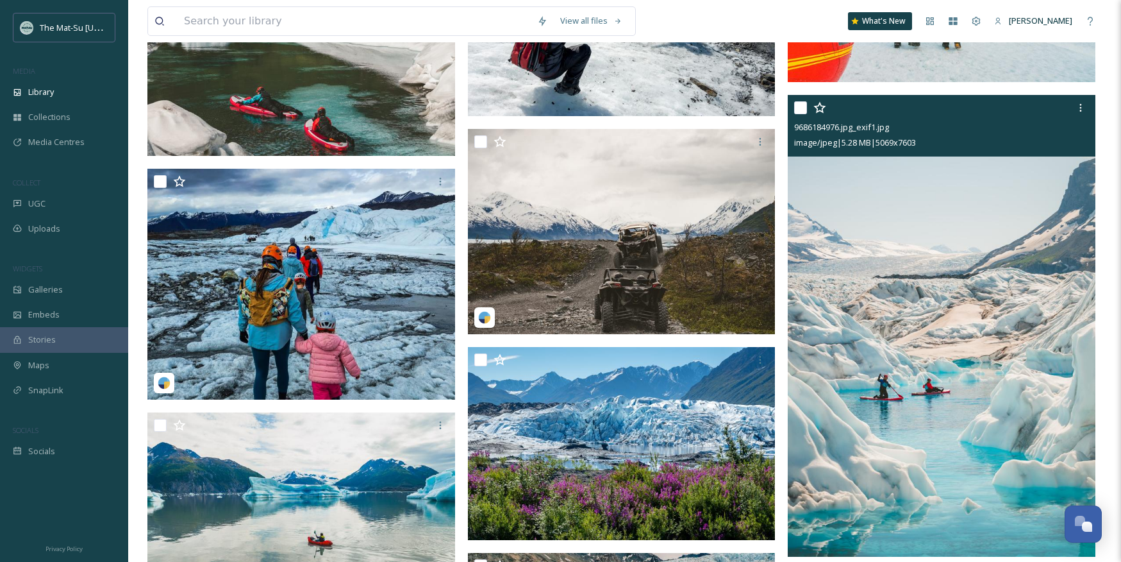
scroll to position [78135, 0]
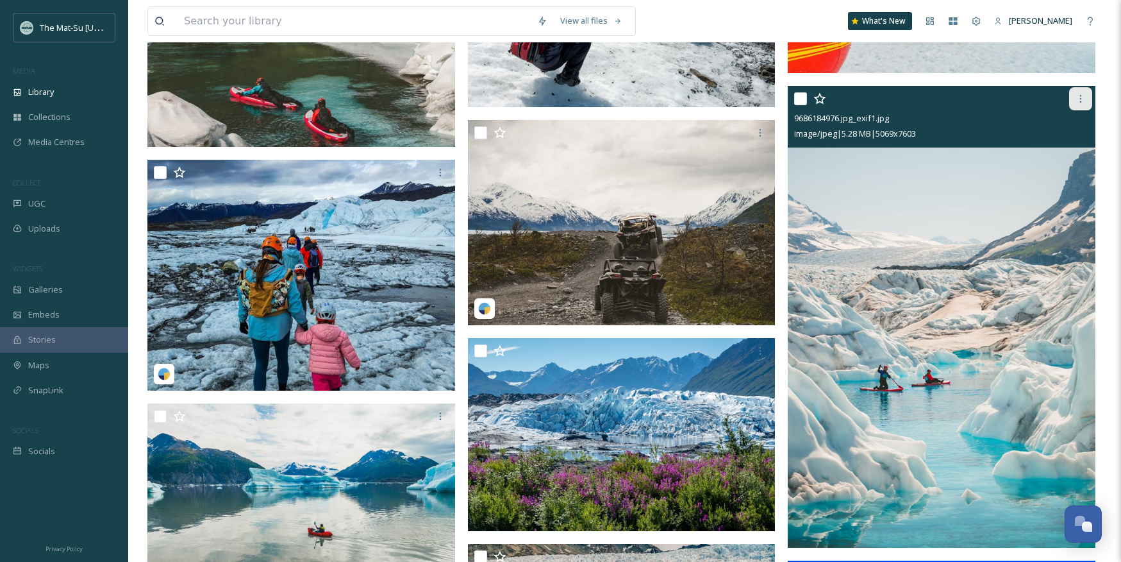
drag, startPoint x: 1076, startPoint y: 97, endPoint x: 1076, endPoint y: 108, distance: 11.5
click at [1076, 96] on icon at bounding box center [1081, 99] width 10 height 10
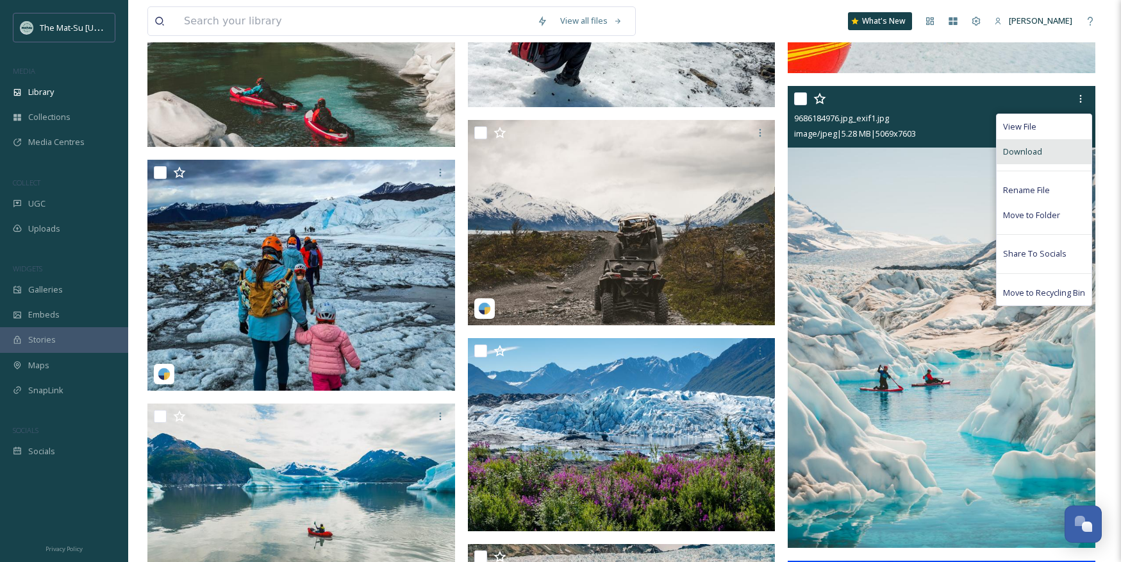
click at [1025, 153] on span "Download" at bounding box center [1022, 152] width 39 height 12
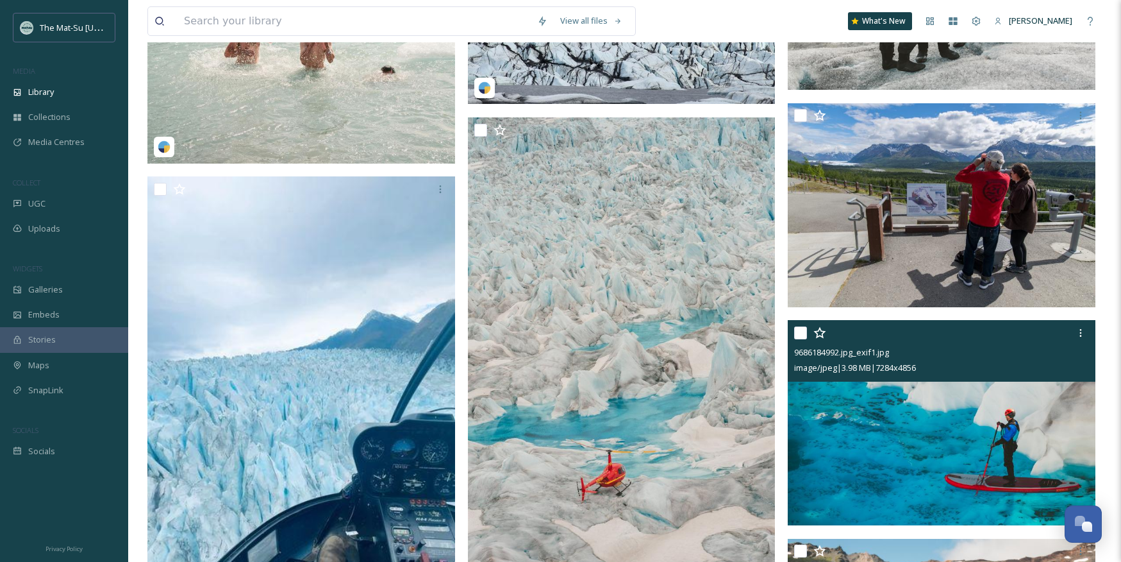
scroll to position [80658, 0]
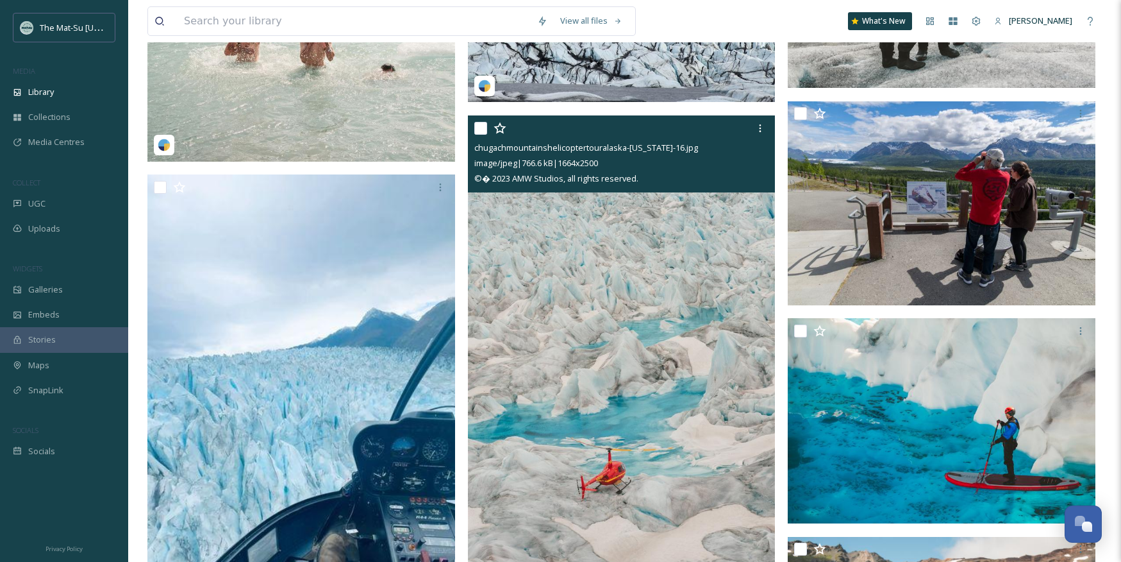
click at [675, 165] on div "image/jpeg | 766.6 kB | 1664 x 2500" at bounding box center [623, 162] width 298 height 15
click at [653, 147] on span "chugachmountainshelicoptertouralaska-[US_STATE]-16.jpg" at bounding box center [586, 148] width 224 height 12
click at [643, 240] on img at bounding box center [622, 346] width 308 height 462
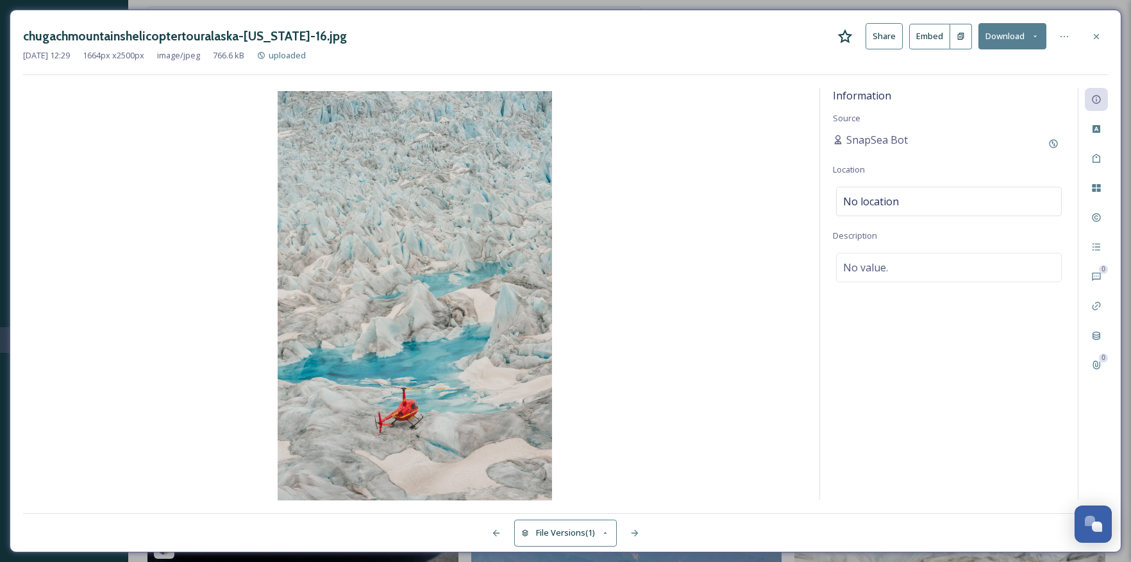
drag, startPoint x: 1099, startPoint y: 36, endPoint x: 912, endPoint y: 23, distance: 188.3
click at [1096, 36] on icon at bounding box center [1096, 36] width 10 height 10
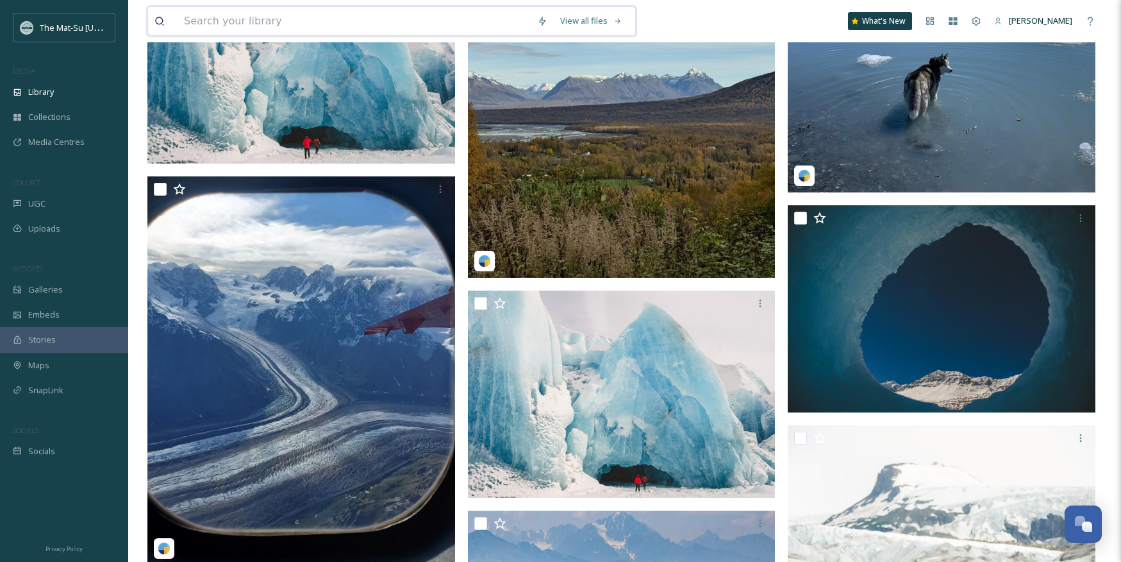
click at [280, 19] on input at bounding box center [354, 21] width 353 height 28
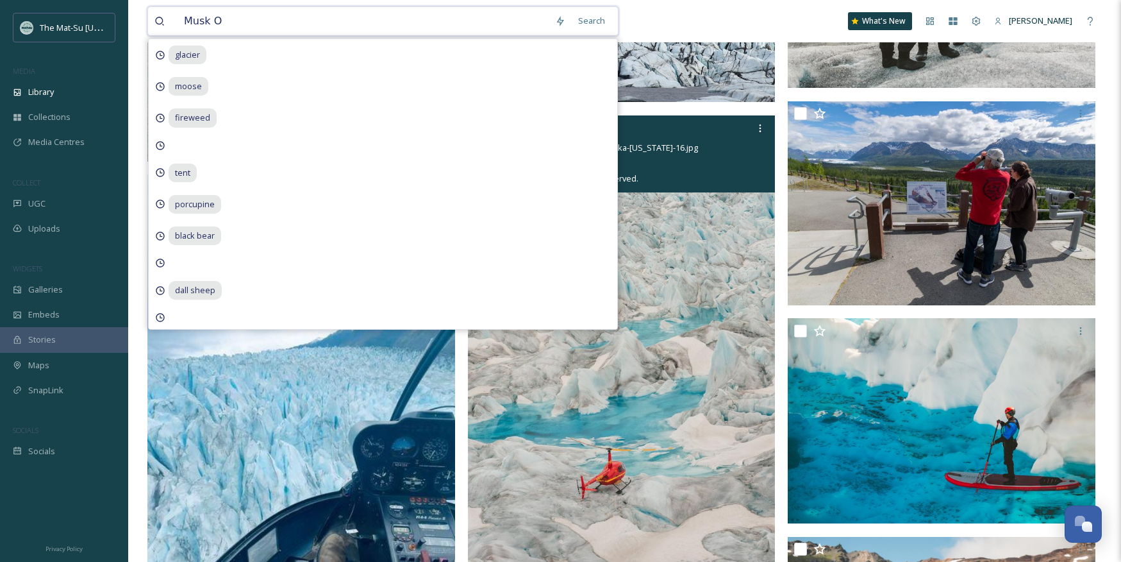
type input "Musk Ox"
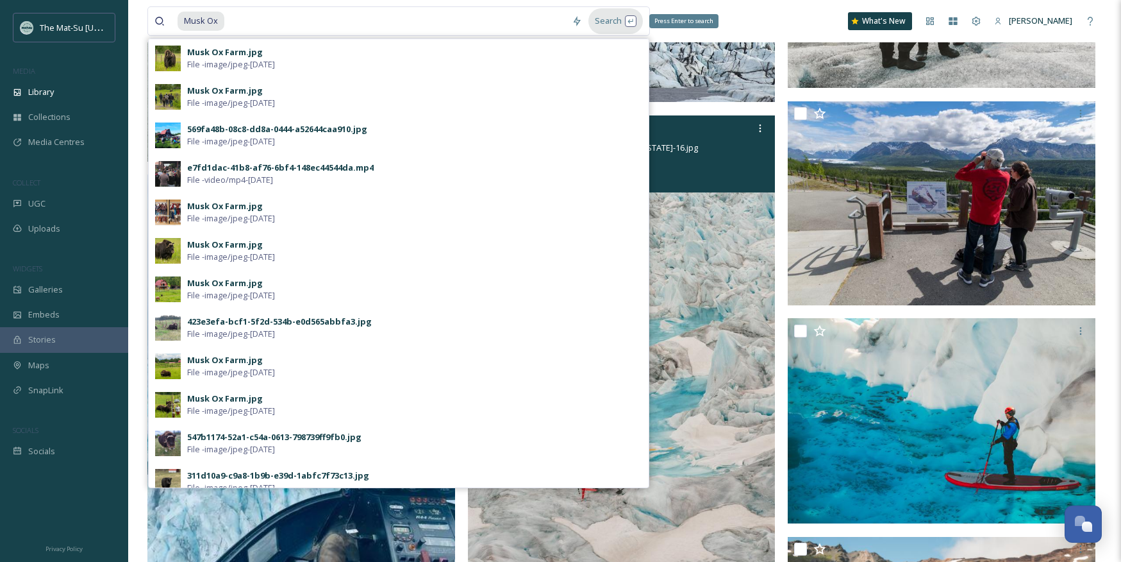
click at [606, 21] on div "Search Press Enter to search" at bounding box center [615, 20] width 54 height 25
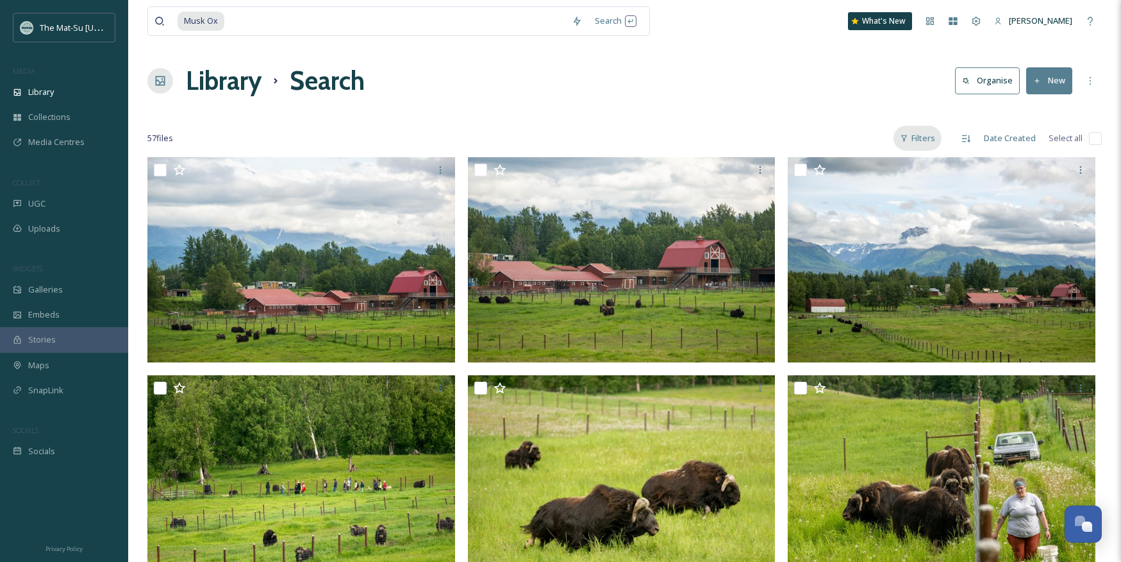
drag, startPoint x: 927, startPoint y: 135, endPoint x: 919, endPoint y: 131, distance: 8.9
click at [927, 135] on div "Filters" at bounding box center [918, 138] width 48 height 25
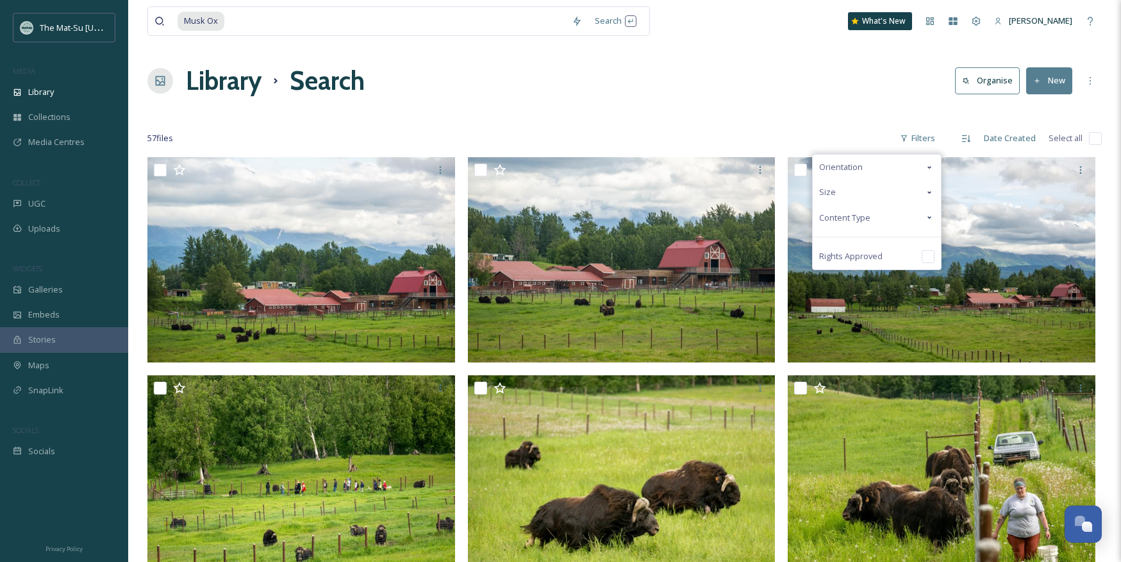
click at [845, 222] on span "Content Type" at bounding box center [844, 218] width 51 height 12
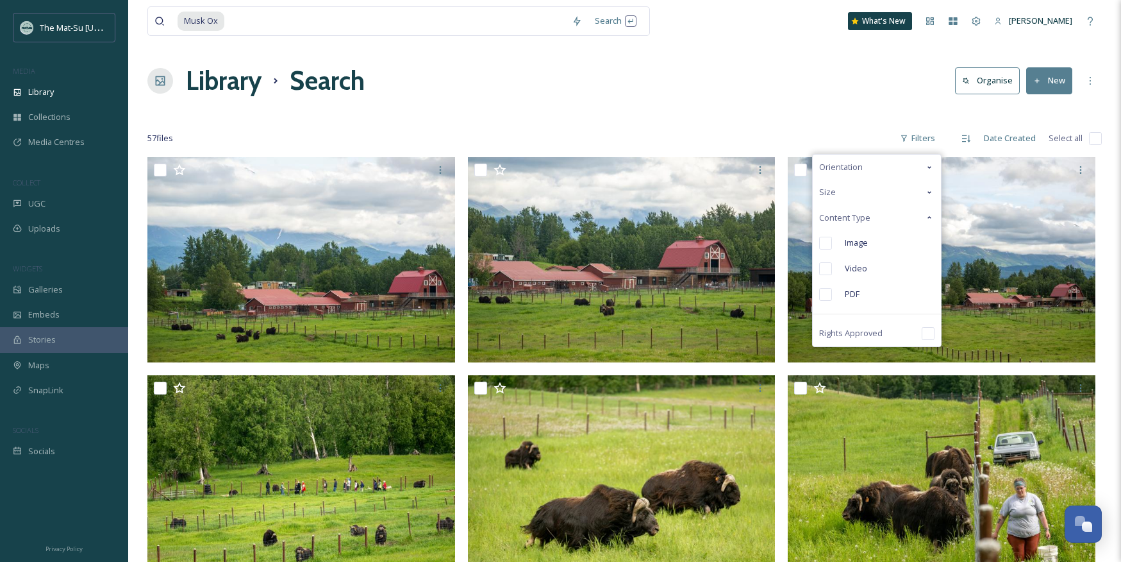
drag, startPoint x: 781, startPoint y: 97, endPoint x: 788, endPoint y: 103, distance: 9.1
click at [781, 97] on div "Library Search Organise New" at bounding box center [624, 81] width 955 height 38
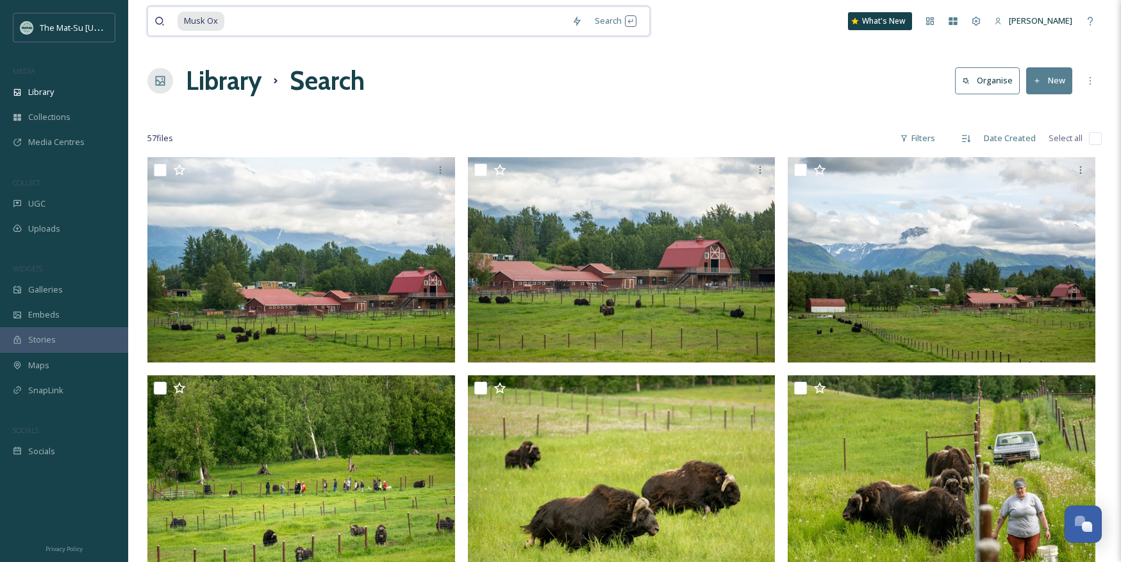
drag, startPoint x: 237, startPoint y: 21, endPoint x: 181, endPoint y: 17, distance: 55.3
click at [181, 17] on div "Musk Ox" at bounding box center [372, 21] width 388 height 28
type input "M"
type input "D"
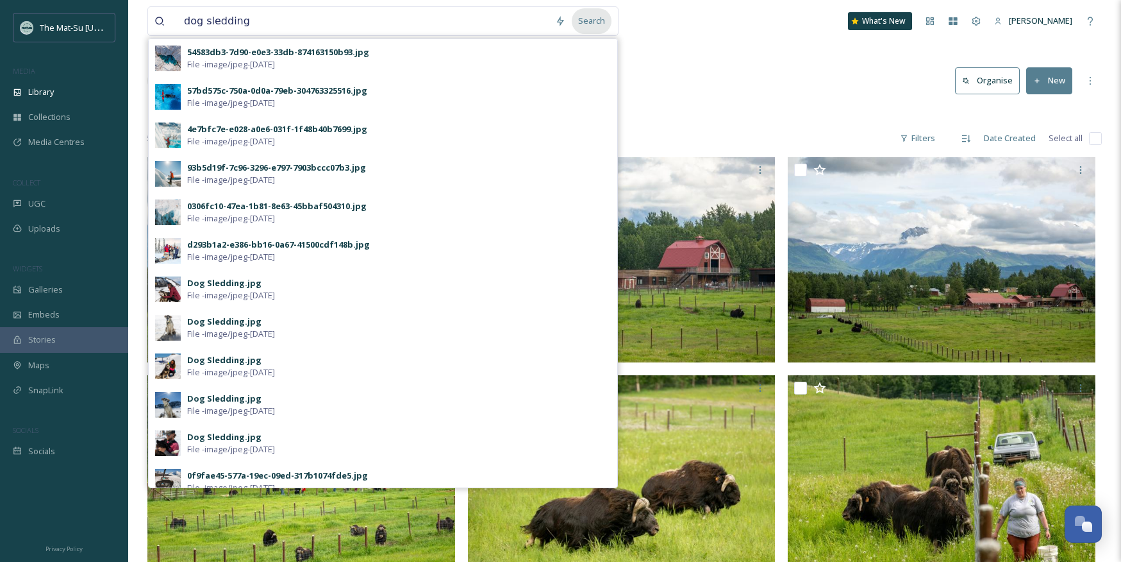
drag, startPoint x: 590, startPoint y: 20, endPoint x: 613, endPoint y: 23, distance: 23.3
click at [590, 20] on div "Search" at bounding box center [592, 20] width 40 height 25
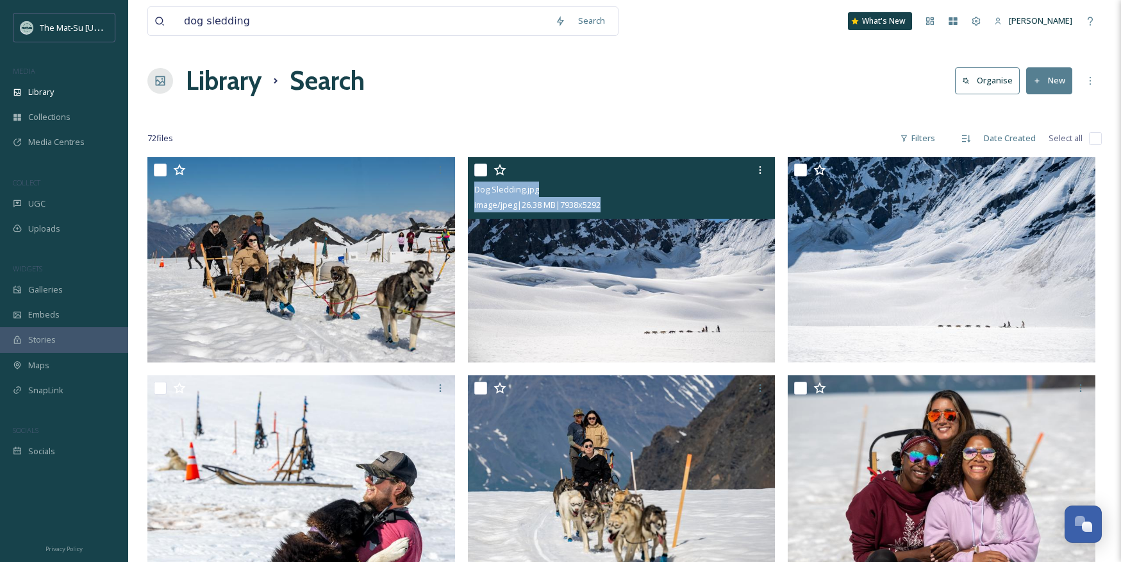
drag, startPoint x: 606, startPoint y: 204, endPoint x: 475, endPoint y: 191, distance: 131.4
click at [475, 191] on div "Dog Sledding.jpg image/jpeg | 26.38 MB | 7938 x 5292" at bounding box center [622, 188] width 308 height 62
click at [671, 293] on img at bounding box center [622, 259] width 308 height 205
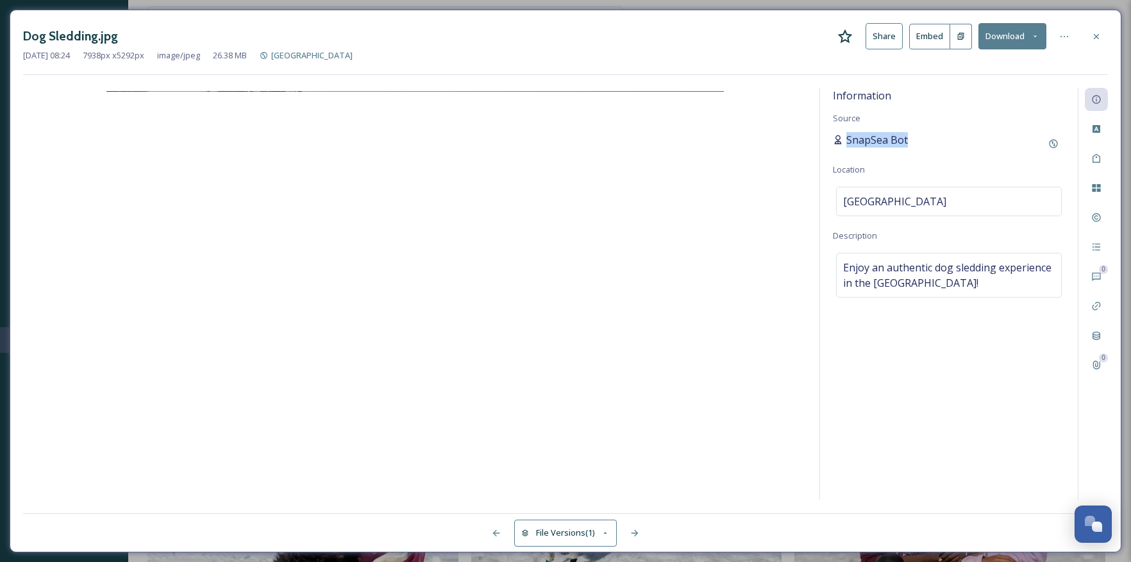
drag, startPoint x: 917, startPoint y: 143, endPoint x: 842, endPoint y: 144, distance: 74.4
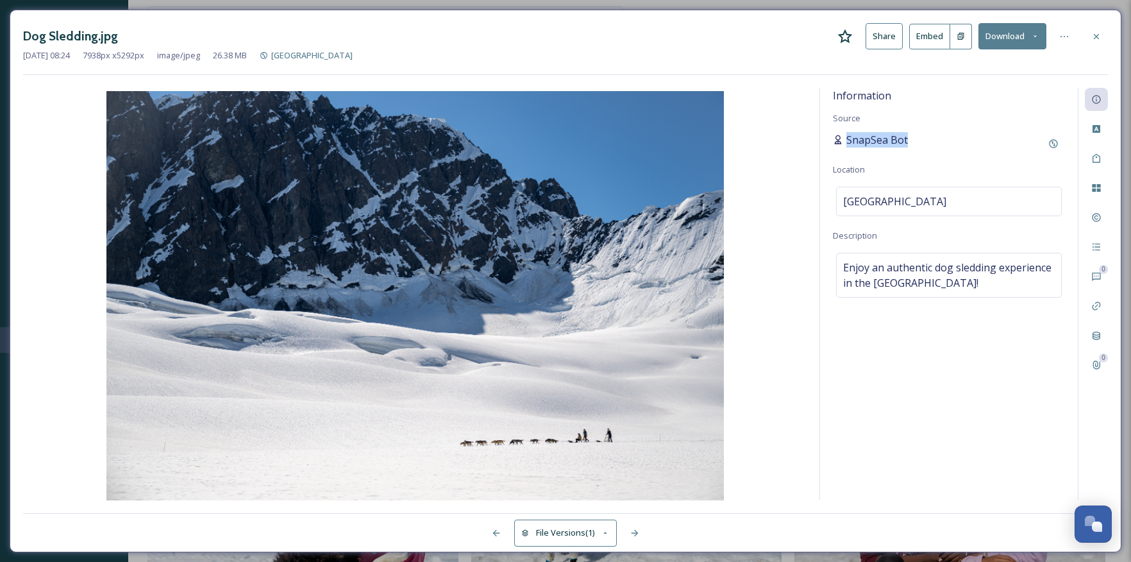
click at [842, 144] on div "SnapSea Bot" at bounding box center [949, 143] width 232 height 23
drag, startPoint x: 1098, startPoint y: 34, endPoint x: 1026, endPoint y: 28, distance: 72.7
click at [1095, 34] on icon at bounding box center [1096, 36] width 10 height 10
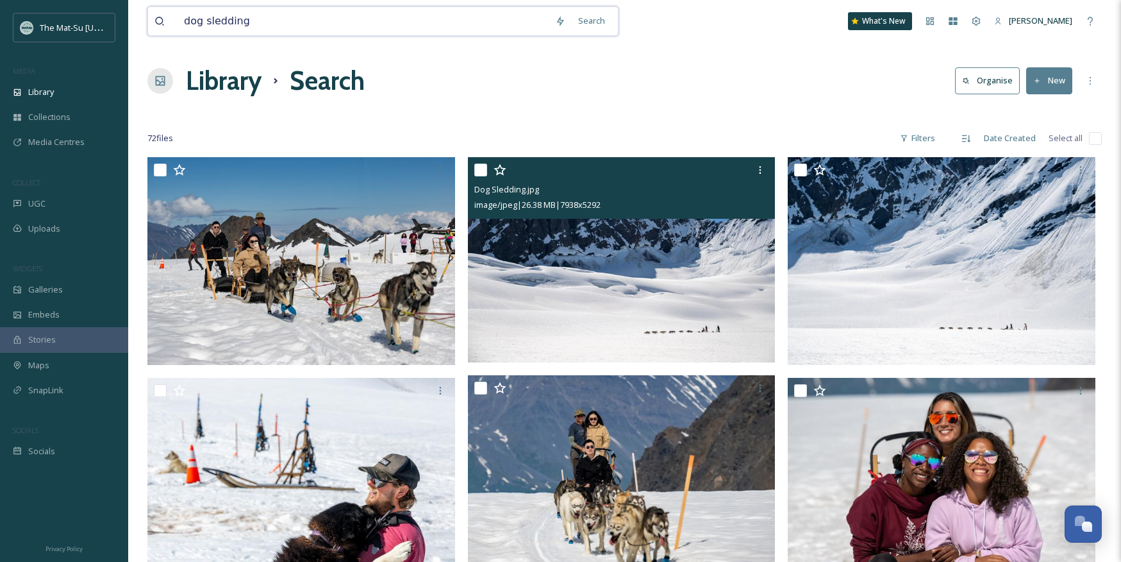
drag, startPoint x: 250, startPoint y: 21, endPoint x: 174, endPoint y: 21, distance: 75.6
click at [174, 21] on div "dog sledding" at bounding box center [351, 21] width 394 height 28
type input "glacier"
click at [610, 21] on div "Search Press Enter to search" at bounding box center [611, 20] width 54 height 25
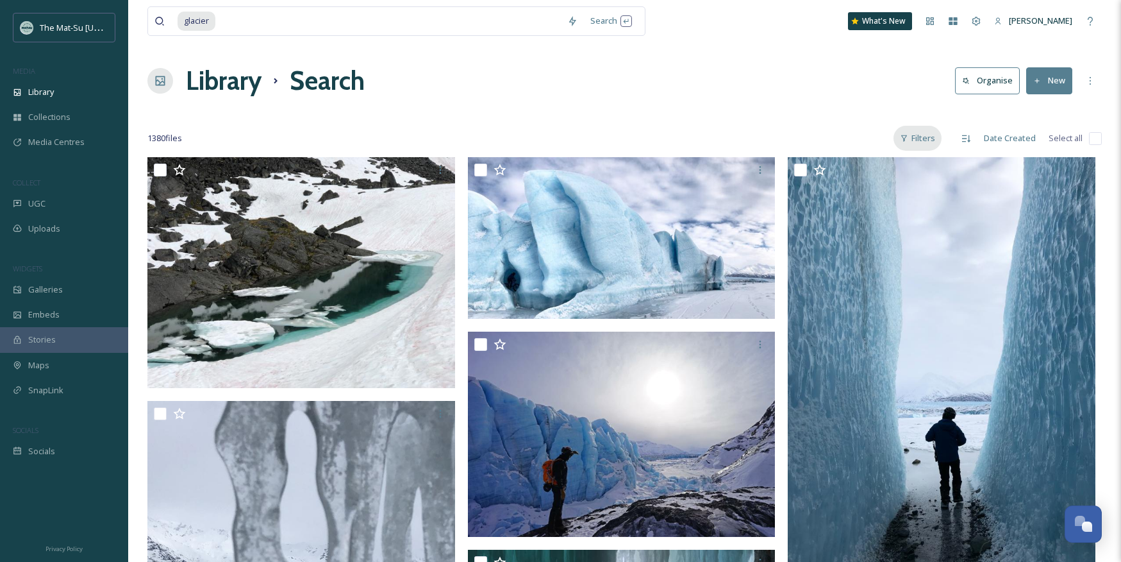
click at [927, 138] on div "Filters" at bounding box center [918, 138] width 48 height 25
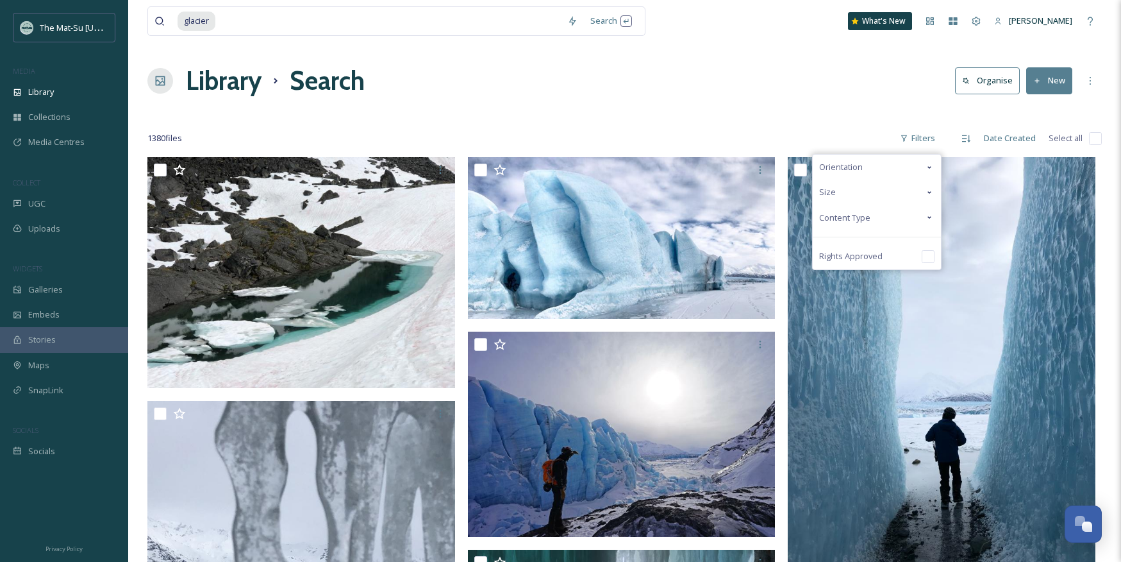
drag, startPoint x: 857, startPoint y: 216, endPoint x: 842, endPoint y: 220, distance: 15.9
click at [856, 217] on span "Content Type" at bounding box center [844, 218] width 51 height 12
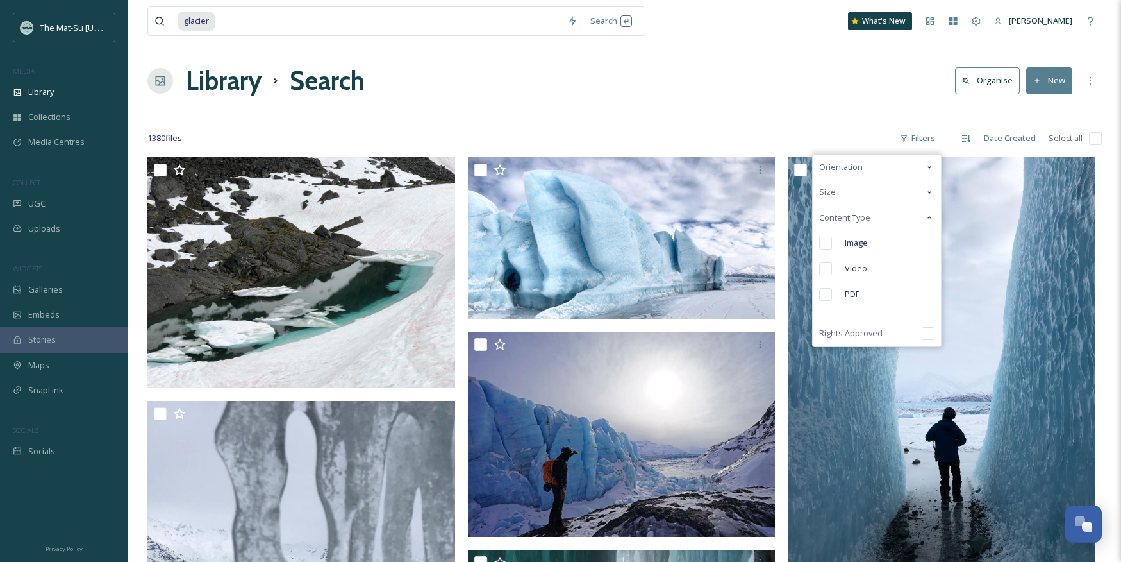
click at [825, 242] on input "checkbox" at bounding box center [825, 243] width 13 height 13
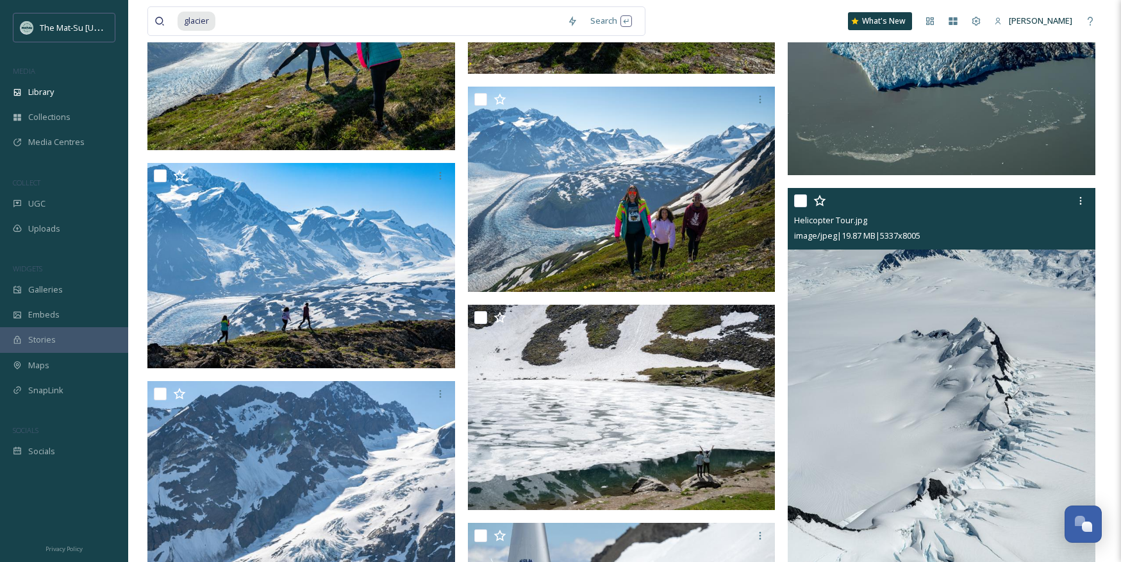
scroll to position [21980, 0]
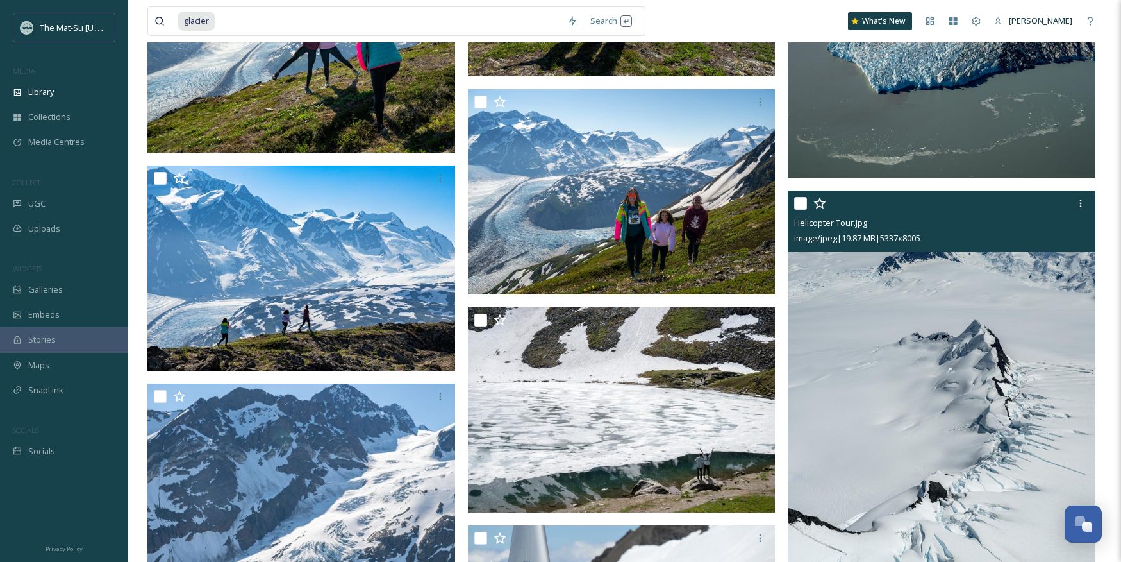
click at [964, 355] on img at bounding box center [942, 421] width 308 height 462
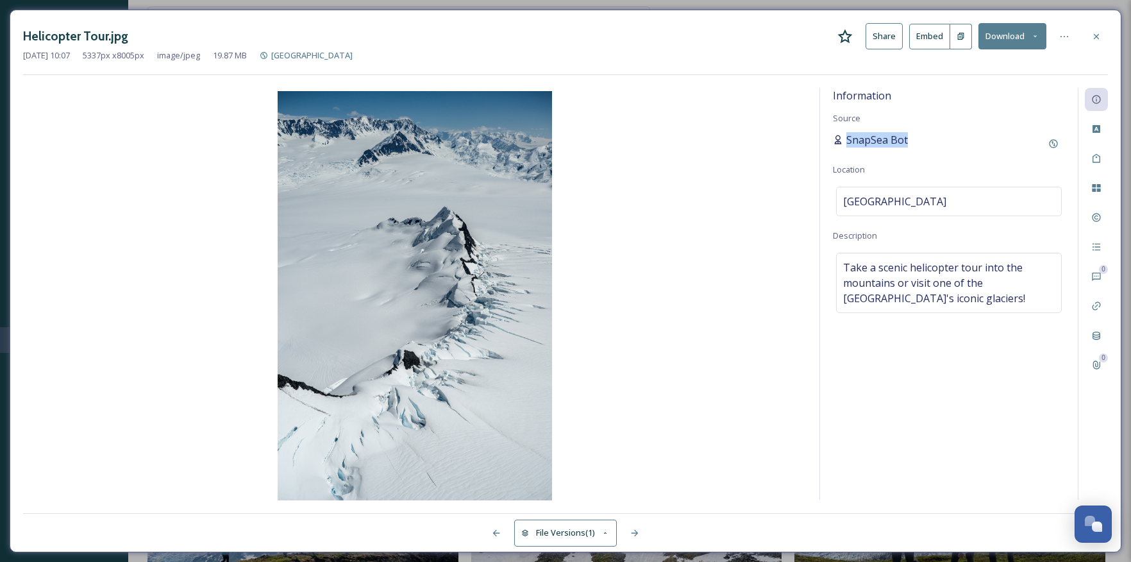
drag, startPoint x: 917, startPoint y: 142, endPoint x: 844, endPoint y: 144, distance: 73.7
click at [844, 143] on div "SnapSea Bot" at bounding box center [949, 143] width 232 height 23
drag, startPoint x: 1096, startPoint y: 36, endPoint x: 855, endPoint y: 26, distance: 241.3
click at [1093, 36] on icon at bounding box center [1096, 36] width 10 height 10
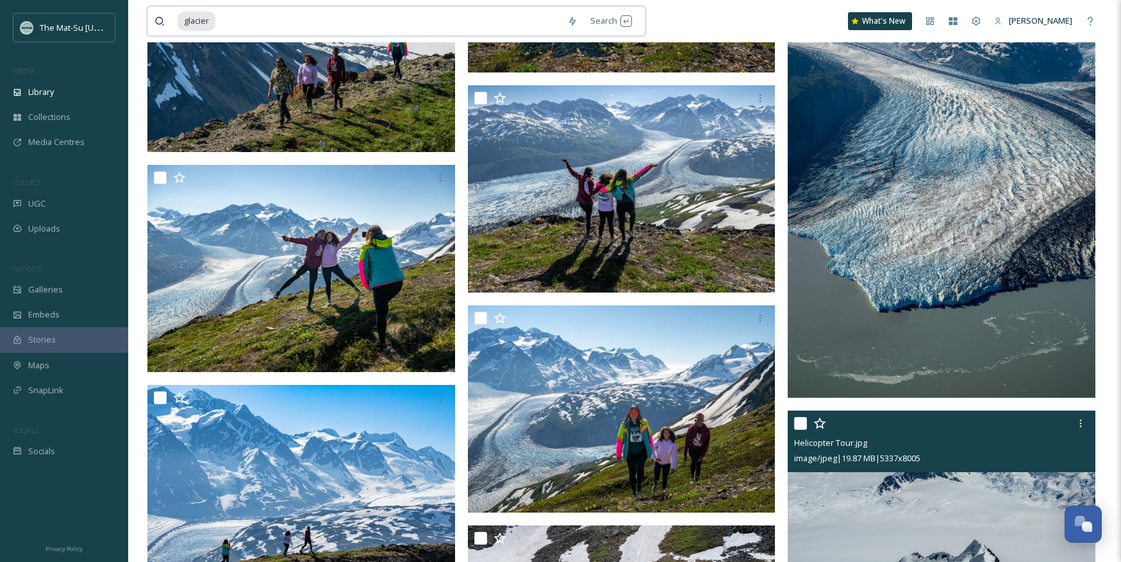
click at [219, 19] on input at bounding box center [389, 21] width 344 height 28
click at [217, 17] on input at bounding box center [389, 21] width 344 height 28
type input "g"
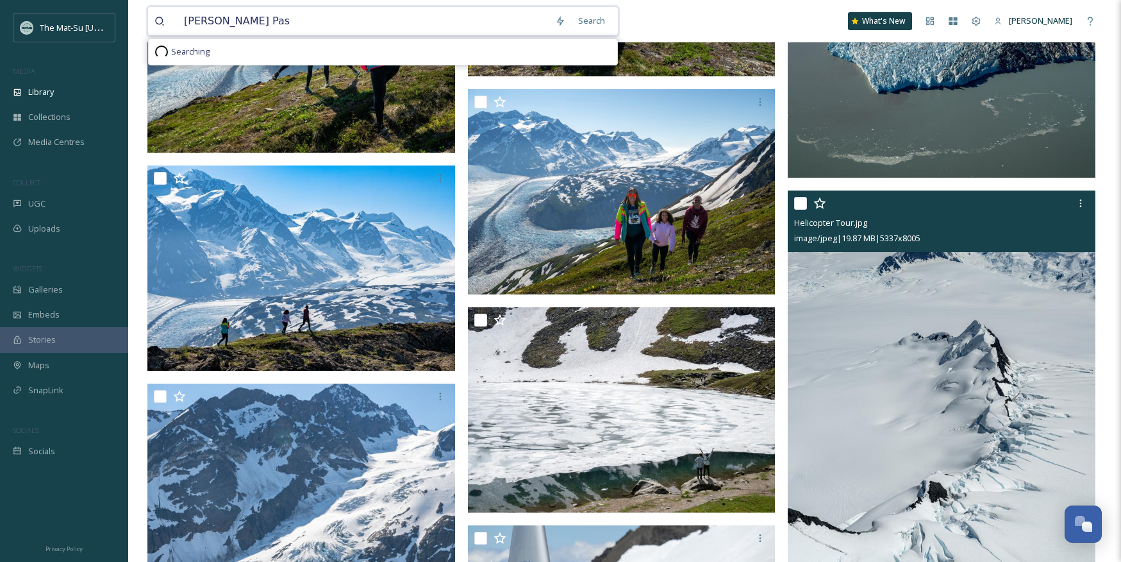
type input "[PERSON_NAME] Pass"
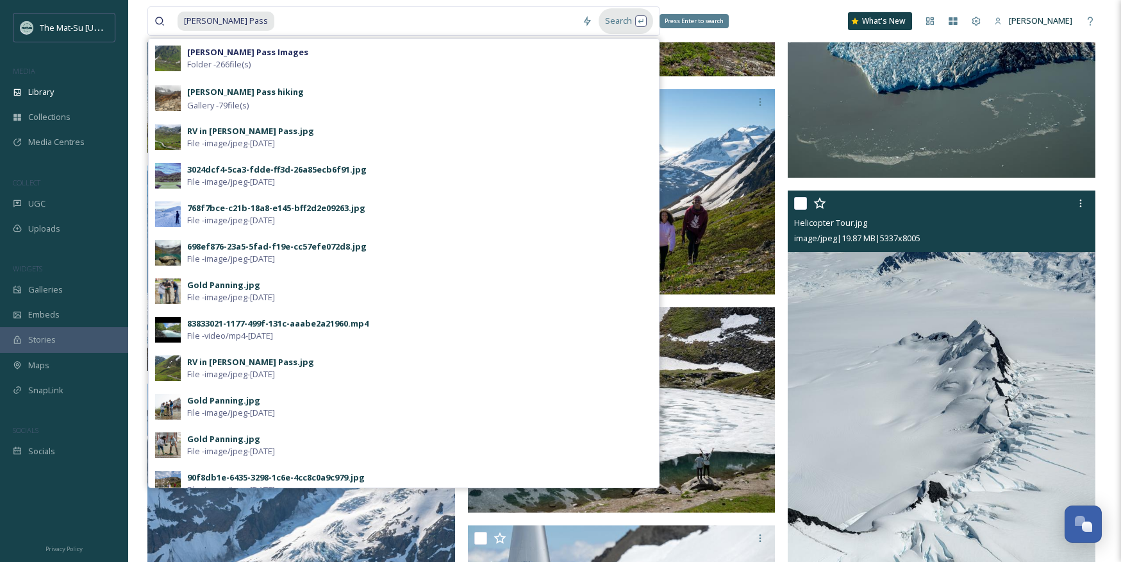
click at [617, 23] on div "Search Press Enter to search" at bounding box center [626, 20] width 54 height 25
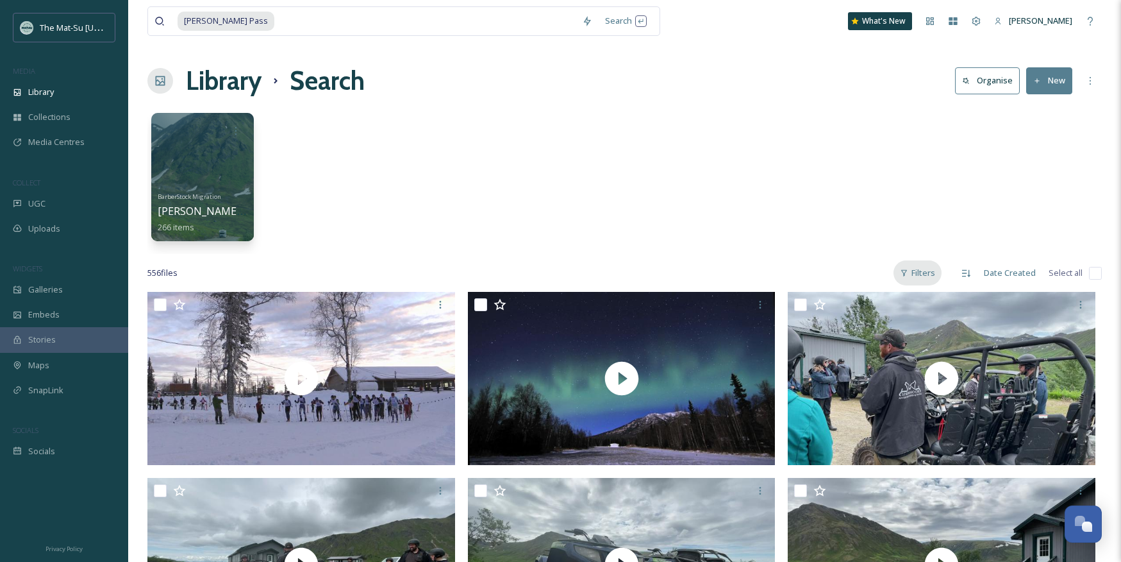
click at [926, 272] on div "Filters" at bounding box center [918, 272] width 48 height 25
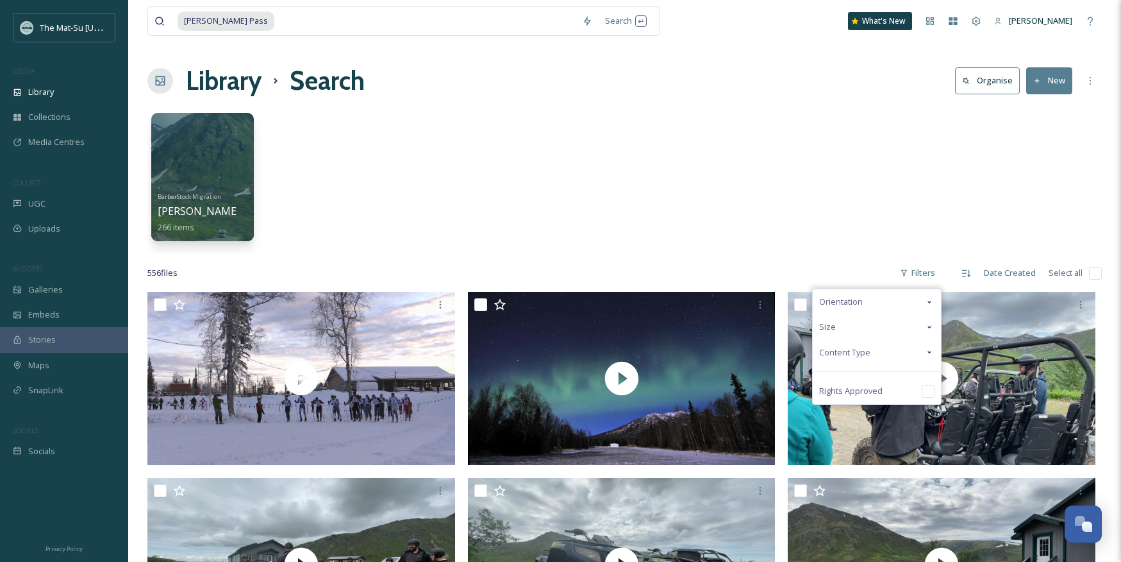
drag, startPoint x: 869, startPoint y: 352, endPoint x: 833, endPoint y: 351, distance: 36.6
click at [869, 352] on span "Content Type" at bounding box center [844, 352] width 51 height 12
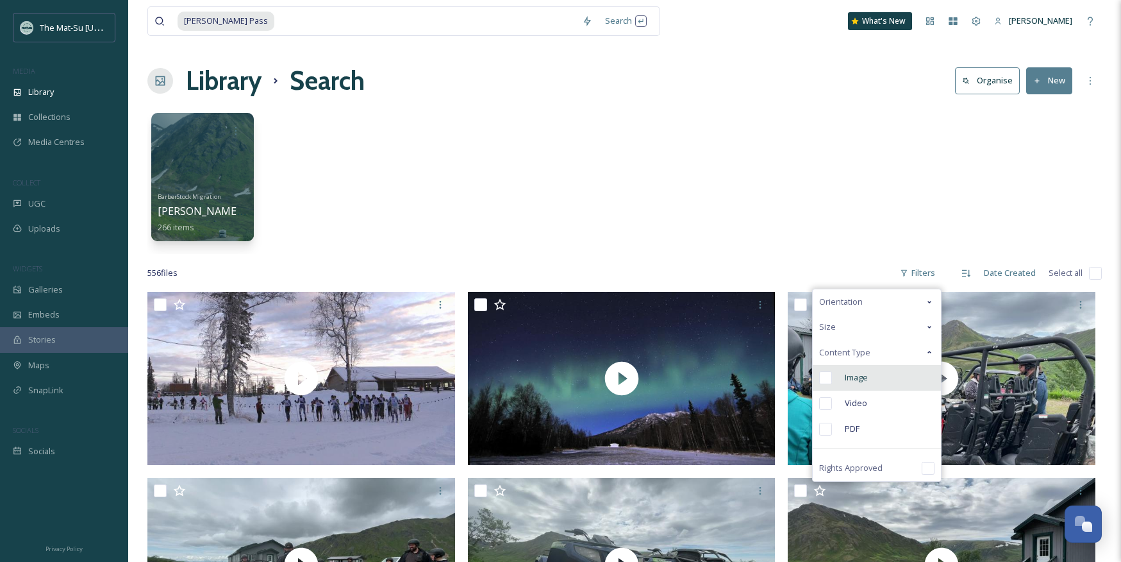
click at [827, 378] on input "checkbox" at bounding box center [825, 377] width 13 height 13
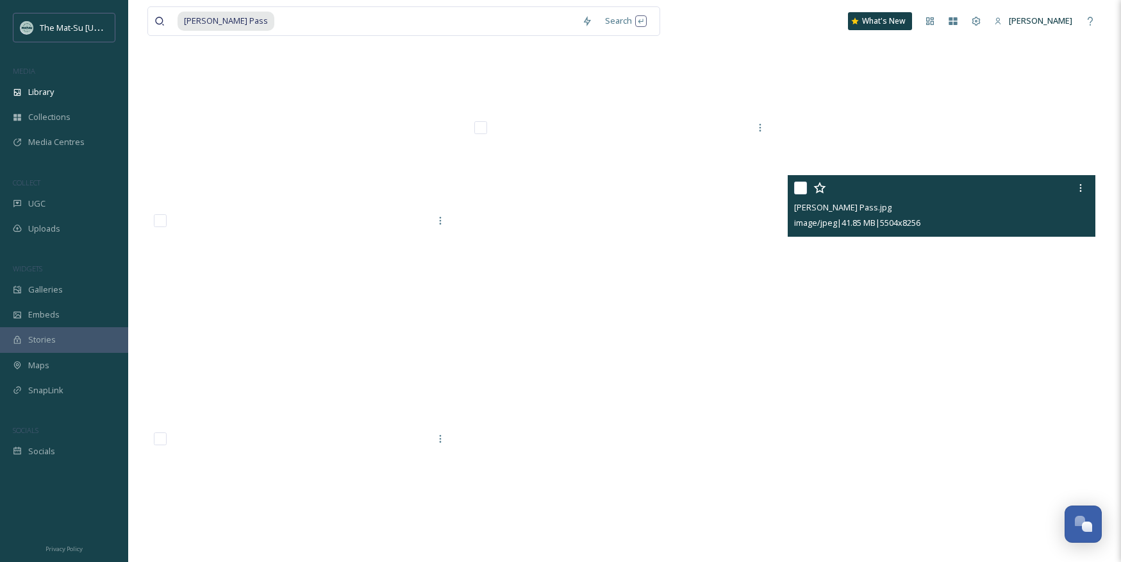
scroll to position [21585, 0]
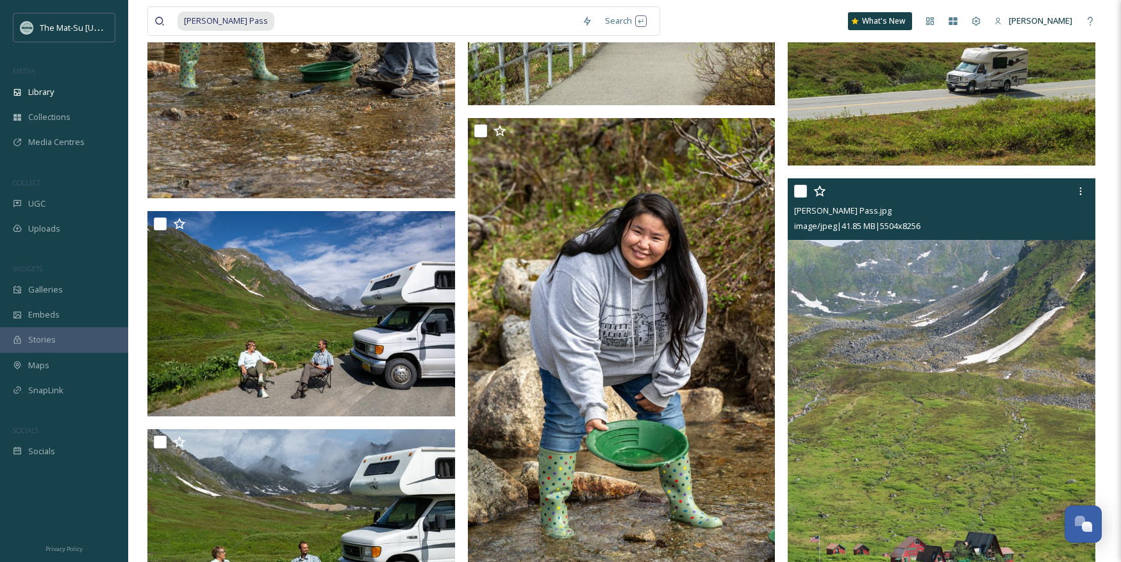
click at [905, 292] on img at bounding box center [942, 409] width 308 height 462
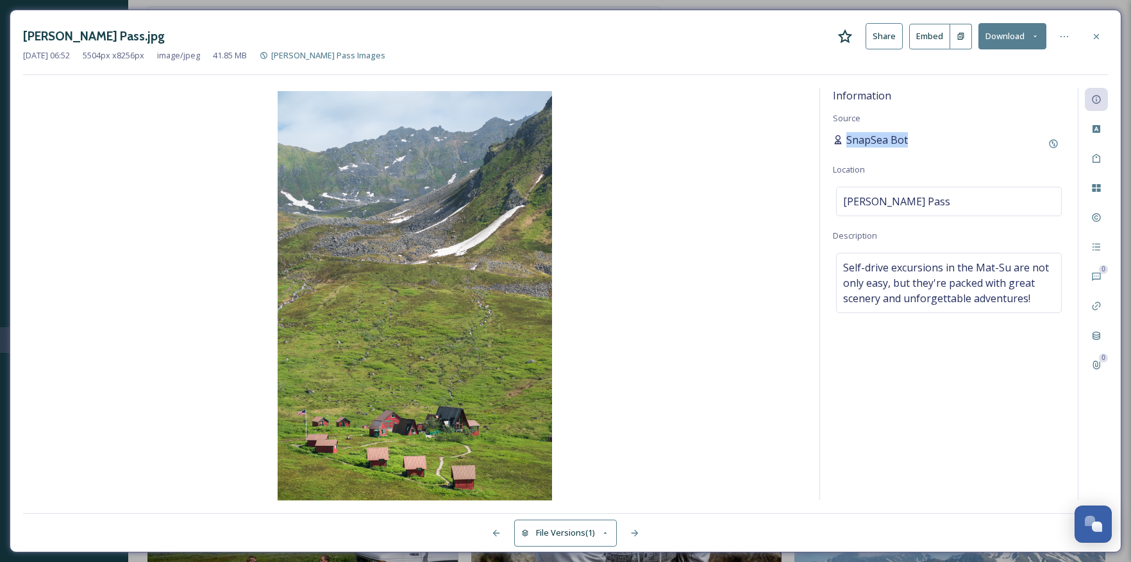
drag, startPoint x: 915, startPoint y: 140, endPoint x: 842, endPoint y: 144, distance: 72.6
click at [842, 144] on div "SnapSea Bot" at bounding box center [949, 143] width 232 height 23
click at [1099, 37] on icon at bounding box center [1096, 36] width 10 height 10
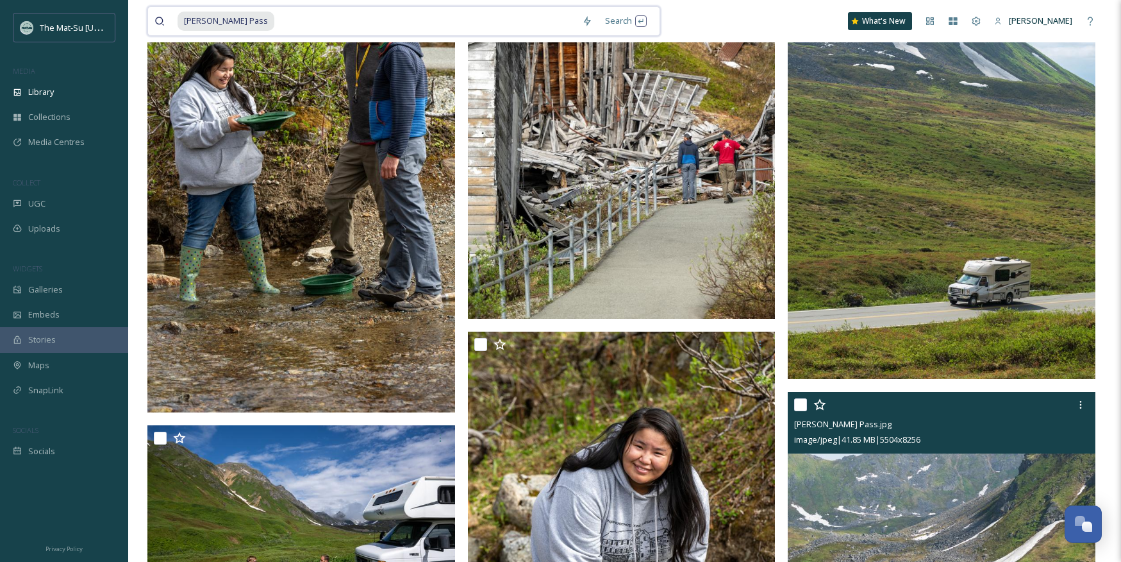
click at [276, 20] on input at bounding box center [426, 21] width 300 height 28
click at [276, 21] on input at bounding box center [426, 21] width 300 height 28
type input "H"
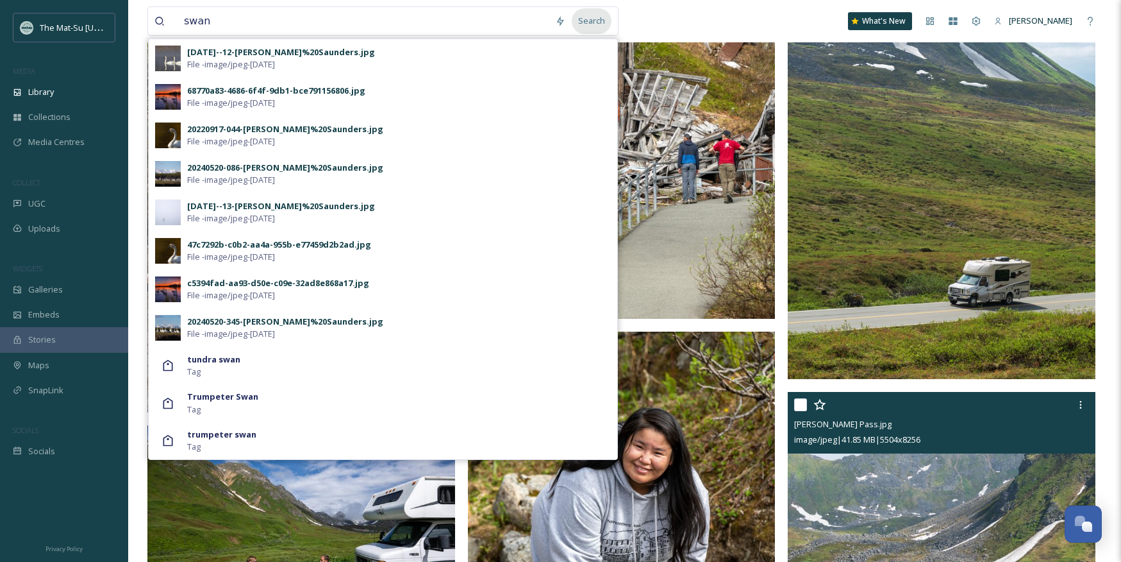
drag, startPoint x: 595, startPoint y: 21, endPoint x: 609, endPoint y: 27, distance: 15.5
click at [594, 21] on div "Search" at bounding box center [592, 20] width 40 height 25
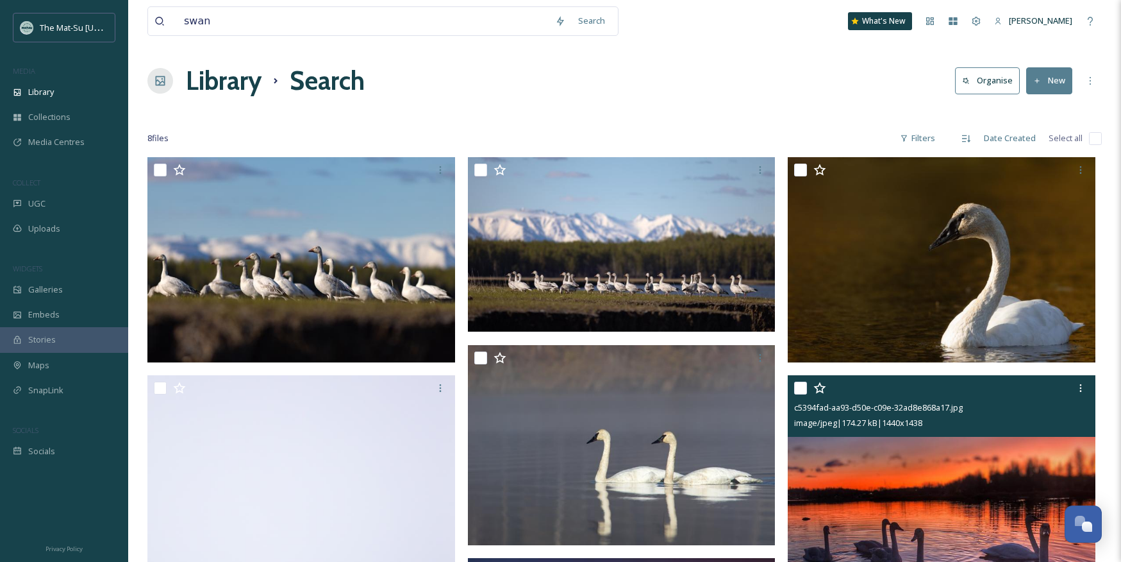
click at [939, 412] on span "c5394fad-aa93-d50e-c09e-32ad8e868a17.jpg" at bounding box center [878, 407] width 169 height 12
click at [940, 458] on img at bounding box center [942, 528] width 308 height 307
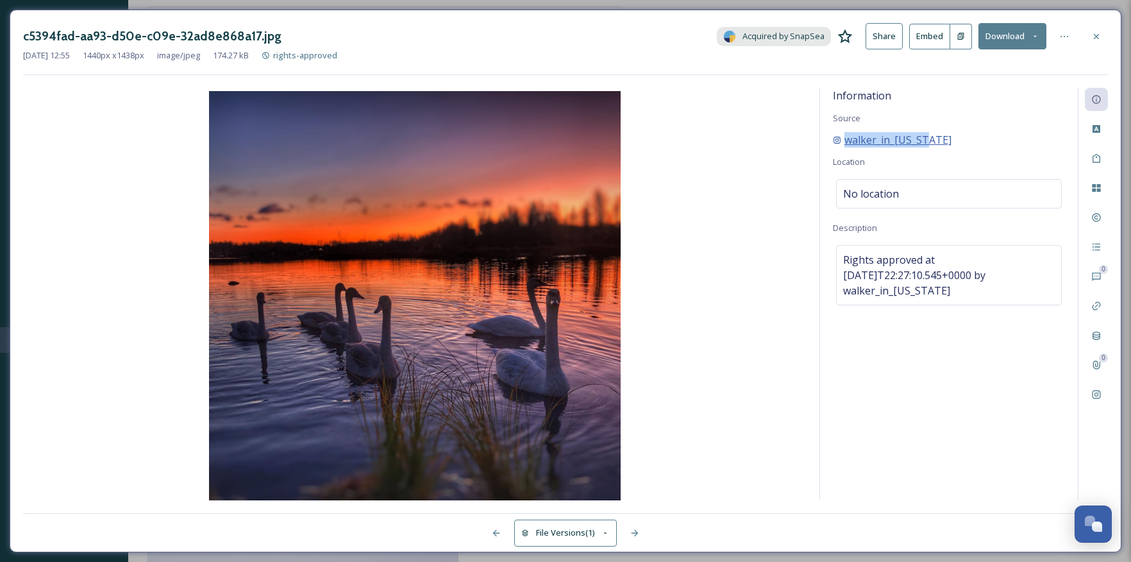
drag, startPoint x: 935, startPoint y: 140, endPoint x: 840, endPoint y: 140, distance: 95.5
click at [840, 140] on div "walker_in_[US_STATE]" at bounding box center [949, 139] width 232 height 15
drag, startPoint x: 1099, startPoint y: 35, endPoint x: 817, endPoint y: 19, distance: 281.9
click at [1097, 37] on icon at bounding box center [1096, 36] width 10 height 10
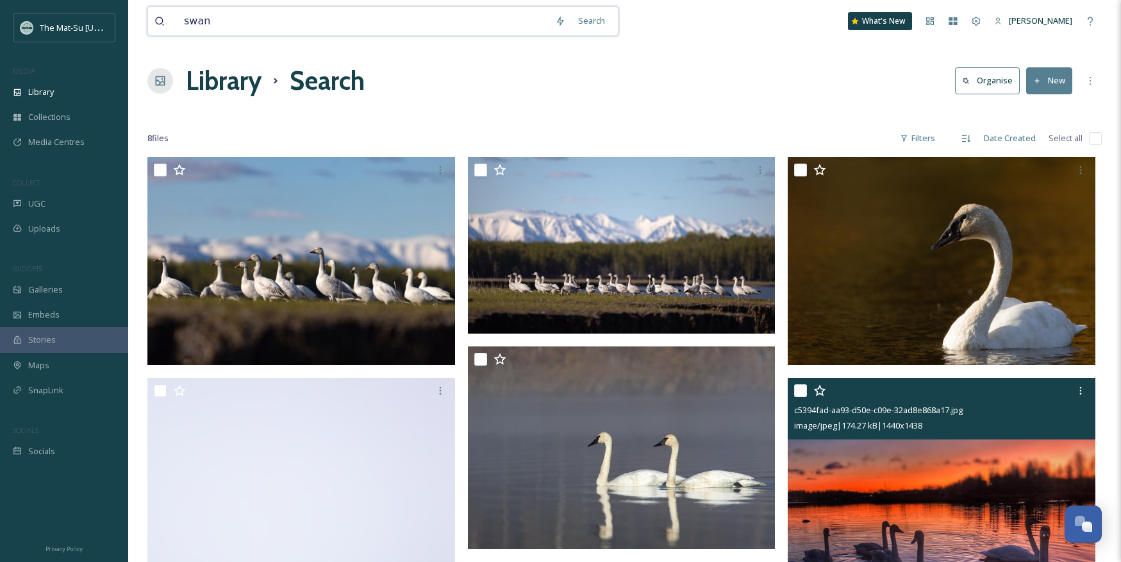
drag, startPoint x: 228, startPoint y: 21, endPoint x: 132, endPoint y: 21, distance: 95.5
click at [132, 21] on div "swan Search What's New [PERSON_NAME] Library Search Organise New Your Selection…" at bounding box center [624, 543] width 993 height 1086
type input "golf"
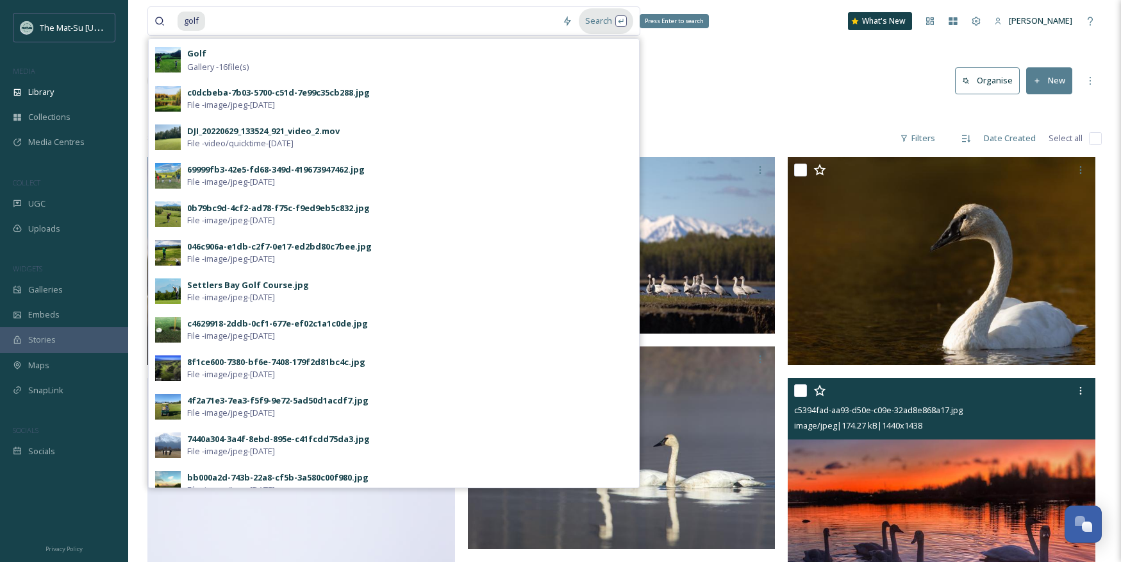
click at [603, 20] on div "Search Press Enter to search" at bounding box center [606, 20] width 54 height 25
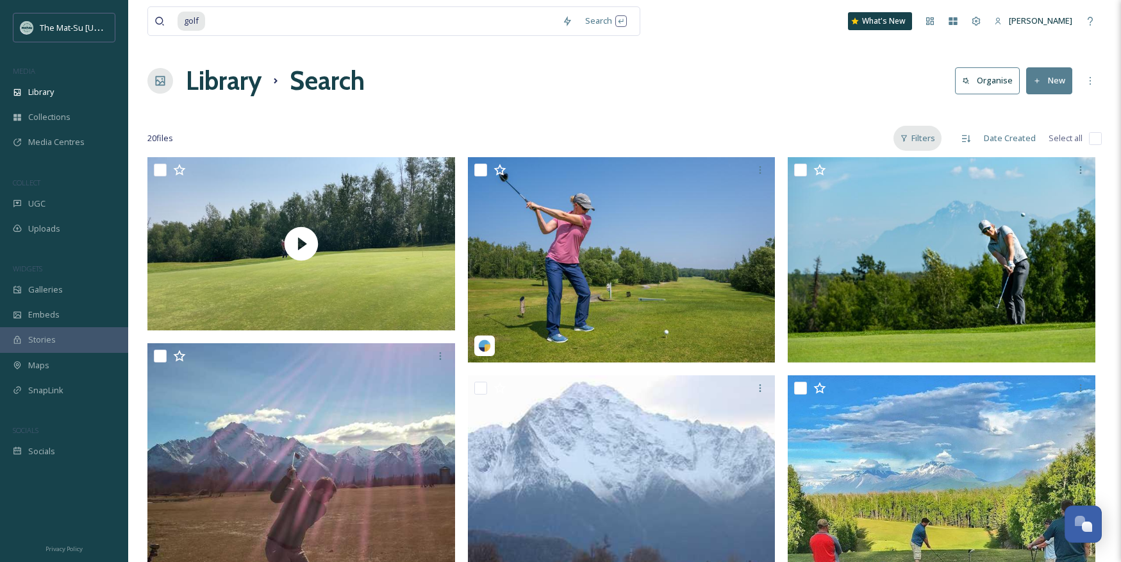
click at [920, 135] on div "Filters" at bounding box center [918, 138] width 48 height 25
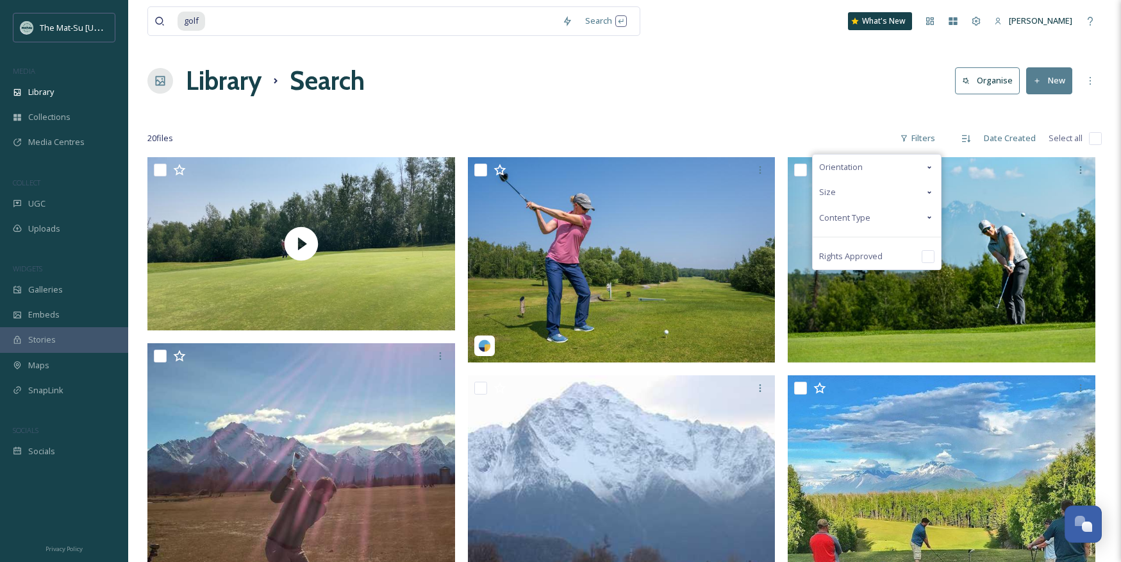
click at [862, 215] on span "Content Type" at bounding box center [844, 218] width 51 height 12
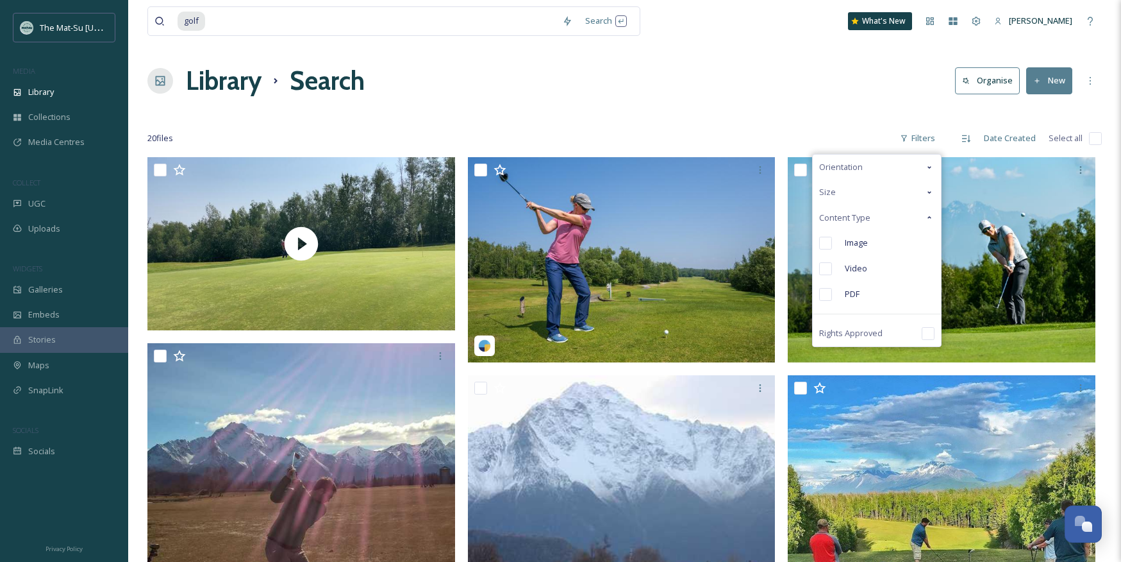
click at [828, 244] on input "checkbox" at bounding box center [825, 243] width 13 height 13
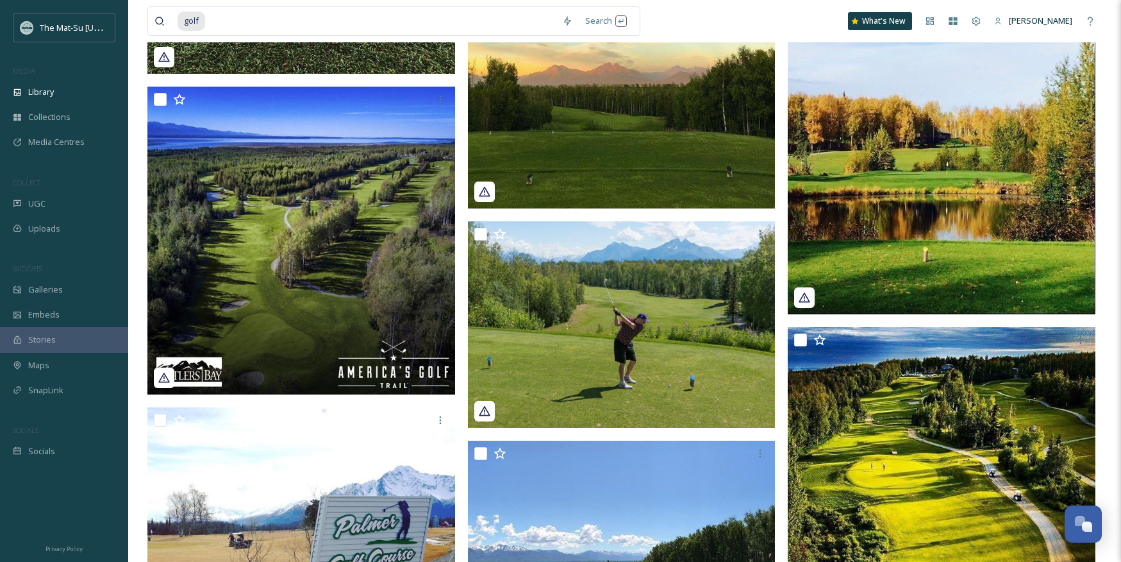
scroll to position [797, 0]
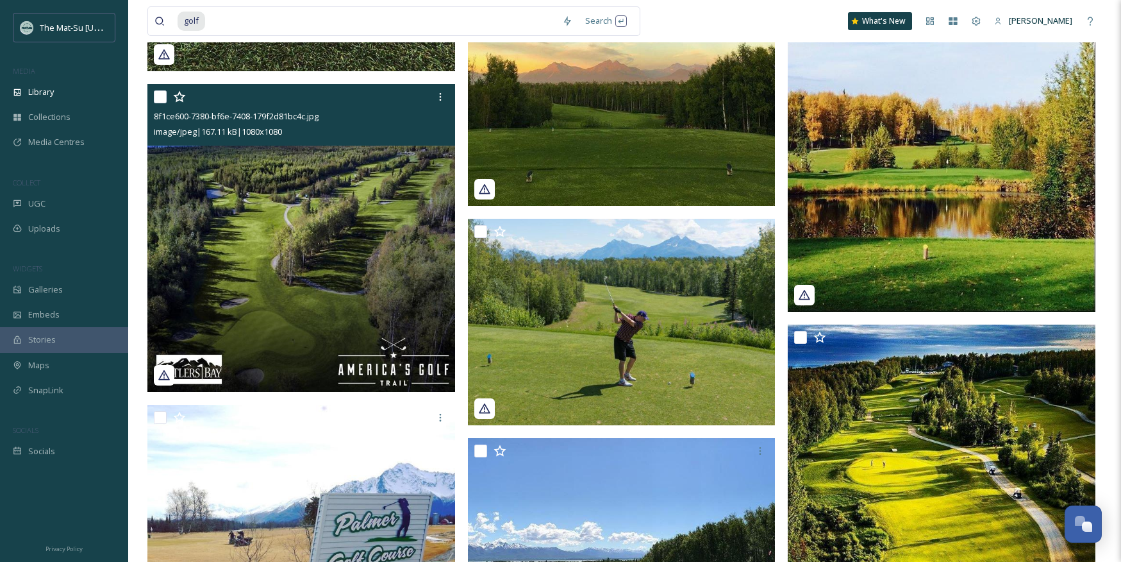
click at [261, 228] on img at bounding box center [301, 238] width 308 height 308
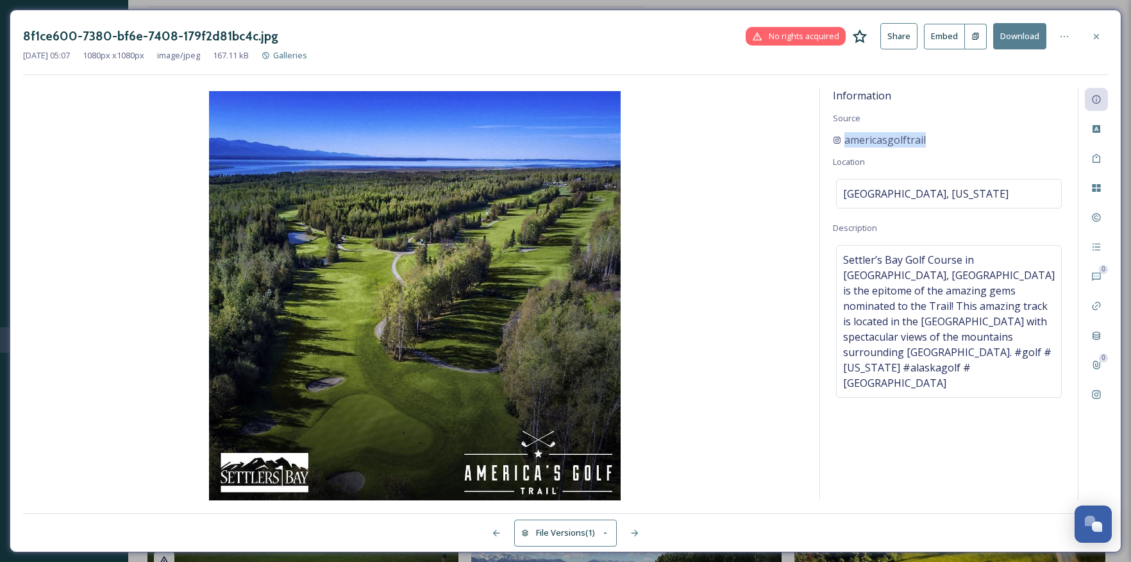
drag, startPoint x: 942, startPoint y: 138, endPoint x: 830, endPoint y: 142, distance: 112.9
click at [830, 142] on div "Information Source americasgolftrail Location [GEOGRAPHIC_DATA], [US_STATE] Des…" at bounding box center [949, 294] width 258 height 412
click at [1099, 35] on icon at bounding box center [1096, 36] width 10 height 10
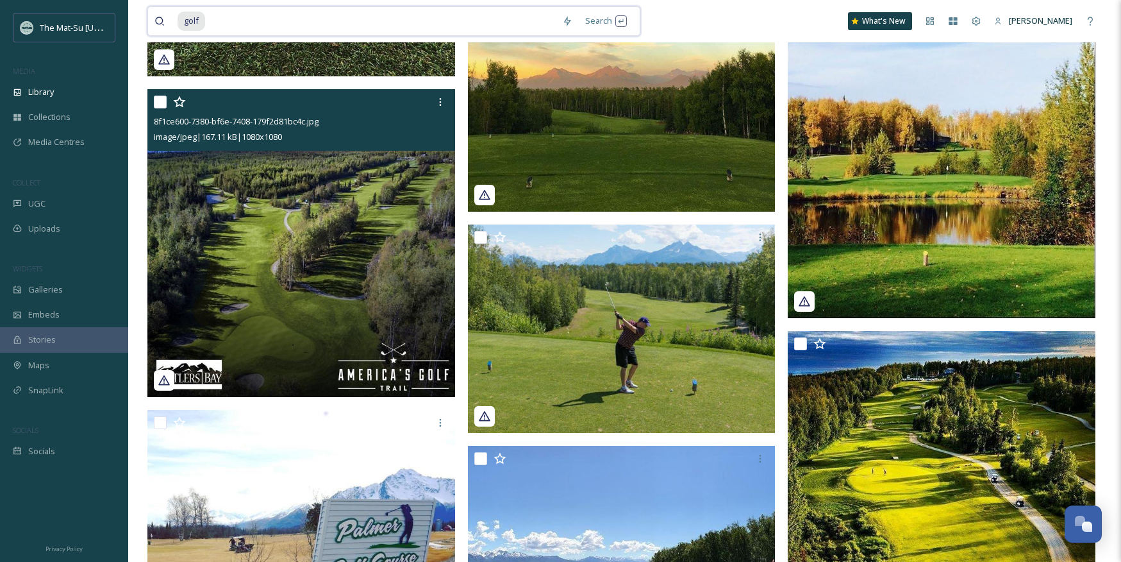
drag, startPoint x: 216, startPoint y: 20, endPoint x: 129, endPoint y: 16, distance: 86.6
click at [129, 16] on div "golf Search What's New [PERSON_NAME] Library Search Organise New Your Selection…" at bounding box center [624, 257] width 993 height 2108
type input "g"
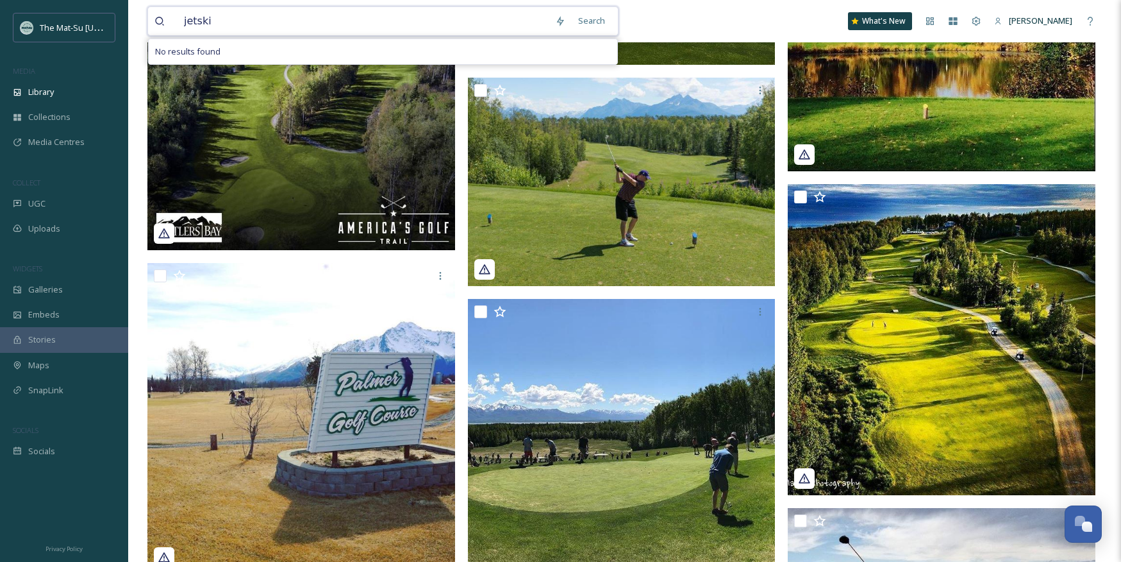
click at [194, 23] on input "jetski" at bounding box center [363, 21] width 371 height 28
drag, startPoint x: 199, startPoint y: 19, endPoint x: 167, endPoint y: 19, distance: 32.1
click at [167, 19] on div "jet ski" at bounding box center [351, 21] width 394 height 28
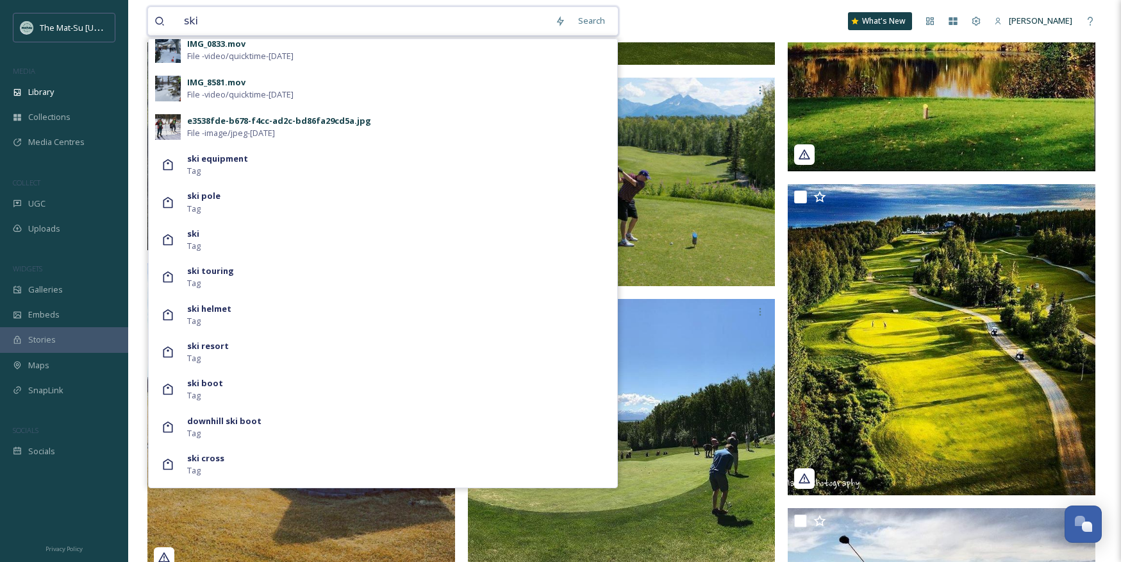
scroll to position [663, 0]
drag, startPoint x: 203, startPoint y: 21, endPoint x: 181, endPoint y: 19, distance: 21.8
click at [182, 20] on input "ski" at bounding box center [363, 21] width 371 height 28
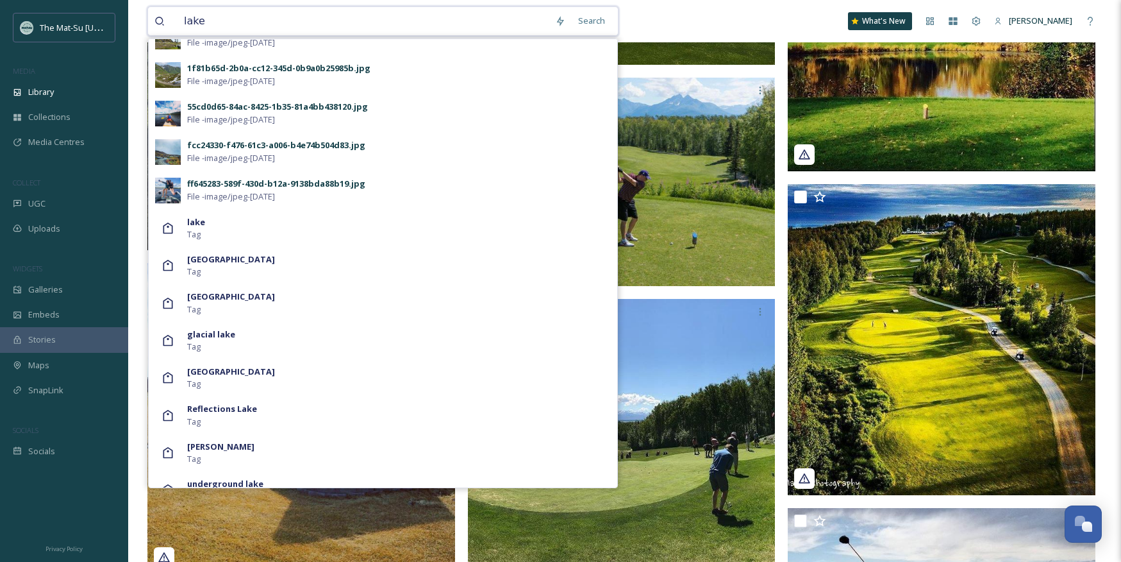
scroll to position [760, 0]
drag, startPoint x: 183, startPoint y: 18, endPoint x: 261, endPoint y: 21, distance: 77.6
click at [261, 21] on input "lake" at bounding box center [363, 21] width 371 height 28
type input "river"
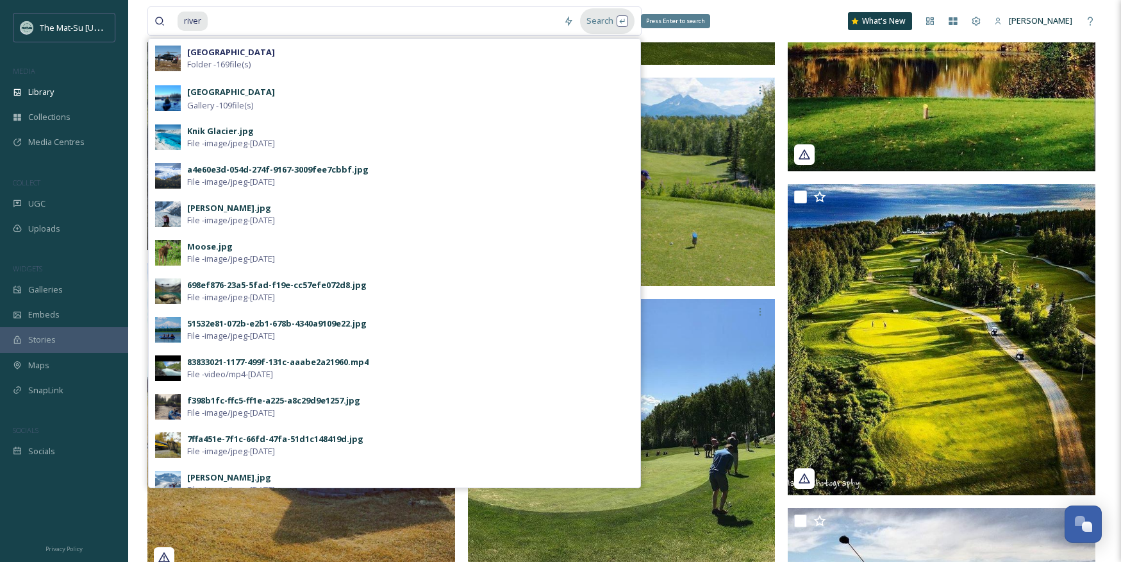
click at [600, 22] on div "Search Press Enter to search" at bounding box center [607, 20] width 54 height 25
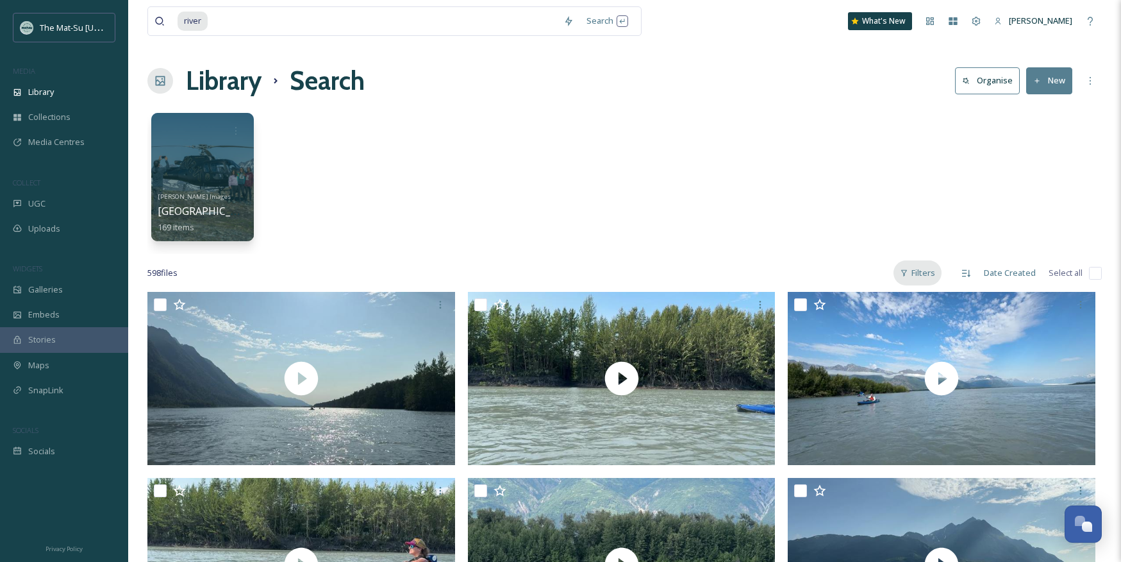
click at [931, 273] on div "Filters" at bounding box center [918, 272] width 48 height 25
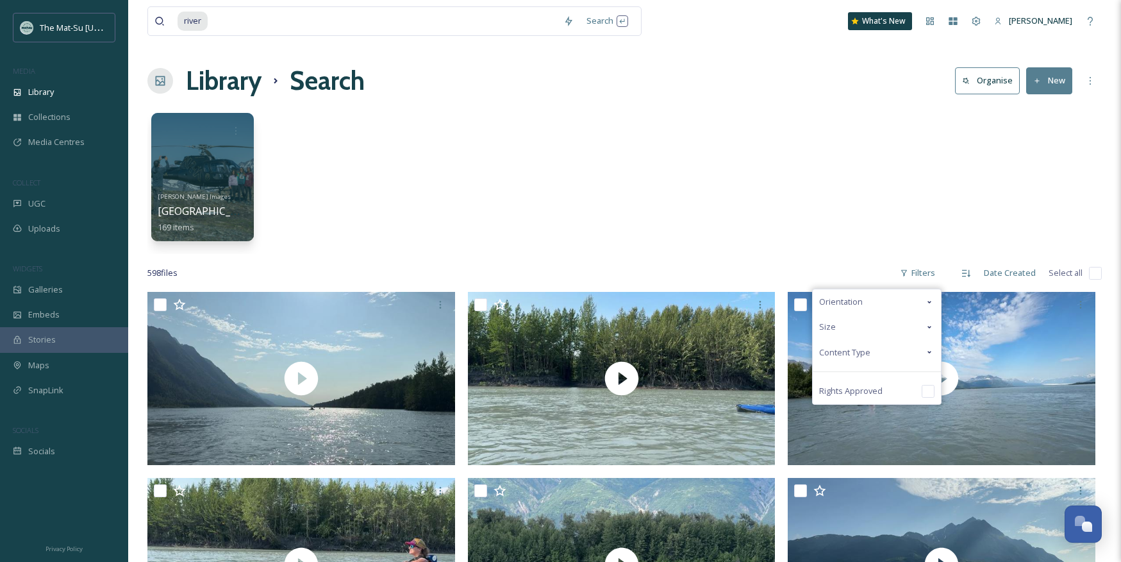
click at [851, 353] on span "Content Type" at bounding box center [844, 352] width 51 height 12
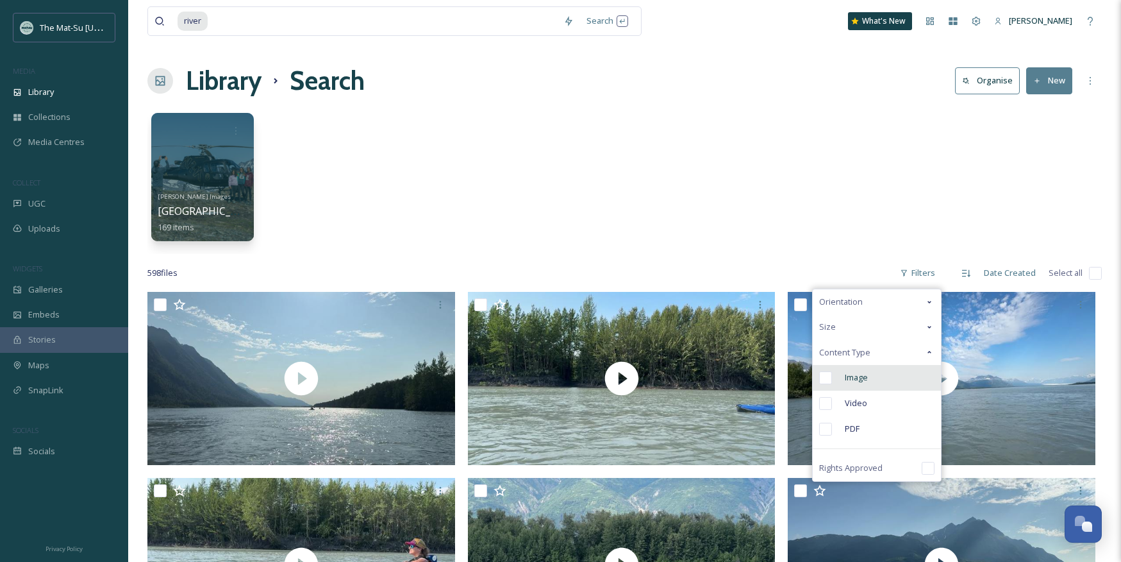
click at [846, 379] on div "Image" at bounding box center [877, 378] width 128 height 26
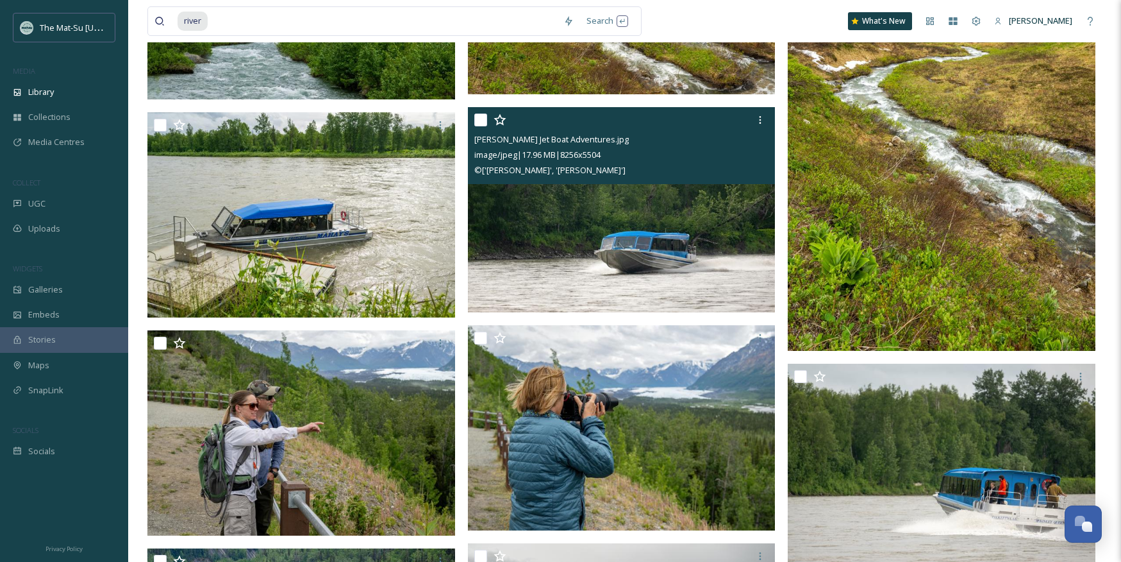
scroll to position [3309, 0]
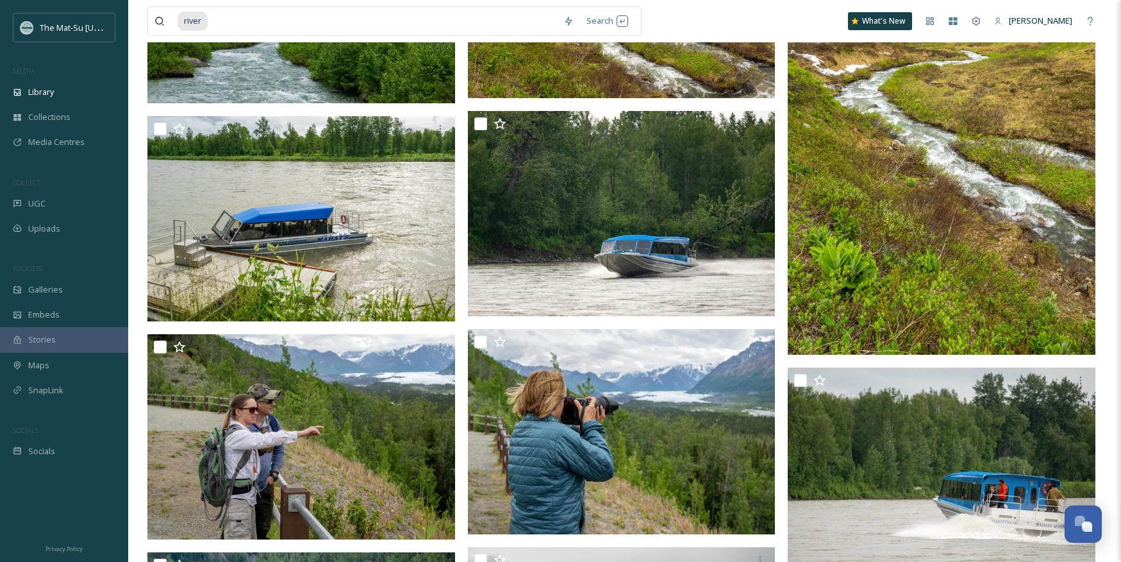
click at [880, 215] on img at bounding box center [942, 124] width 308 height 462
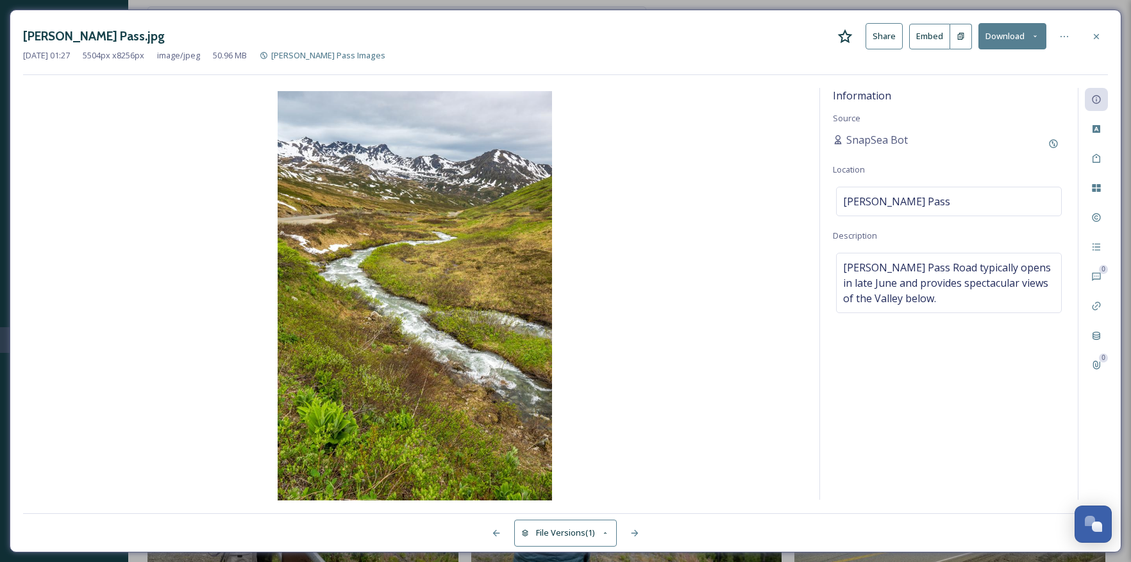
drag, startPoint x: 1098, startPoint y: 37, endPoint x: 1063, endPoint y: 41, distance: 35.5
click at [1097, 37] on icon at bounding box center [1096, 36] width 10 height 10
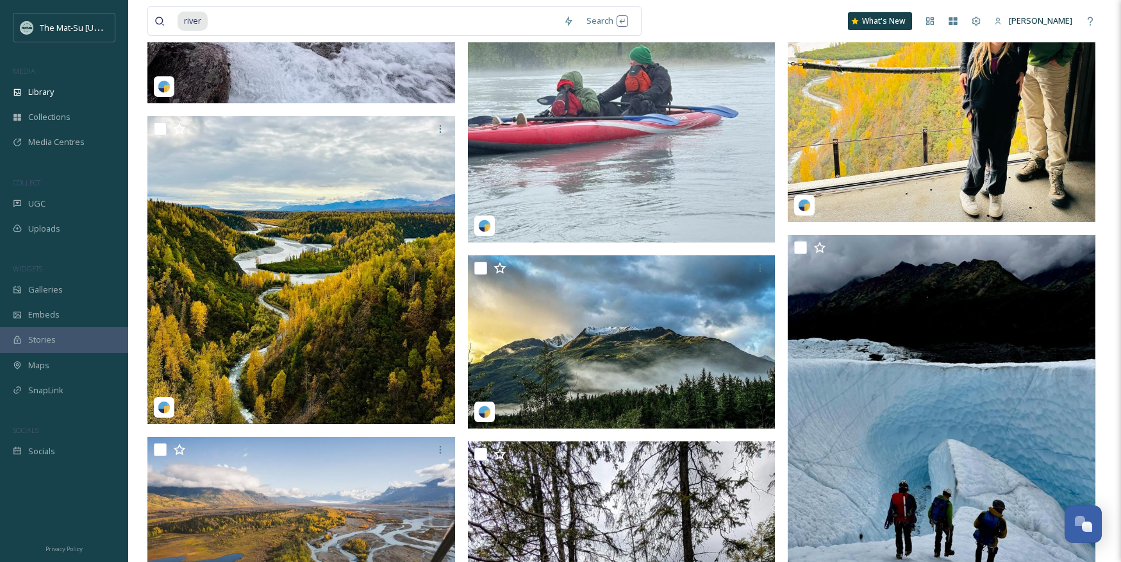
scroll to position [27403, 0]
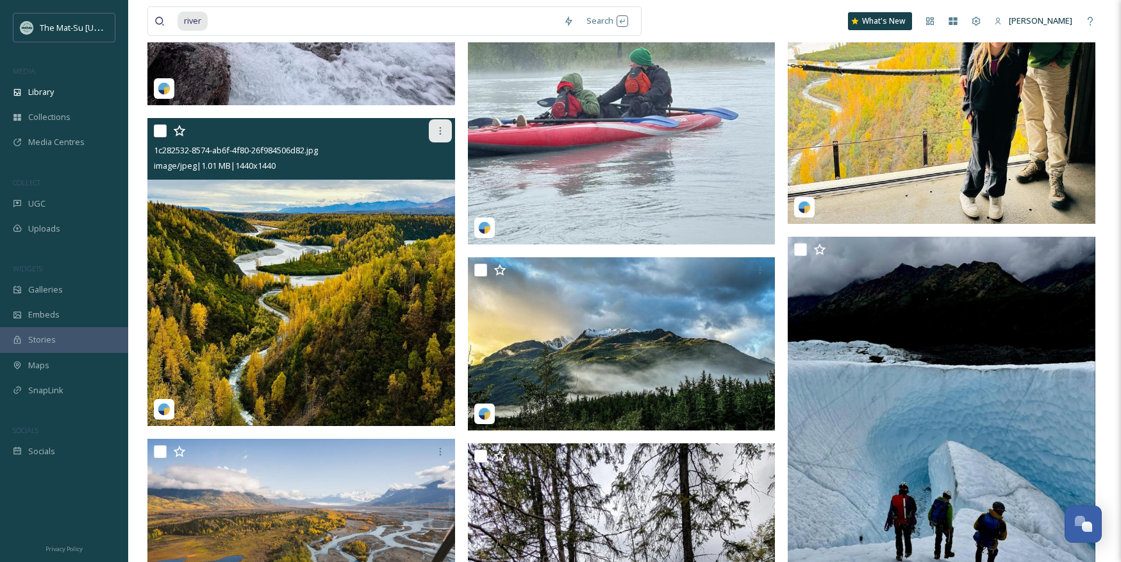
click at [437, 132] on icon at bounding box center [440, 131] width 10 height 10
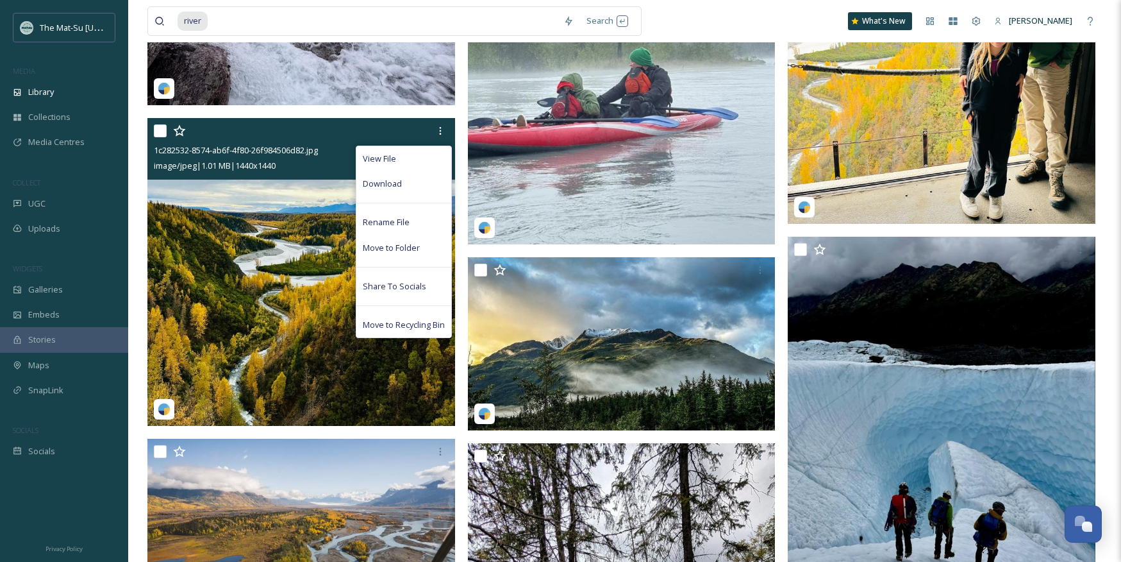
click at [408, 187] on div "Download" at bounding box center [403, 183] width 95 height 25
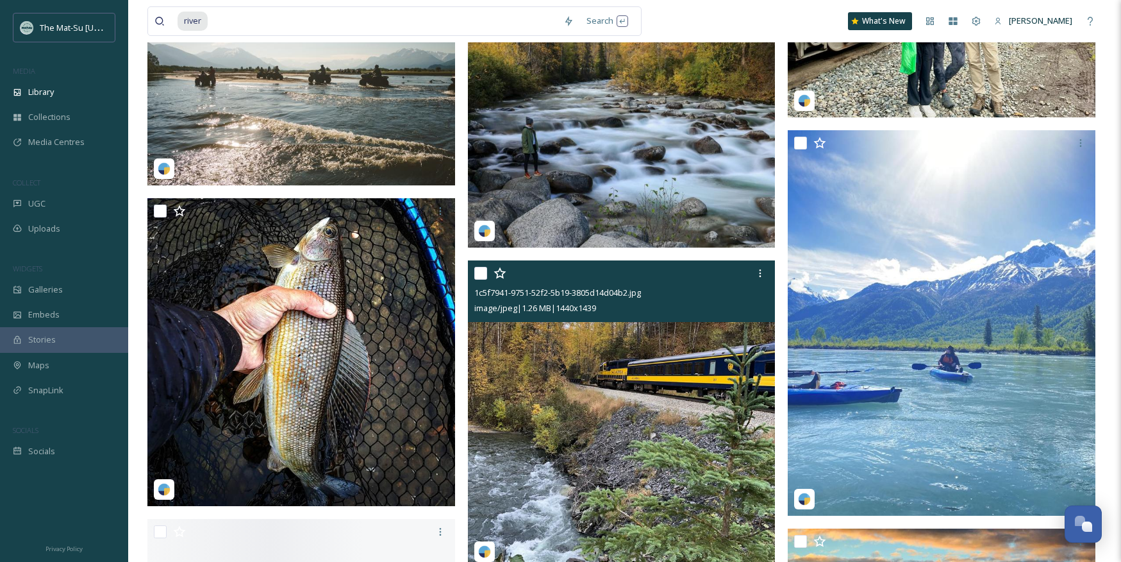
scroll to position [28656, 0]
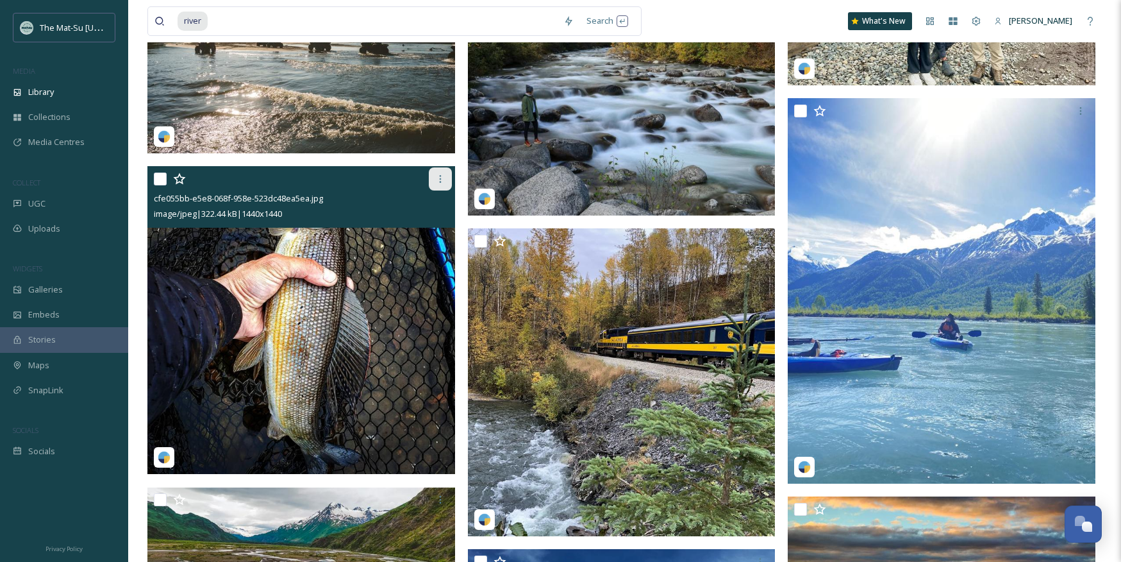
click at [441, 177] on icon at bounding box center [440, 179] width 10 height 10
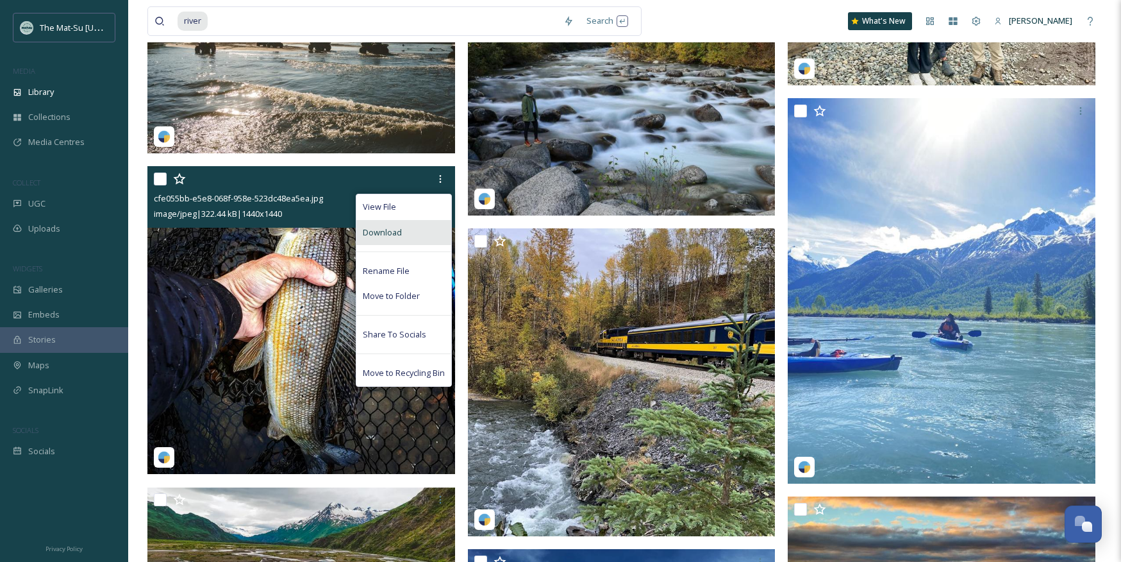
click at [385, 229] on span "Download" at bounding box center [382, 232] width 39 height 12
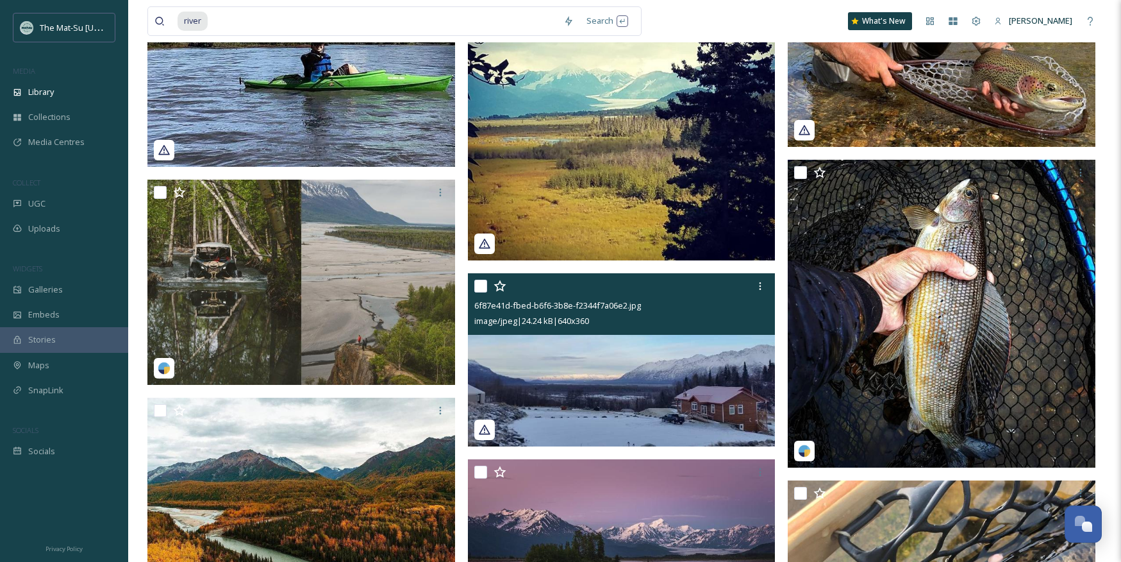
scroll to position [41274, 0]
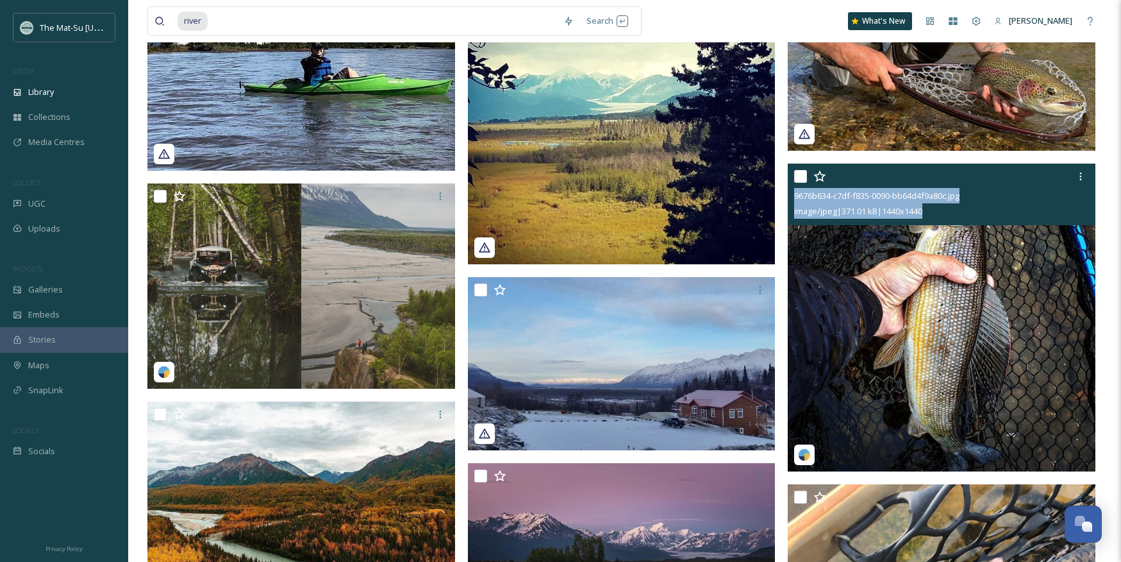
drag, startPoint x: 945, startPoint y: 214, endPoint x: 791, endPoint y: 198, distance: 154.7
click at [791, 198] on div "9676b634-c7df-f835-0090-bb64d4f9a80c.jpg image/jpeg | 371.01 kB | 1440 x 1440" at bounding box center [942, 194] width 308 height 62
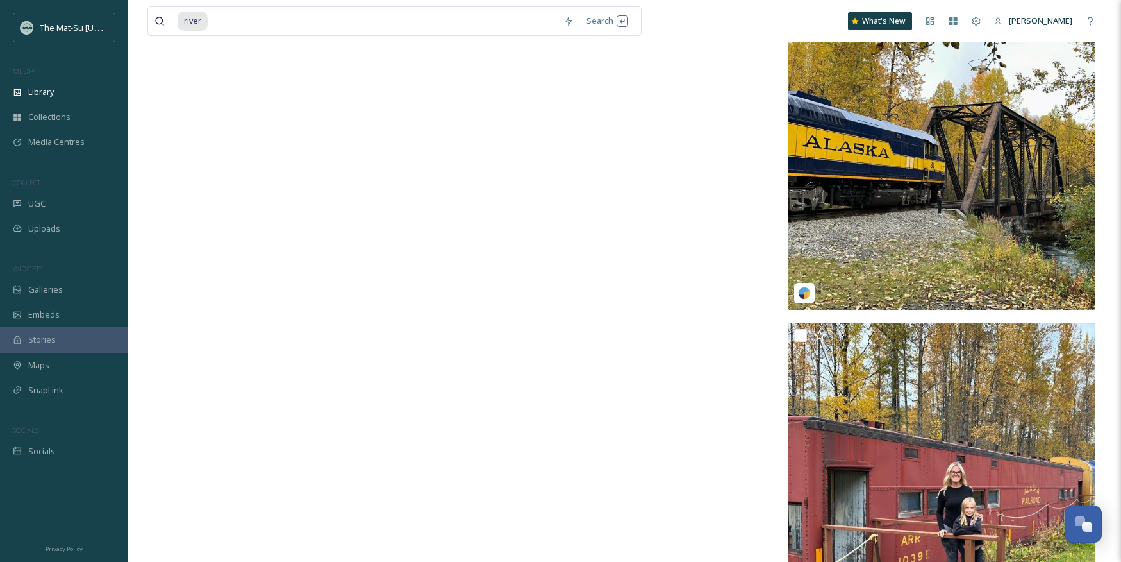
scroll to position [51583, 0]
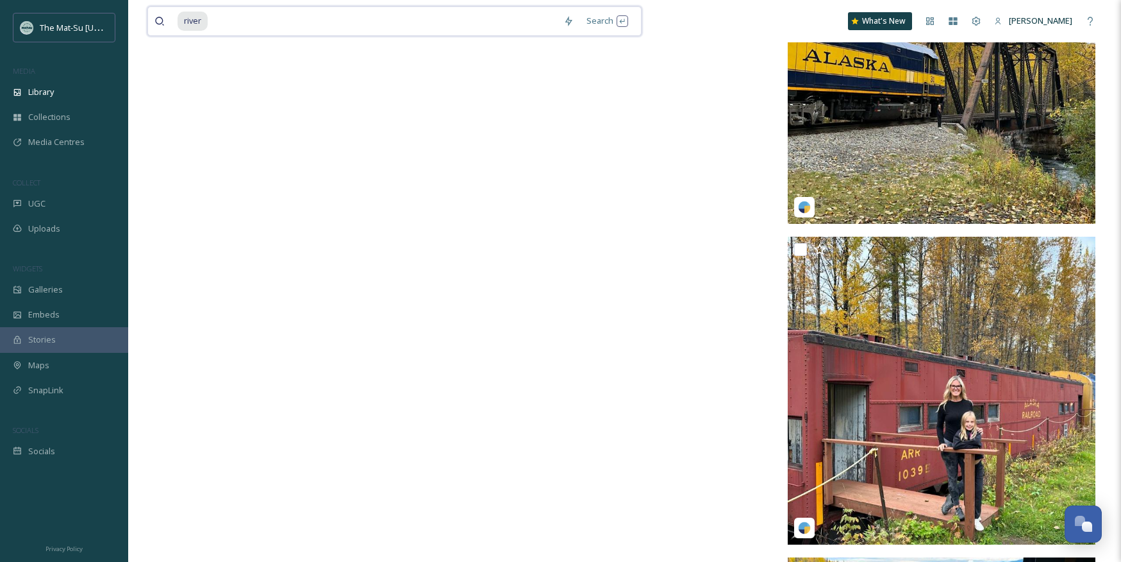
click at [225, 21] on input at bounding box center [383, 21] width 348 height 28
type input "r"
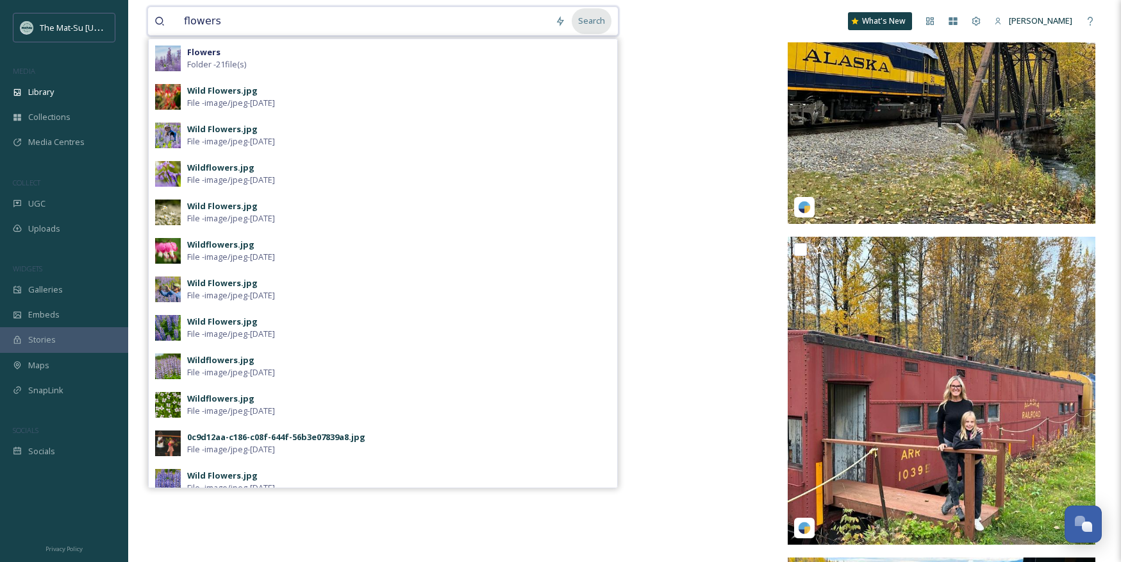
type input "flowers"
click at [603, 18] on div "Search" at bounding box center [592, 20] width 40 height 25
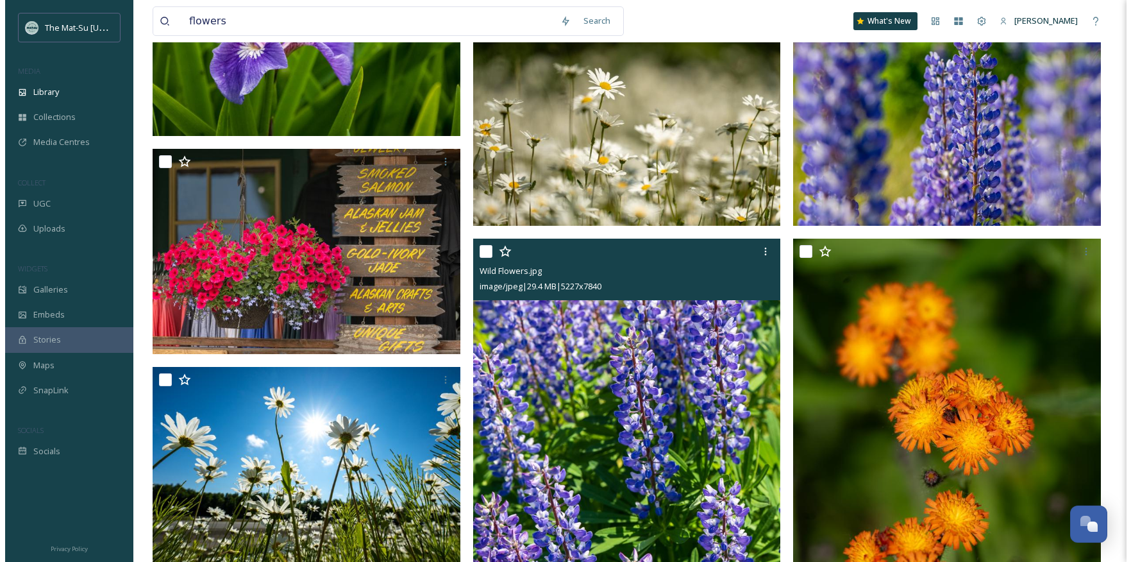
scroll to position [1401, 0]
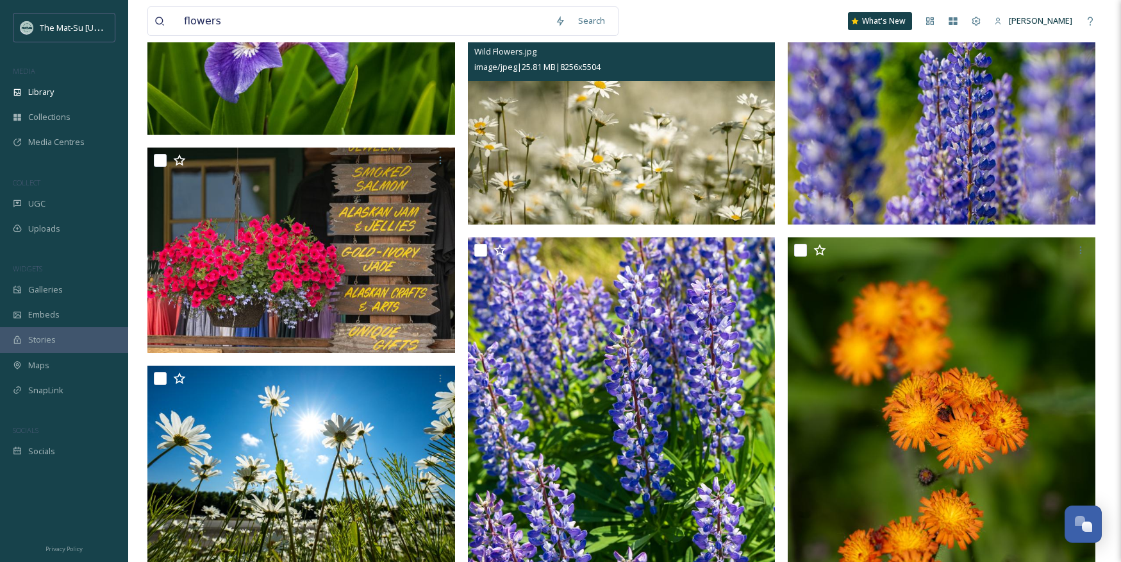
click at [695, 160] on img at bounding box center [622, 121] width 308 height 205
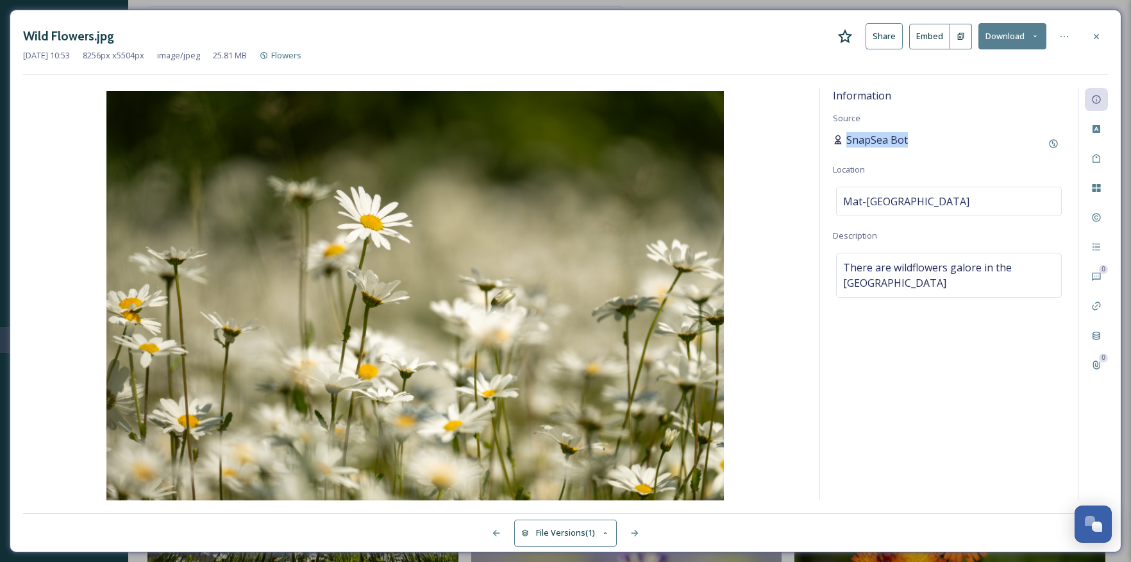
drag, startPoint x: 916, startPoint y: 139, endPoint x: 847, endPoint y: 138, distance: 69.2
click at [847, 138] on div "SnapSea Bot" at bounding box center [949, 143] width 232 height 23
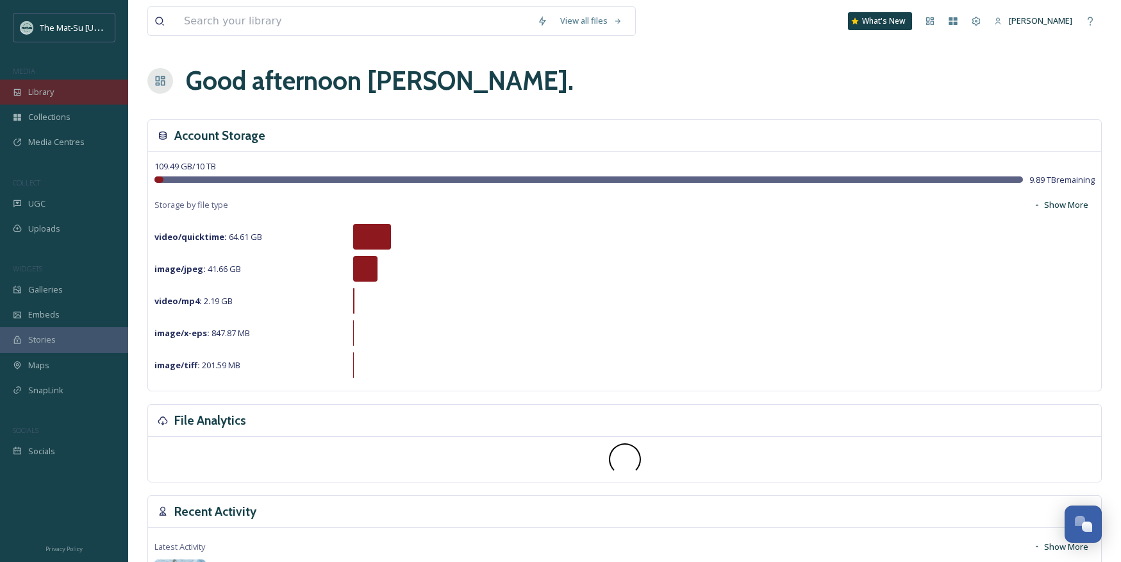
click at [56, 94] on div "Library" at bounding box center [64, 91] width 128 height 25
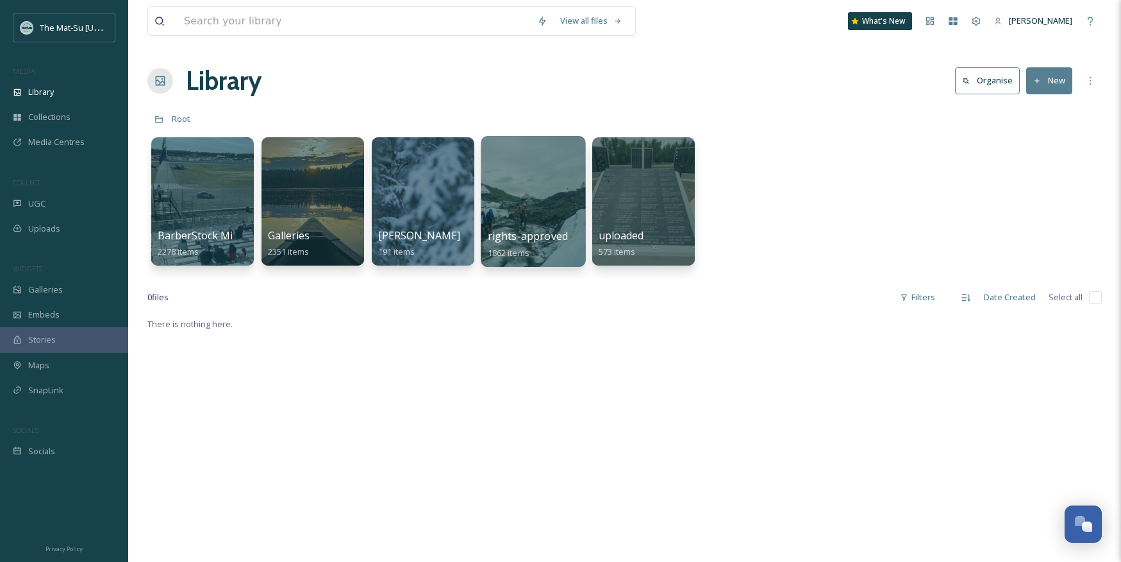
click at [542, 219] on div at bounding box center [533, 201] width 104 height 131
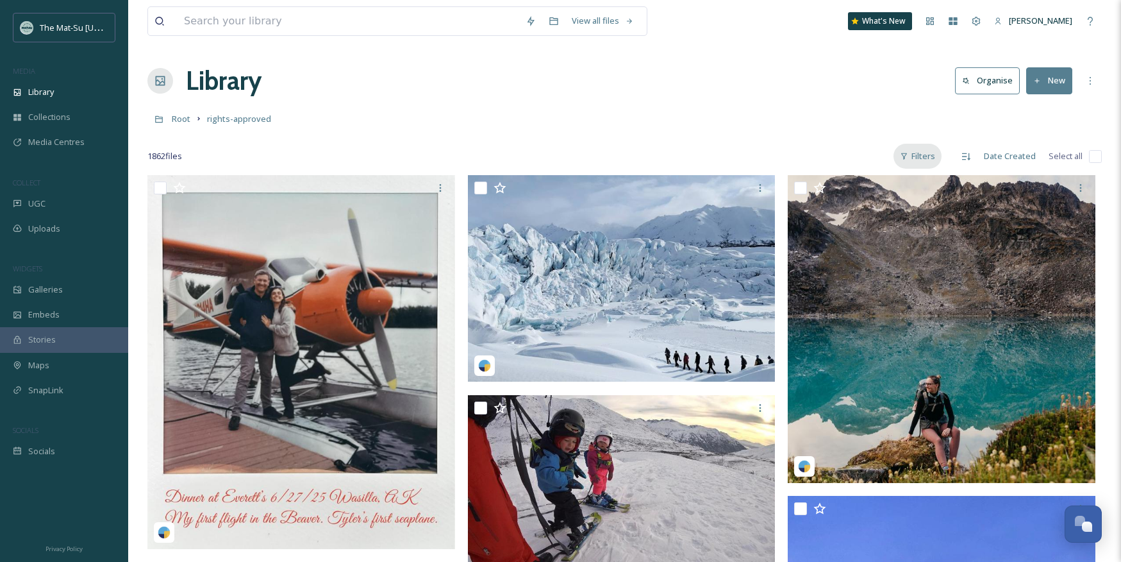
click at [930, 156] on div "Filters" at bounding box center [918, 156] width 48 height 25
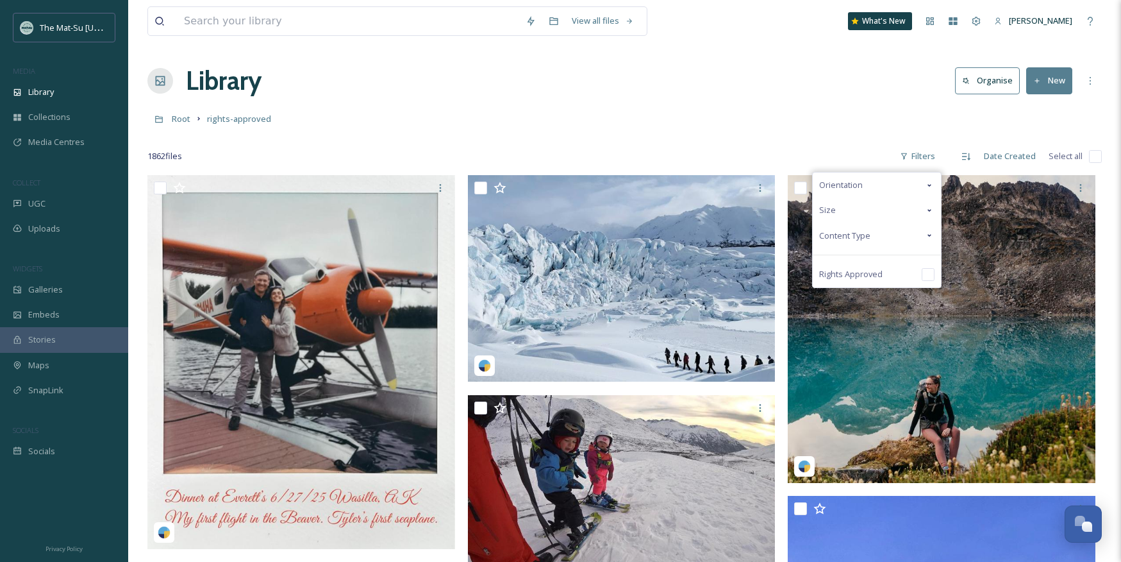
click at [844, 235] on span "Content Type" at bounding box center [844, 235] width 51 height 12
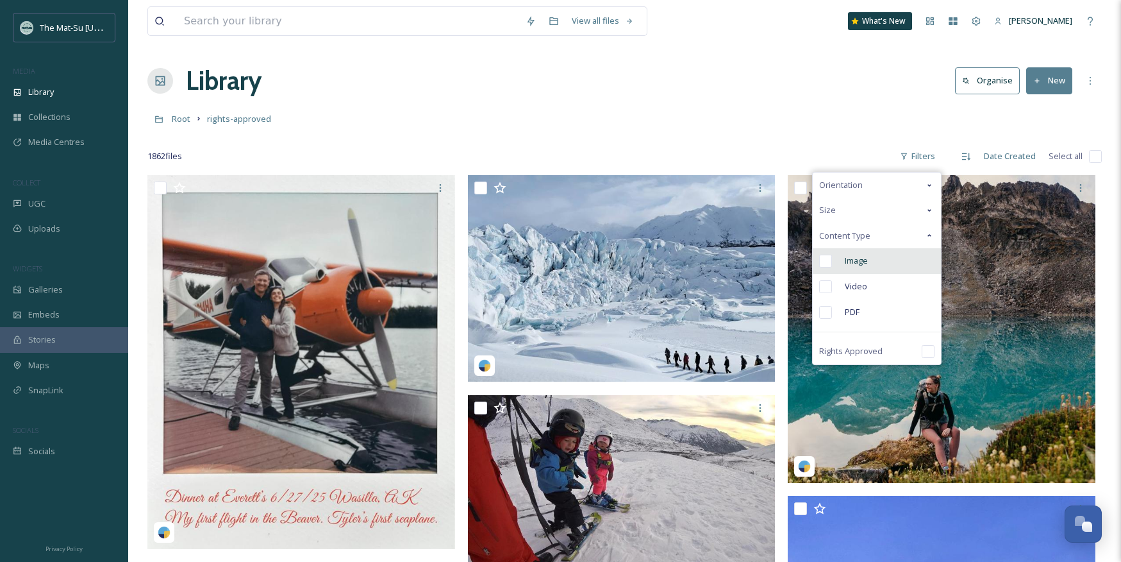
click at [827, 258] on input "checkbox" at bounding box center [825, 260] width 13 height 13
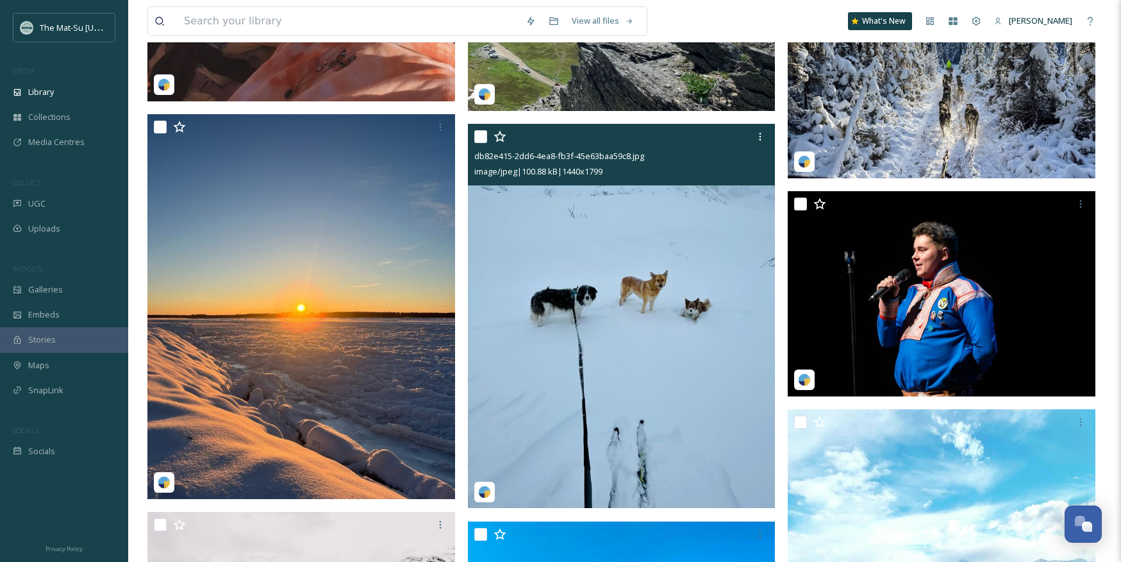
scroll to position [3253, 0]
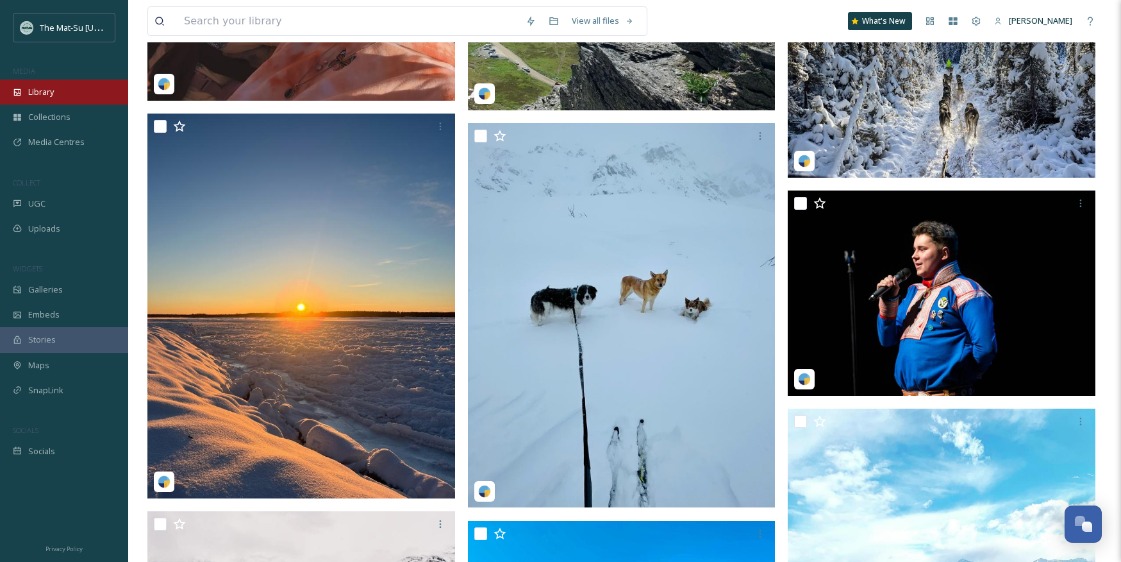
click at [46, 90] on span "Library" at bounding box center [41, 92] width 26 height 12
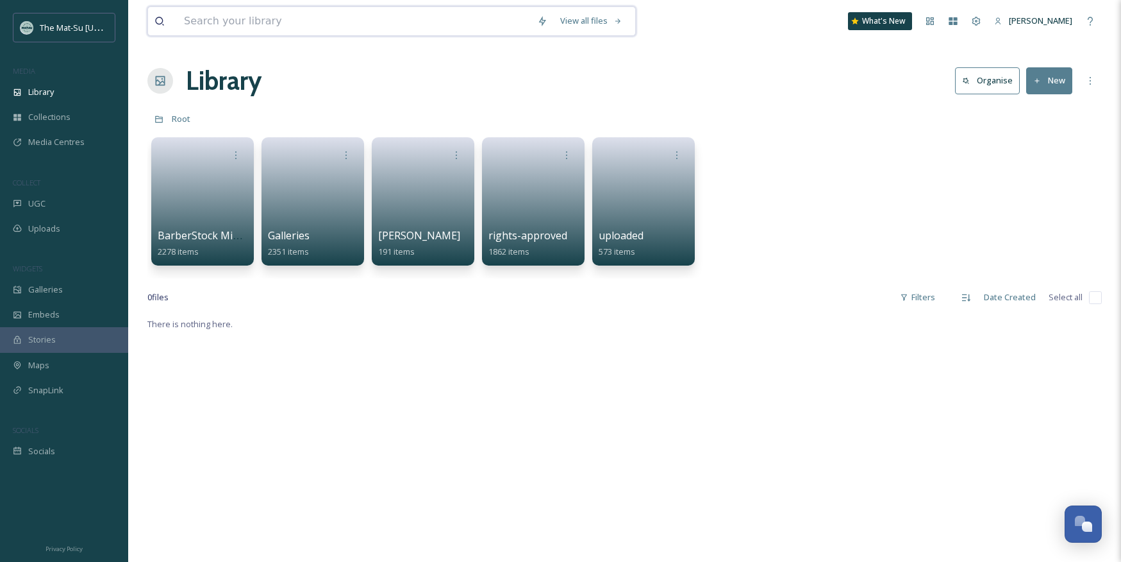
click at [256, 21] on input at bounding box center [354, 21] width 353 height 28
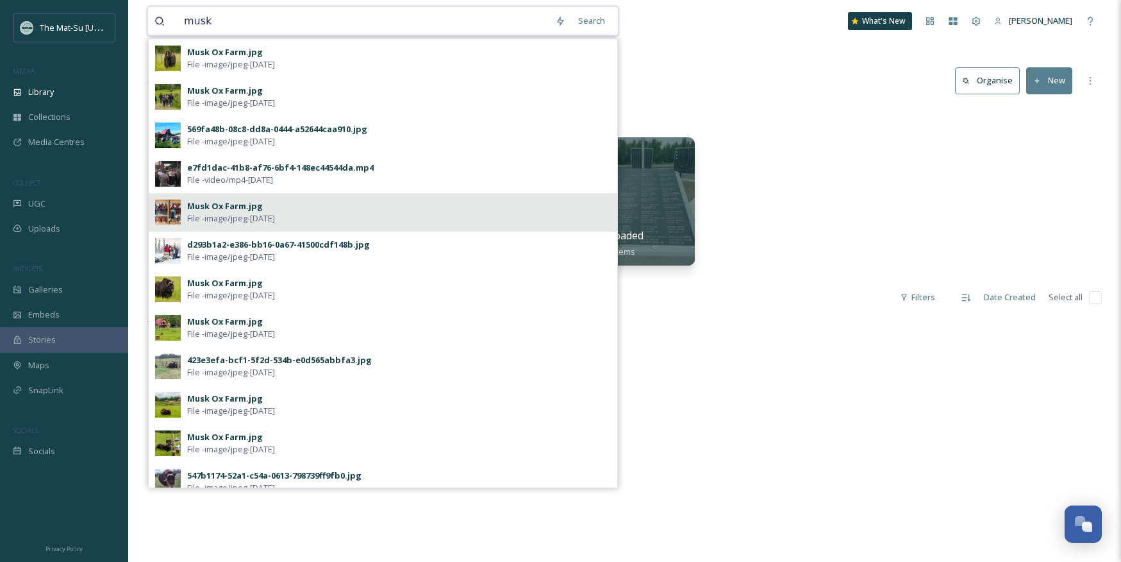
type input "musk"
click at [213, 204] on div "Musk Ox Farm.jpg" at bounding box center [225, 206] width 76 height 12
